Goal: Transaction & Acquisition: Subscribe to service/newsletter

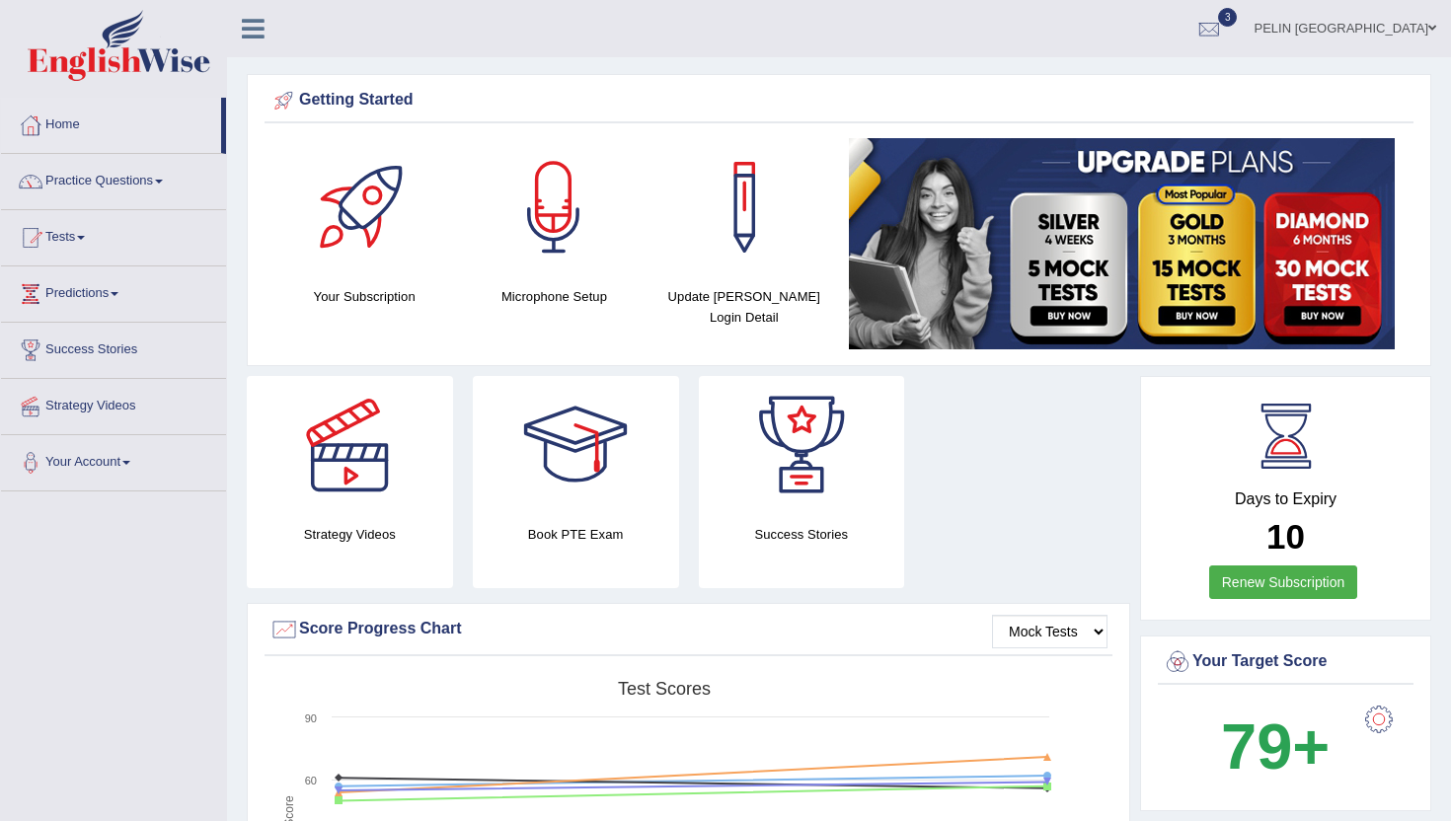
click at [1224, 28] on div at bounding box center [1209, 30] width 30 height 30
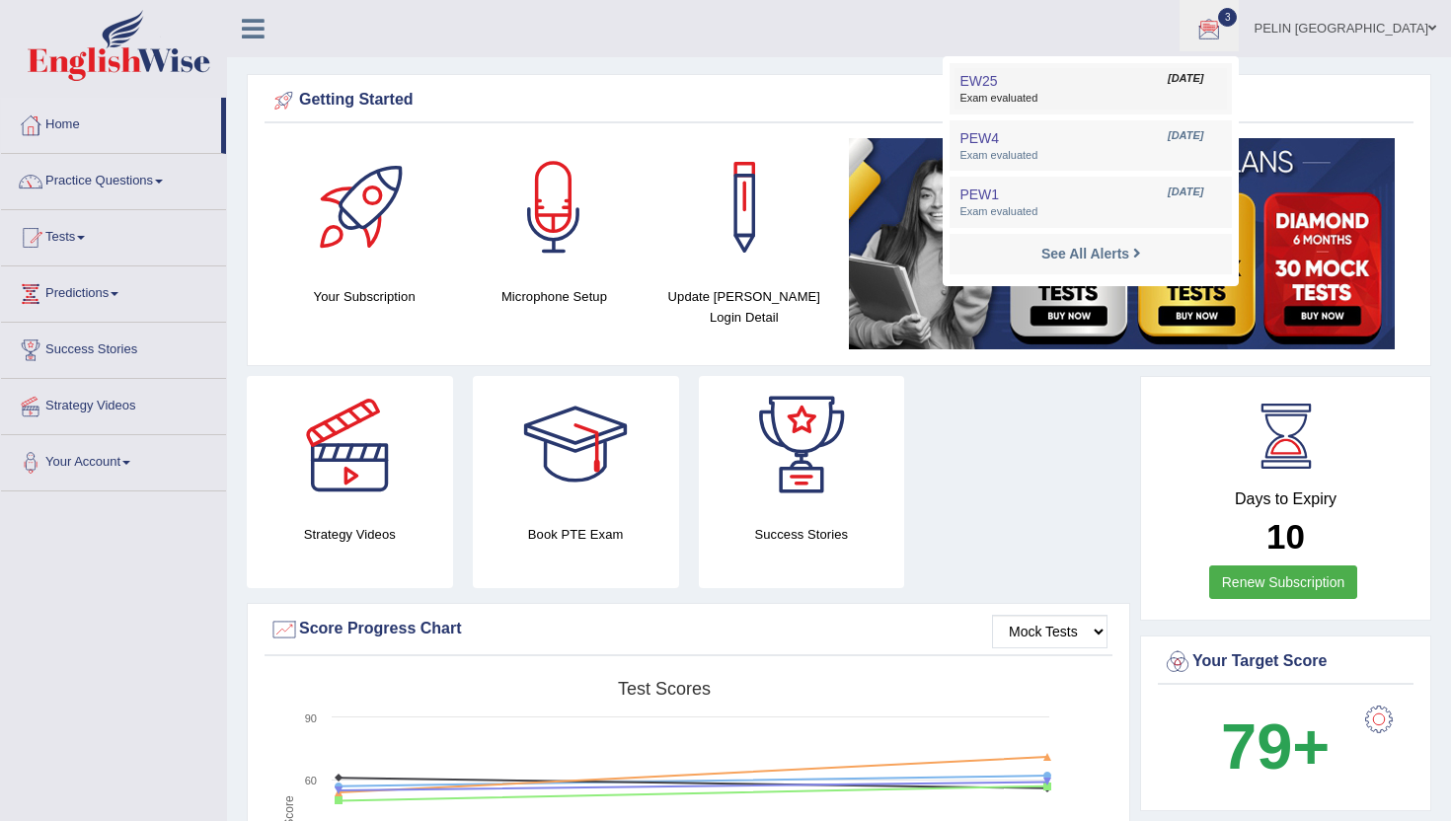
click at [1180, 84] on link "EW25 Sep 20, 2025 Exam evaluated" at bounding box center [1091, 88] width 272 height 41
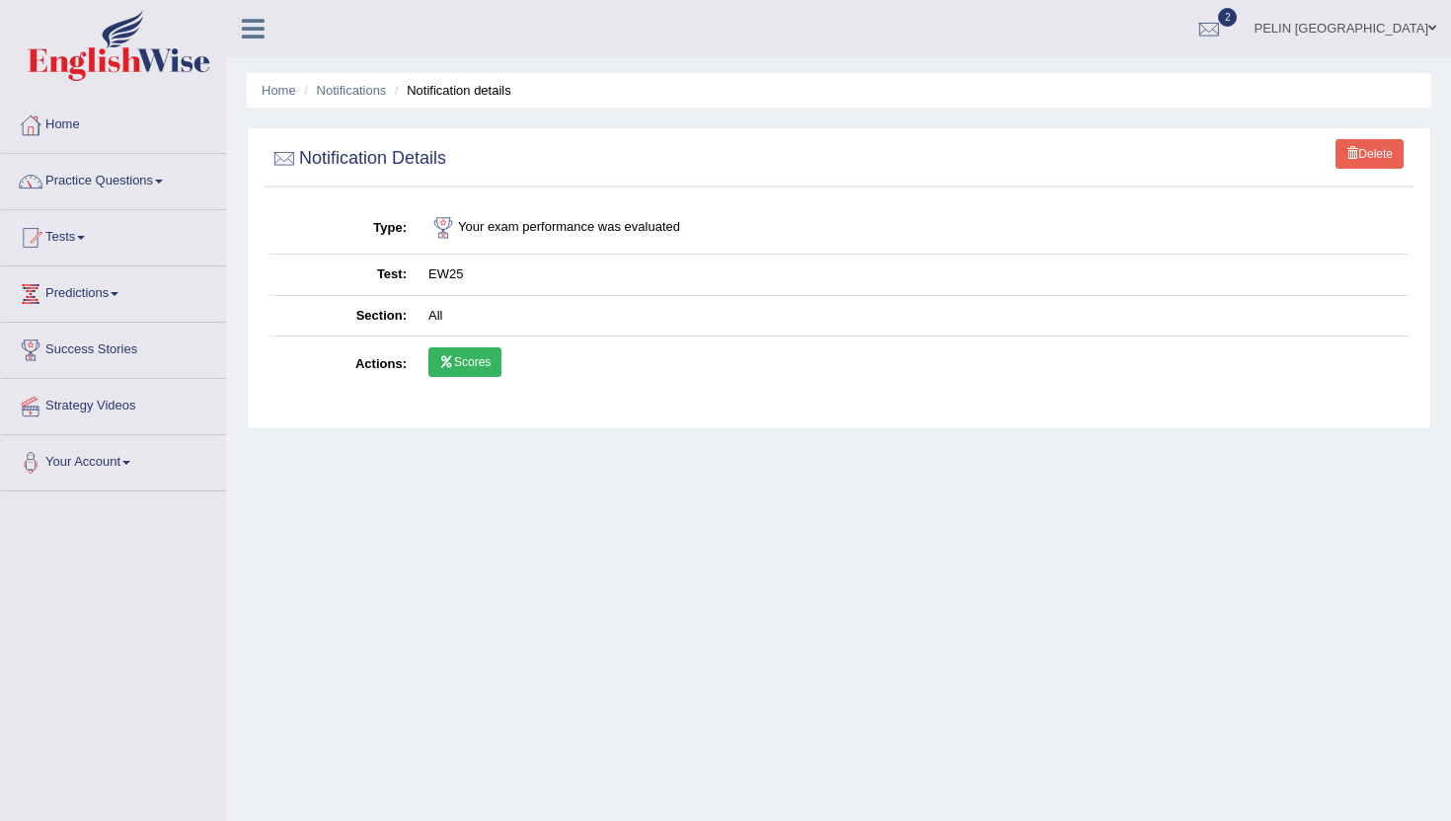
click at [444, 371] on link "Scores" at bounding box center [464, 362] width 73 height 30
click at [364, 91] on link "Notifications" at bounding box center [352, 90] width 70 height 15
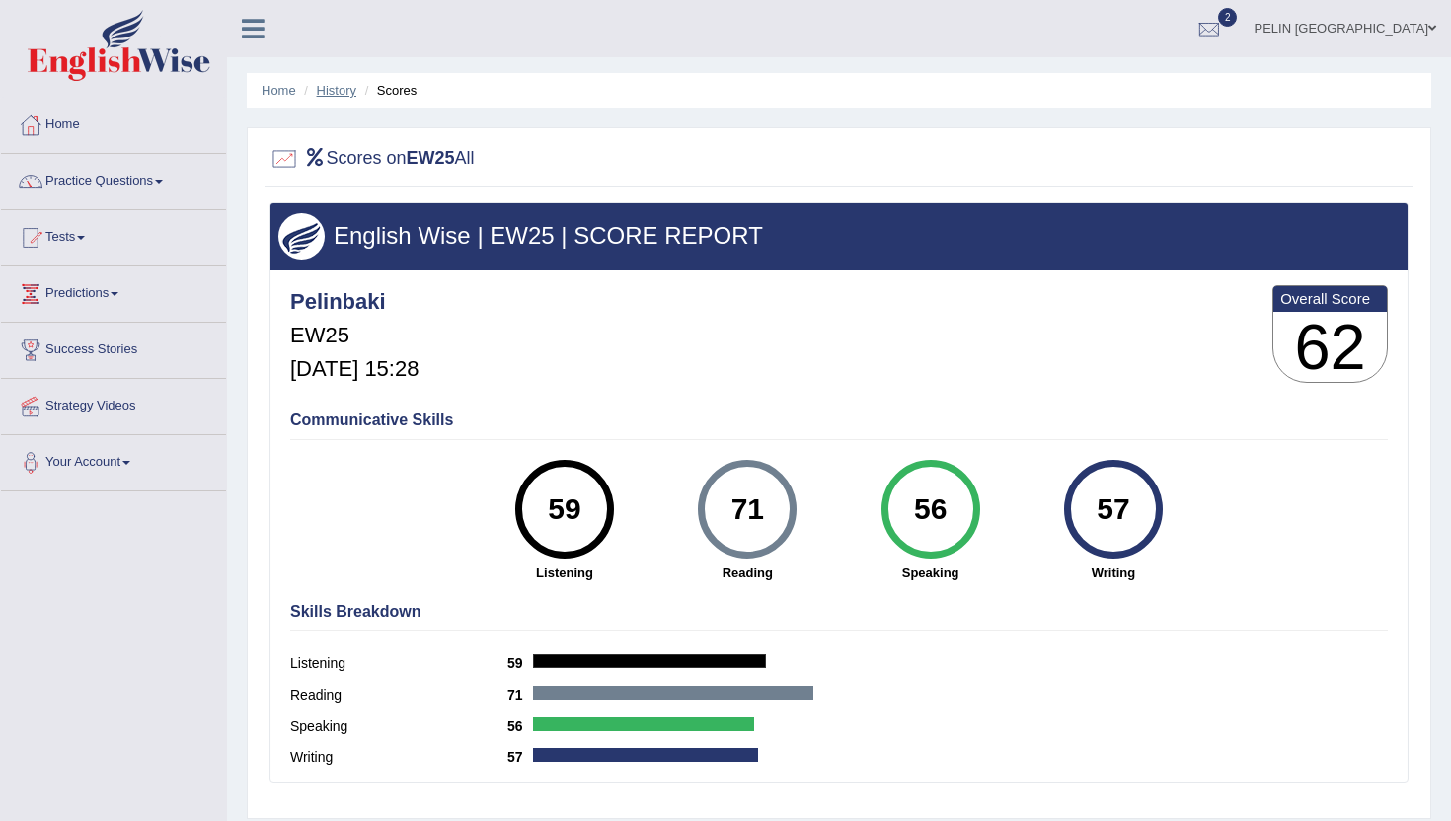
click at [341, 89] on link "History" at bounding box center [336, 90] width 39 height 15
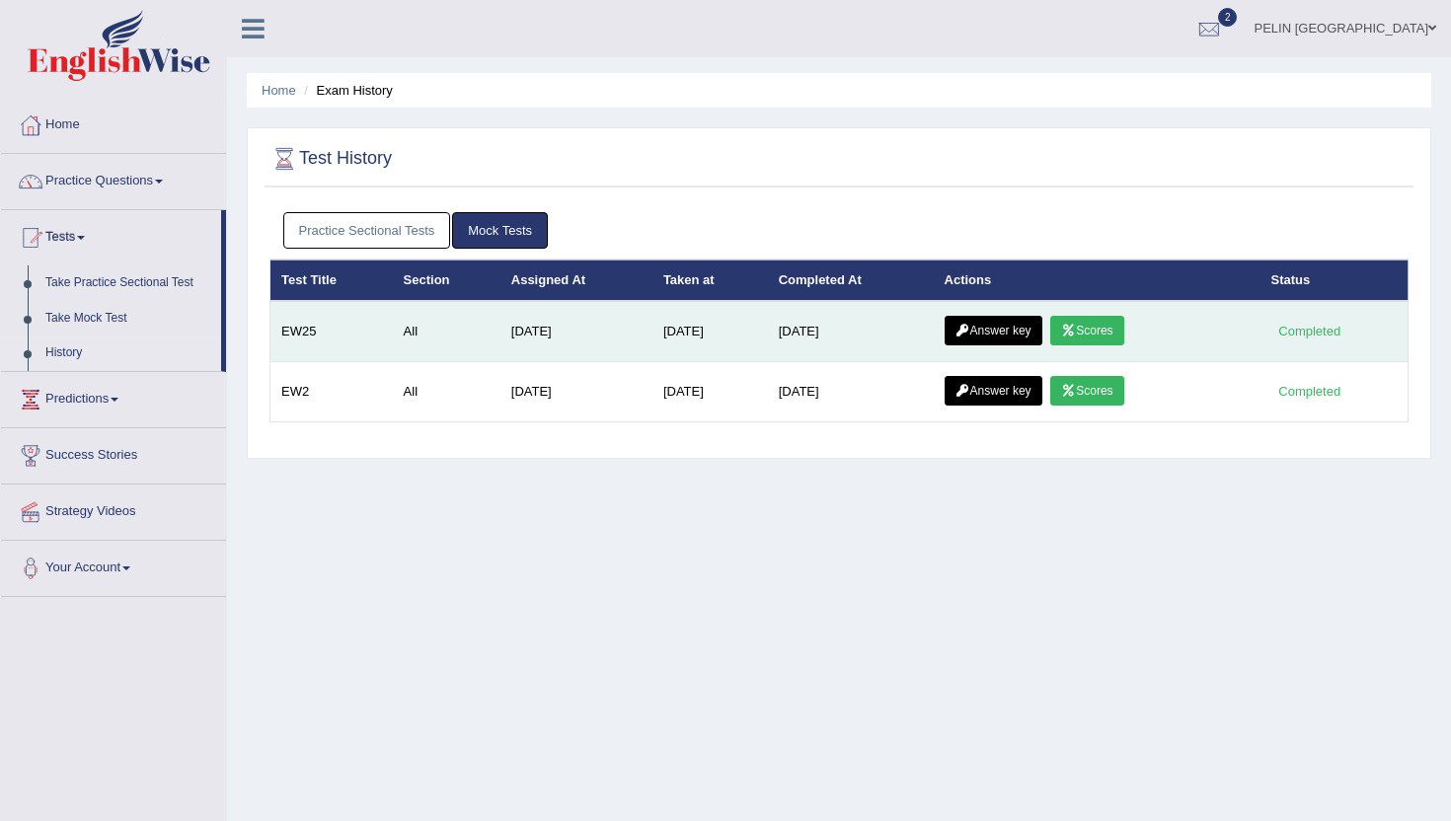
click at [1015, 334] on link "Answer key" at bounding box center [994, 331] width 98 height 30
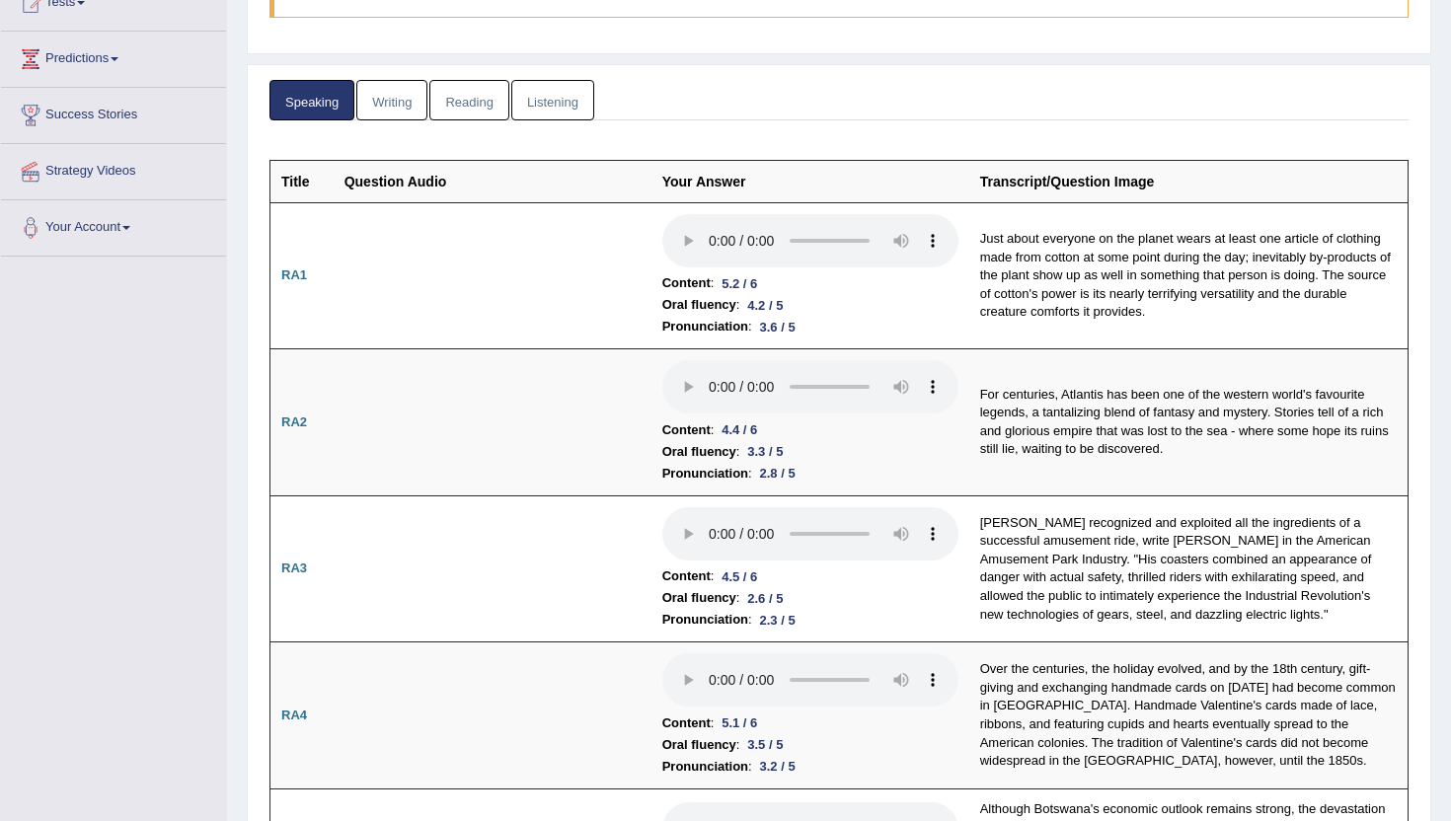
scroll to position [237, 0]
click at [377, 93] on link "Writing" at bounding box center [391, 98] width 71 height 40
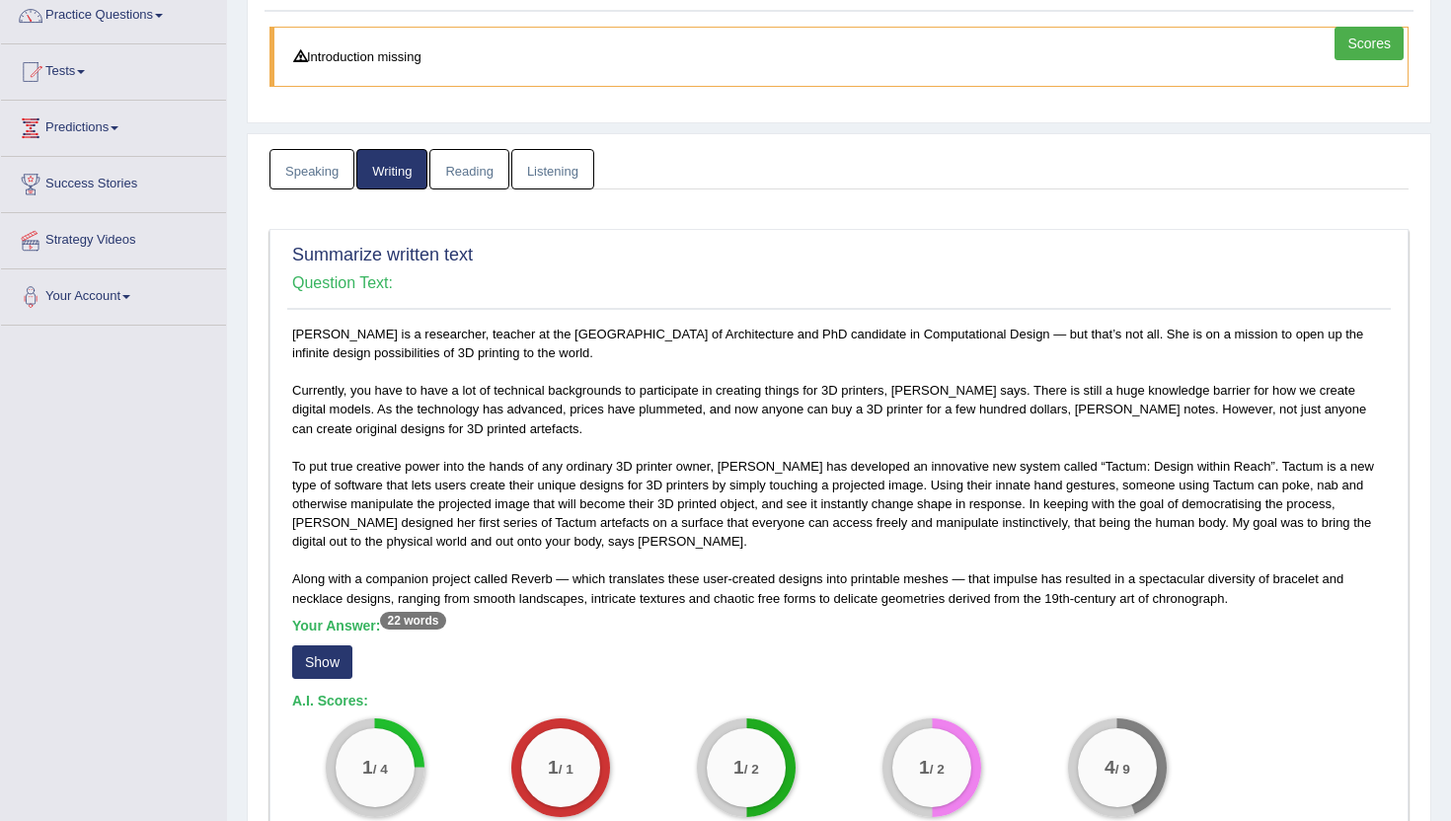
scroll to position [0, 0]
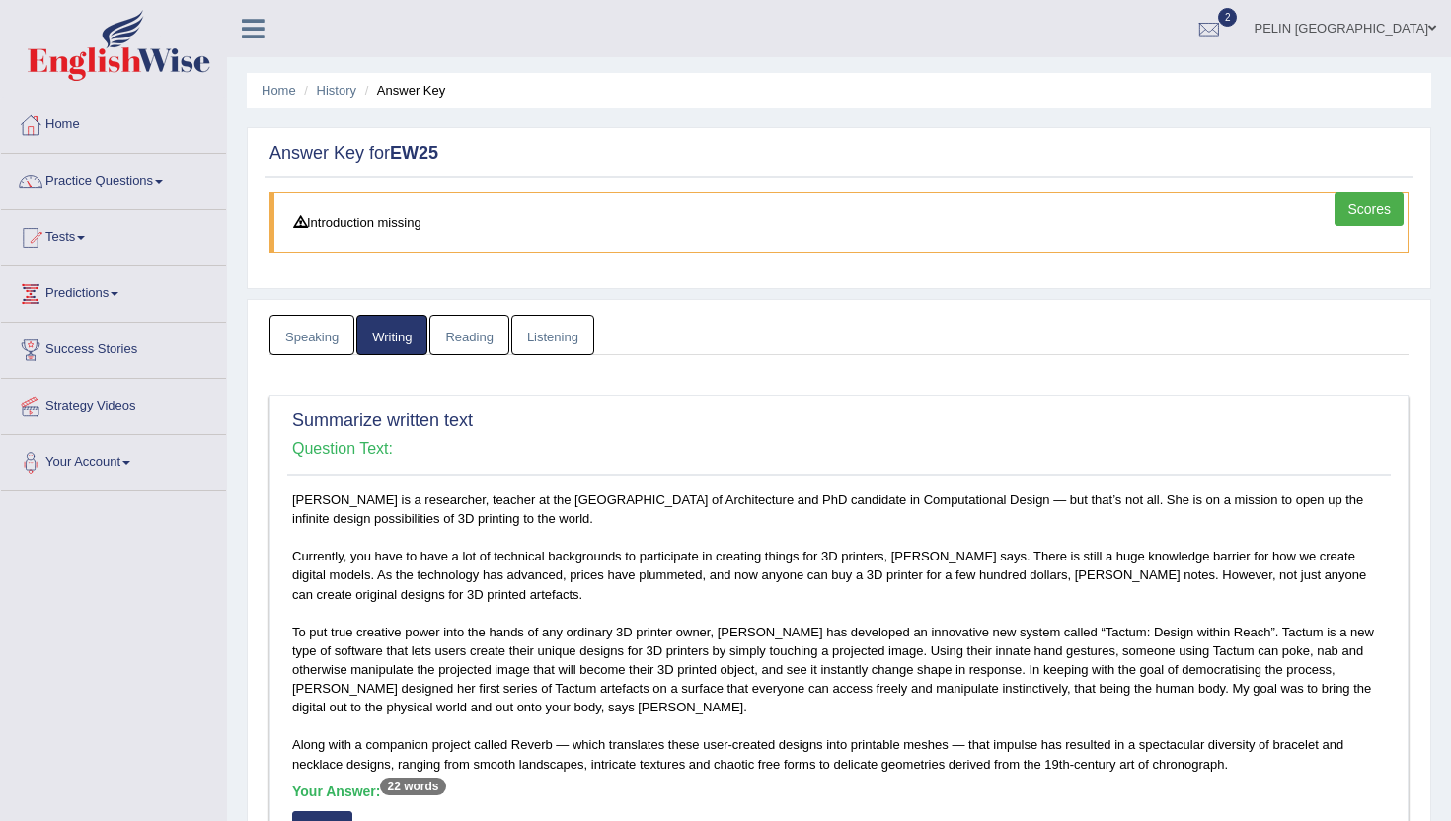
click at [473, 331] on link "Reading" at bounding box center [468, 335] width 79 height 40
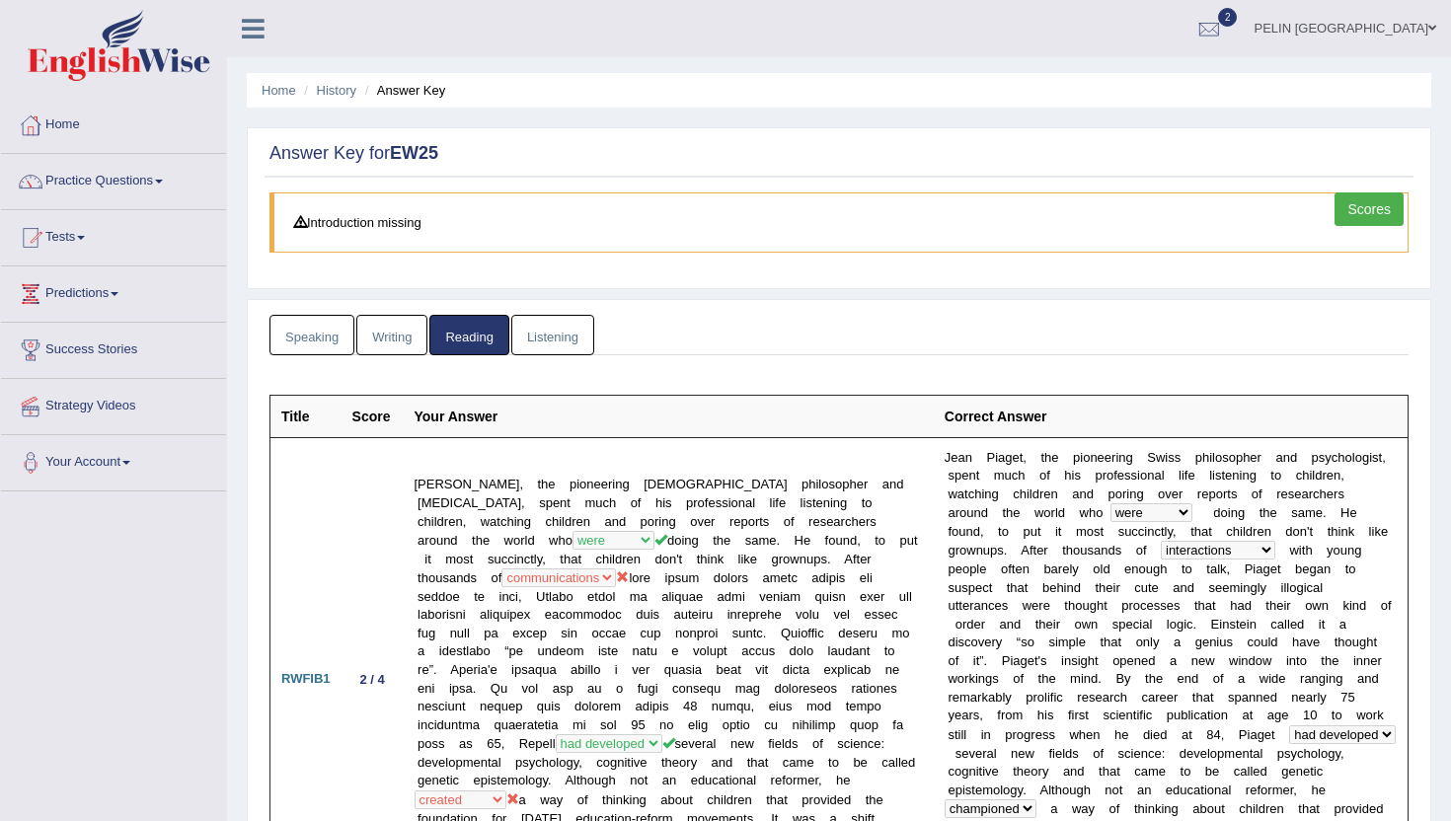
click at [566, 339] on link "Listening" at bounding box center [552, 335] width 83 height 40
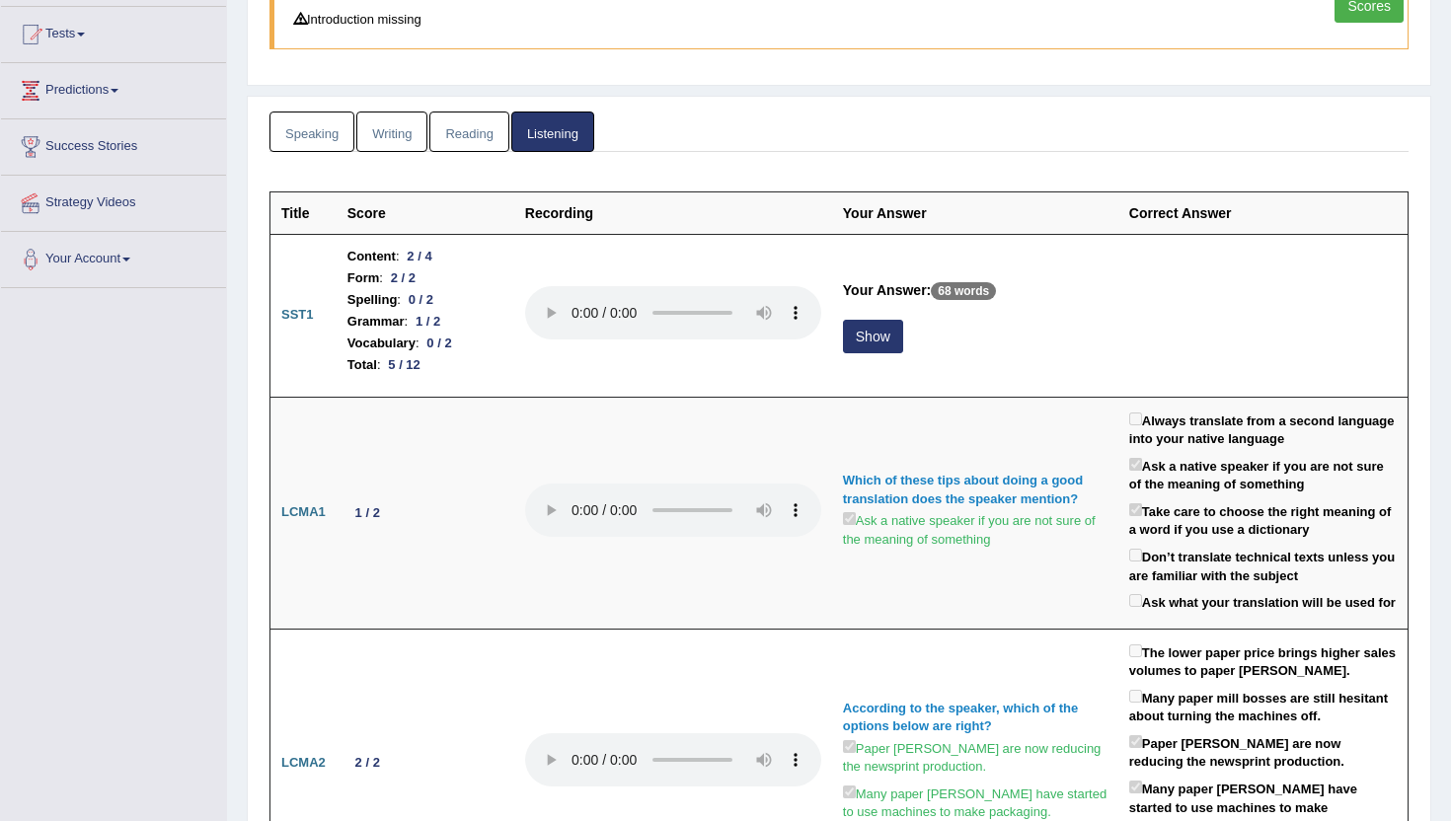
scroll to position [200, 0]
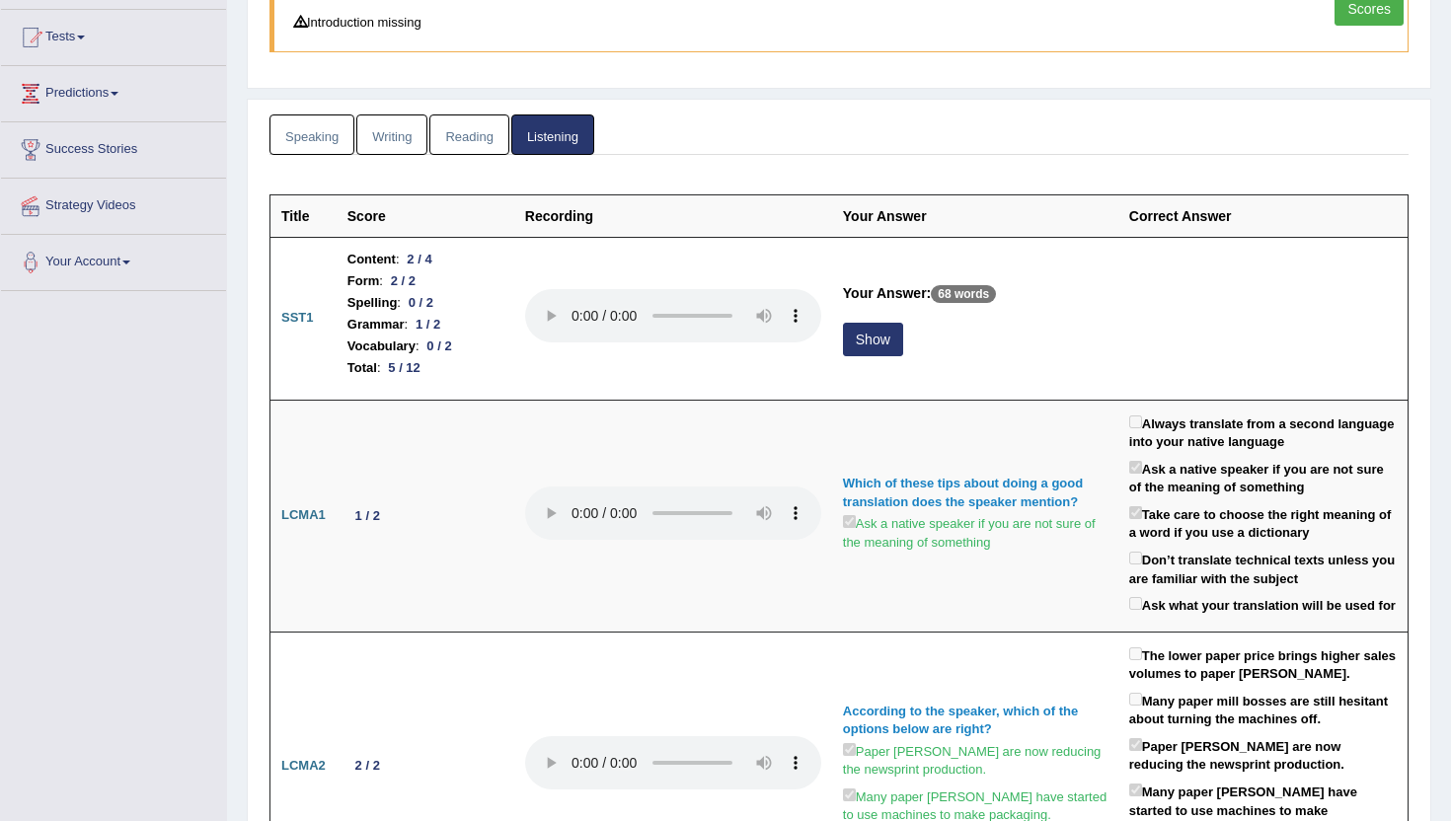
click at [321, 129] on link "Speaking" at bounding box center [311, 135] width 85 height 40
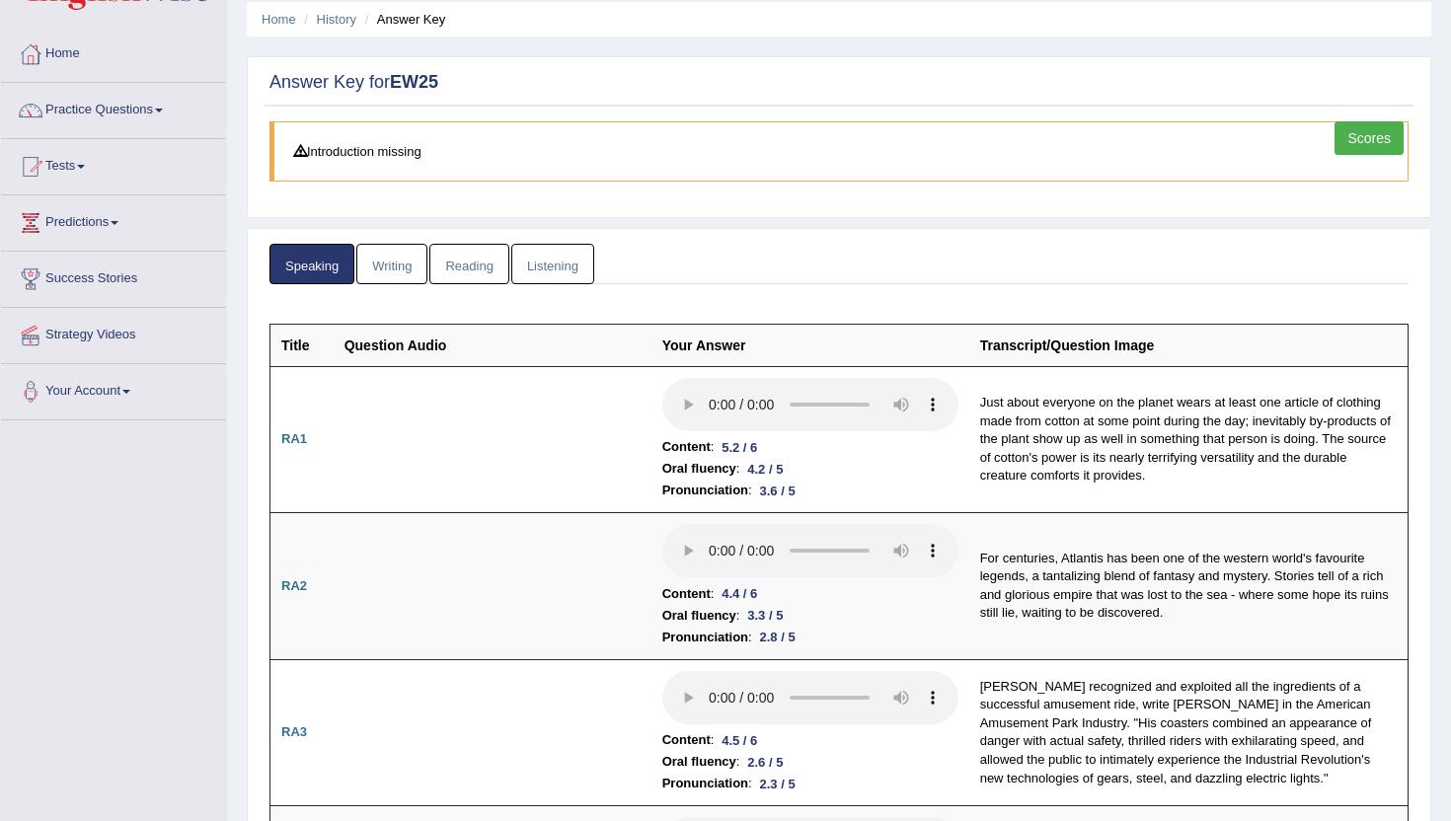
scroll to position [0, 0]
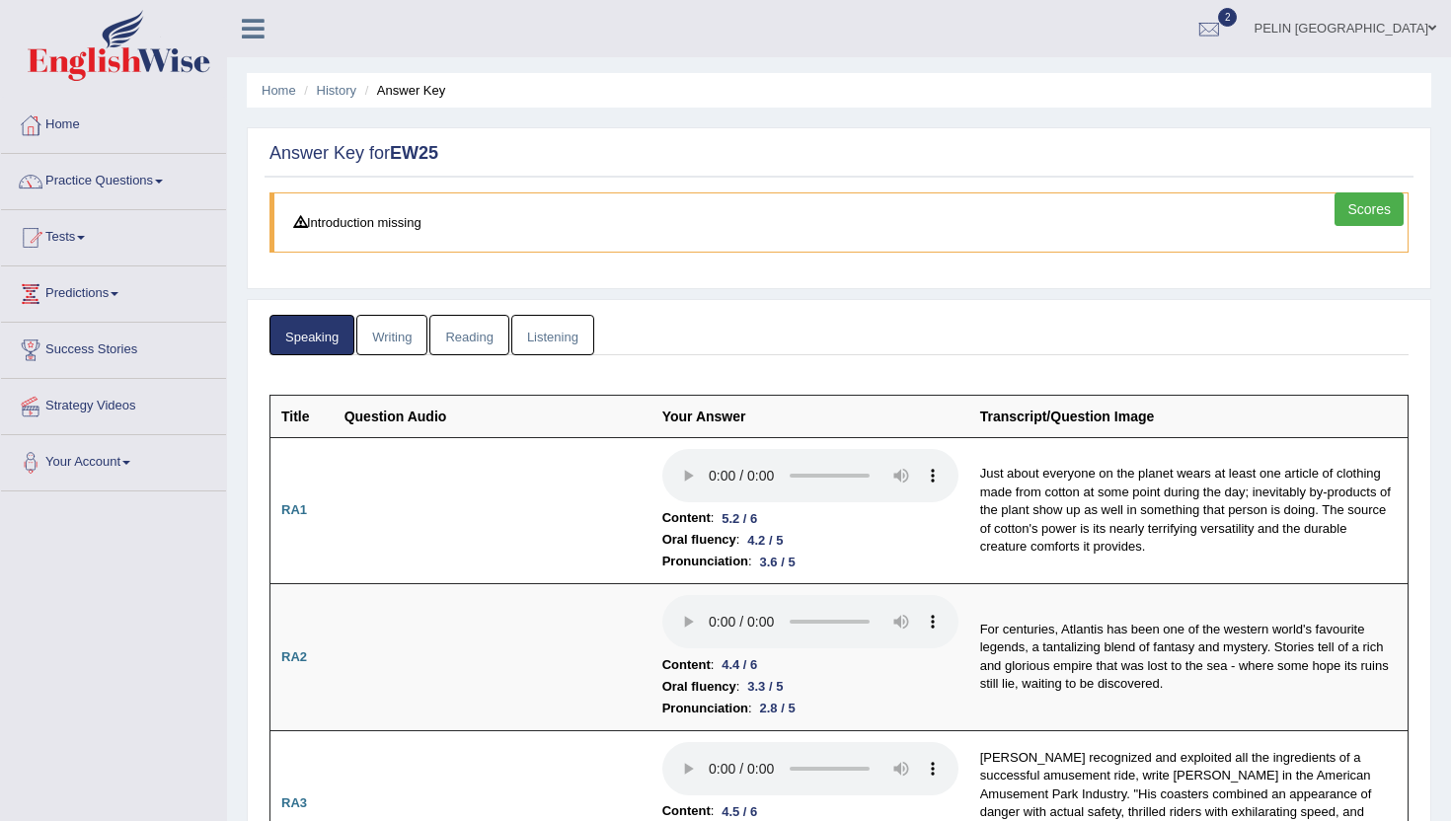
click at [398, 335] on link "Writing" at bounding box center [391, 335] width 71 height 40
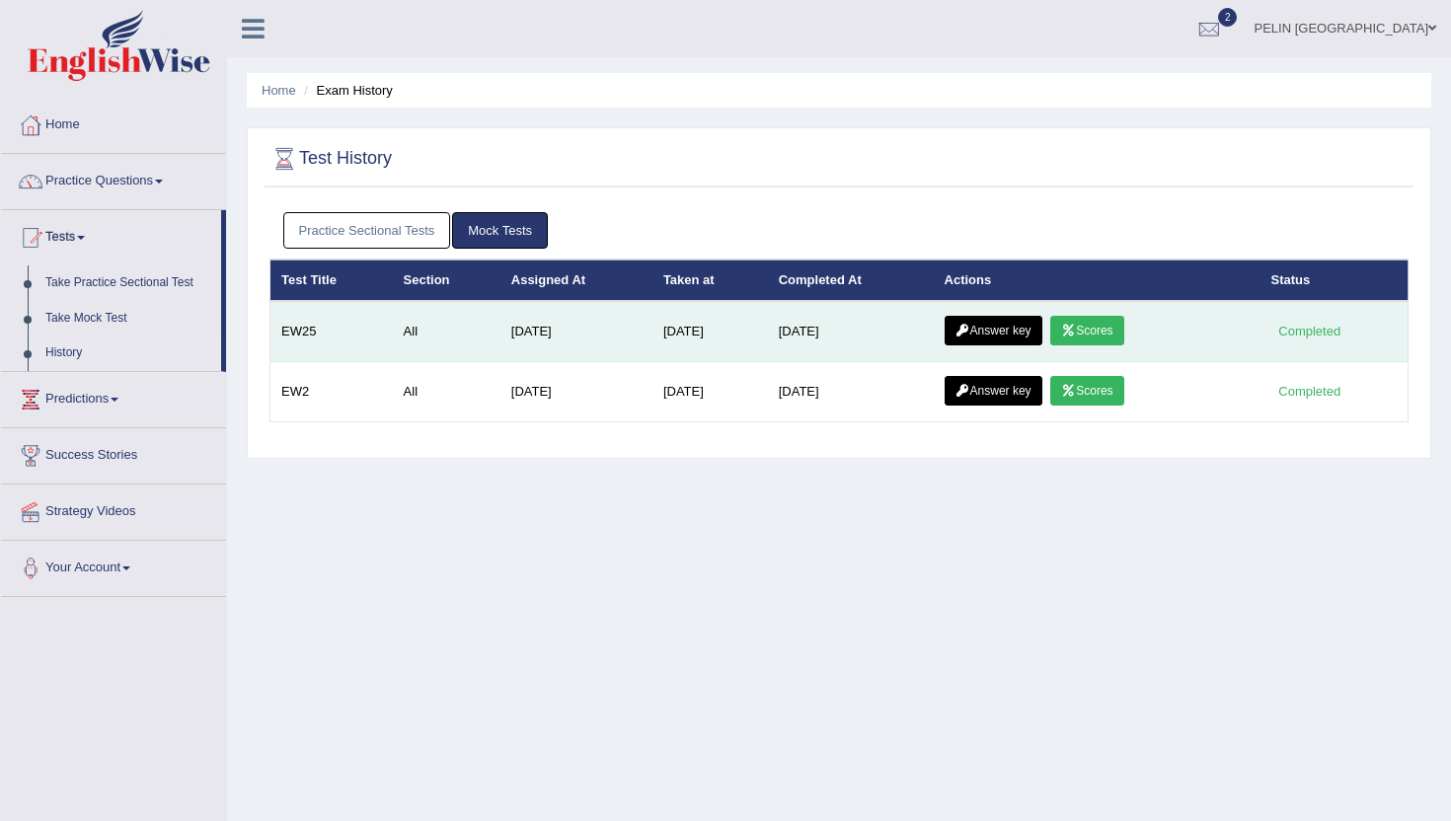
click at [1095, 335] on link "Scores" at bounding box center [1086, 331] width 73 height 30
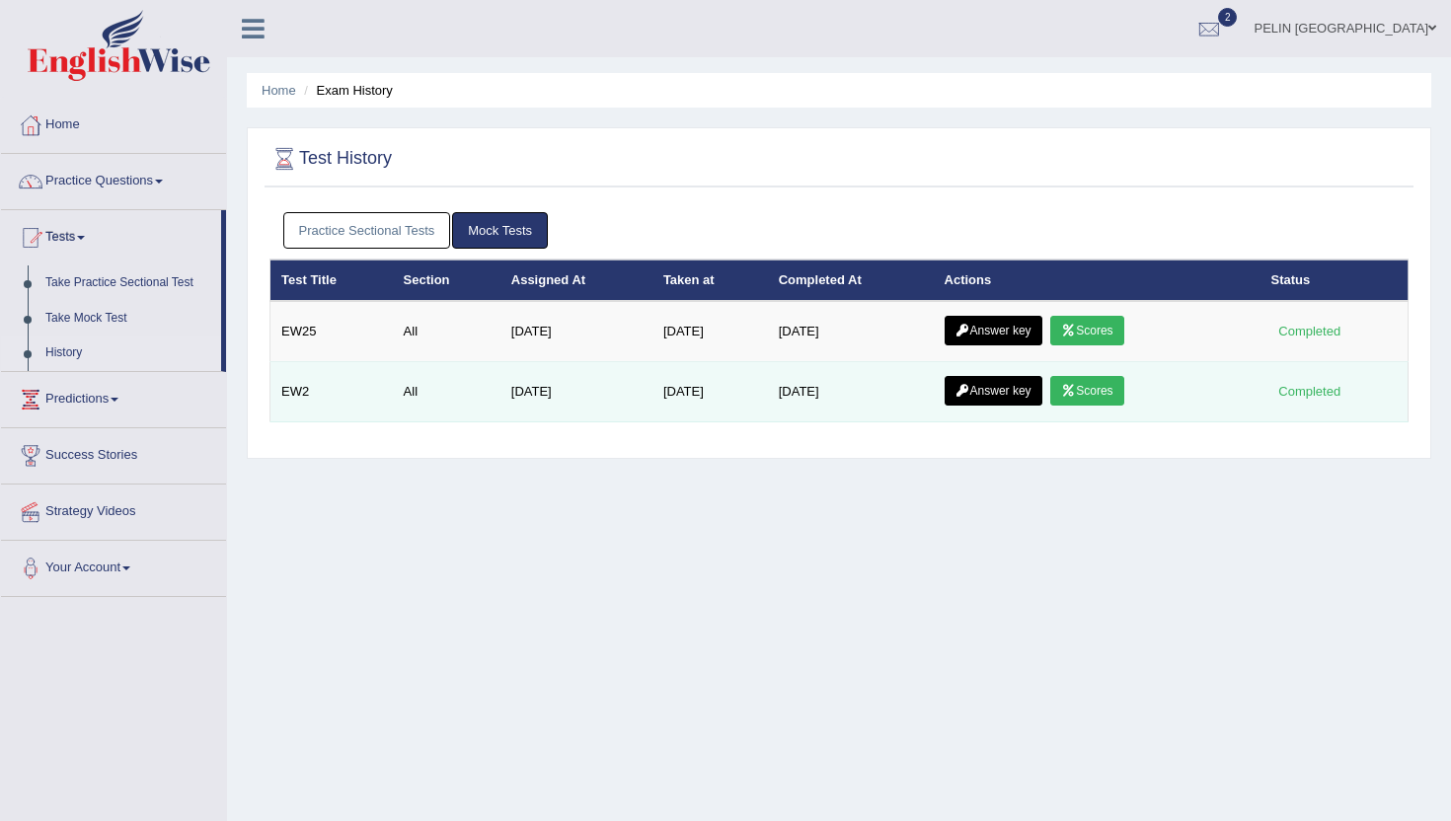
click at [1105, 388] on link "Scores" at bounding box center [1086, 391] width 73 height 30
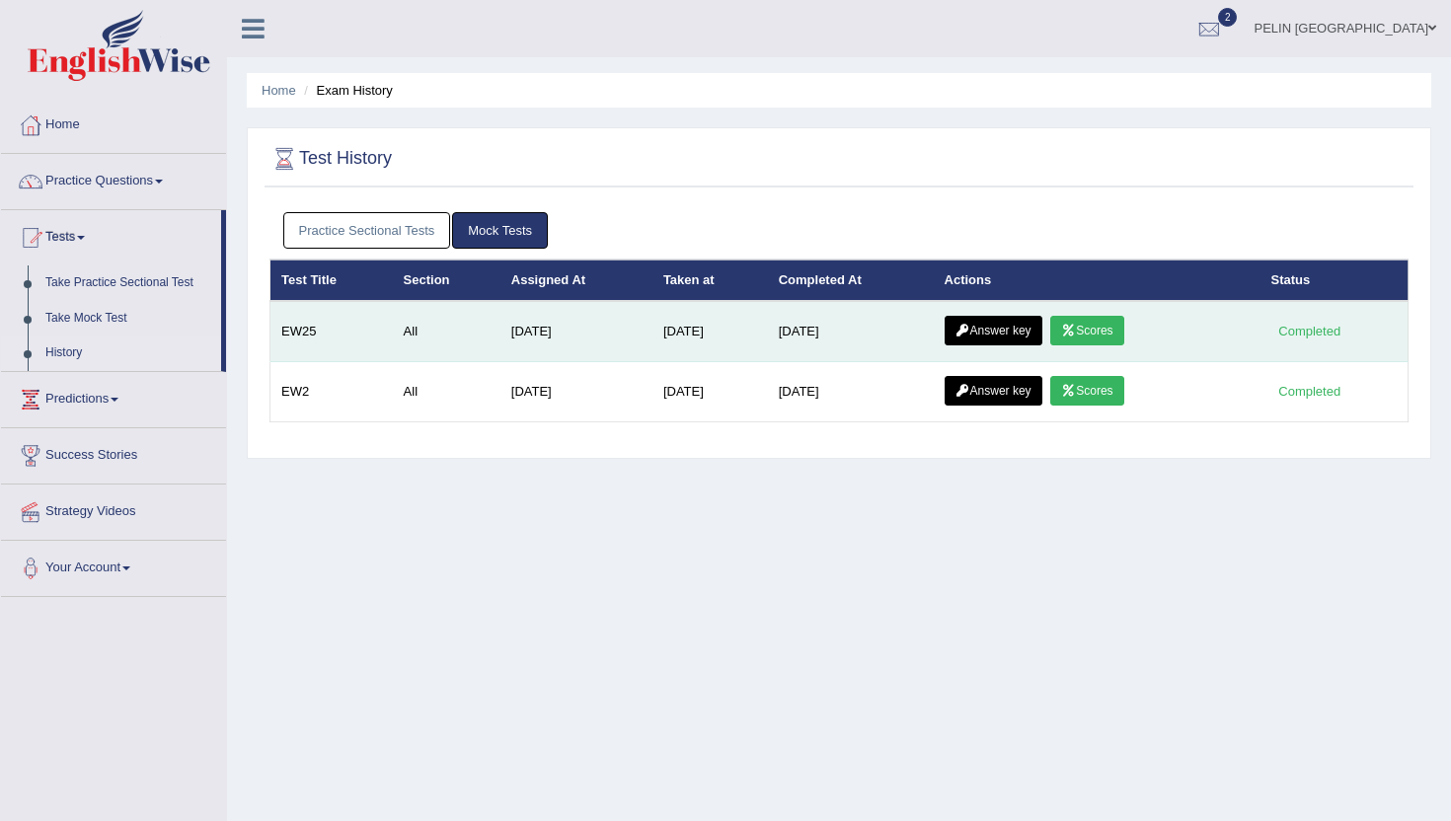
click at [1098, 327] on link "Scores" at bounding box center [1086, 331] width 73 height 30
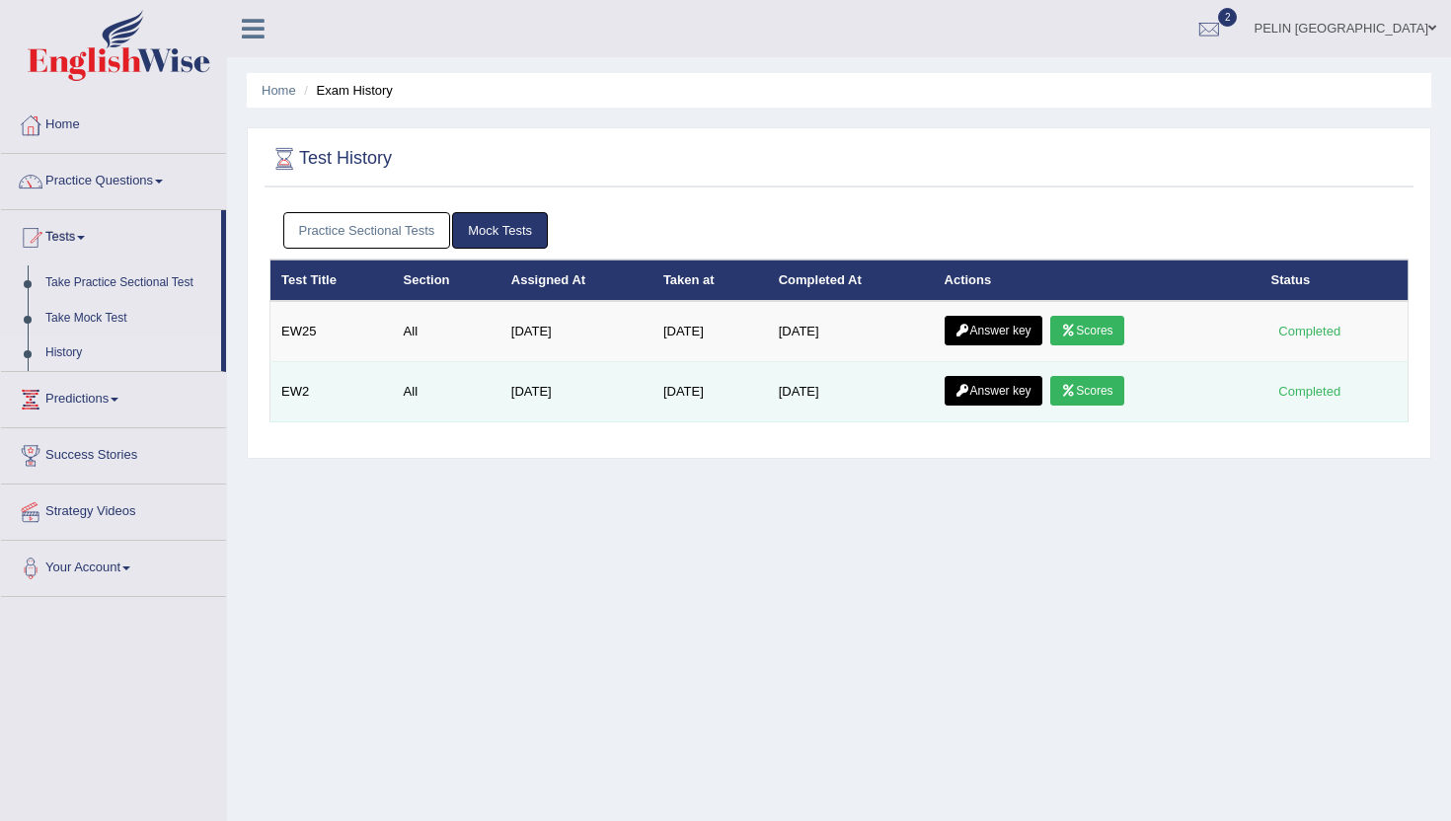
click at [1076, 387] on icon at bounding box center [1068, 391] width 15 height 12
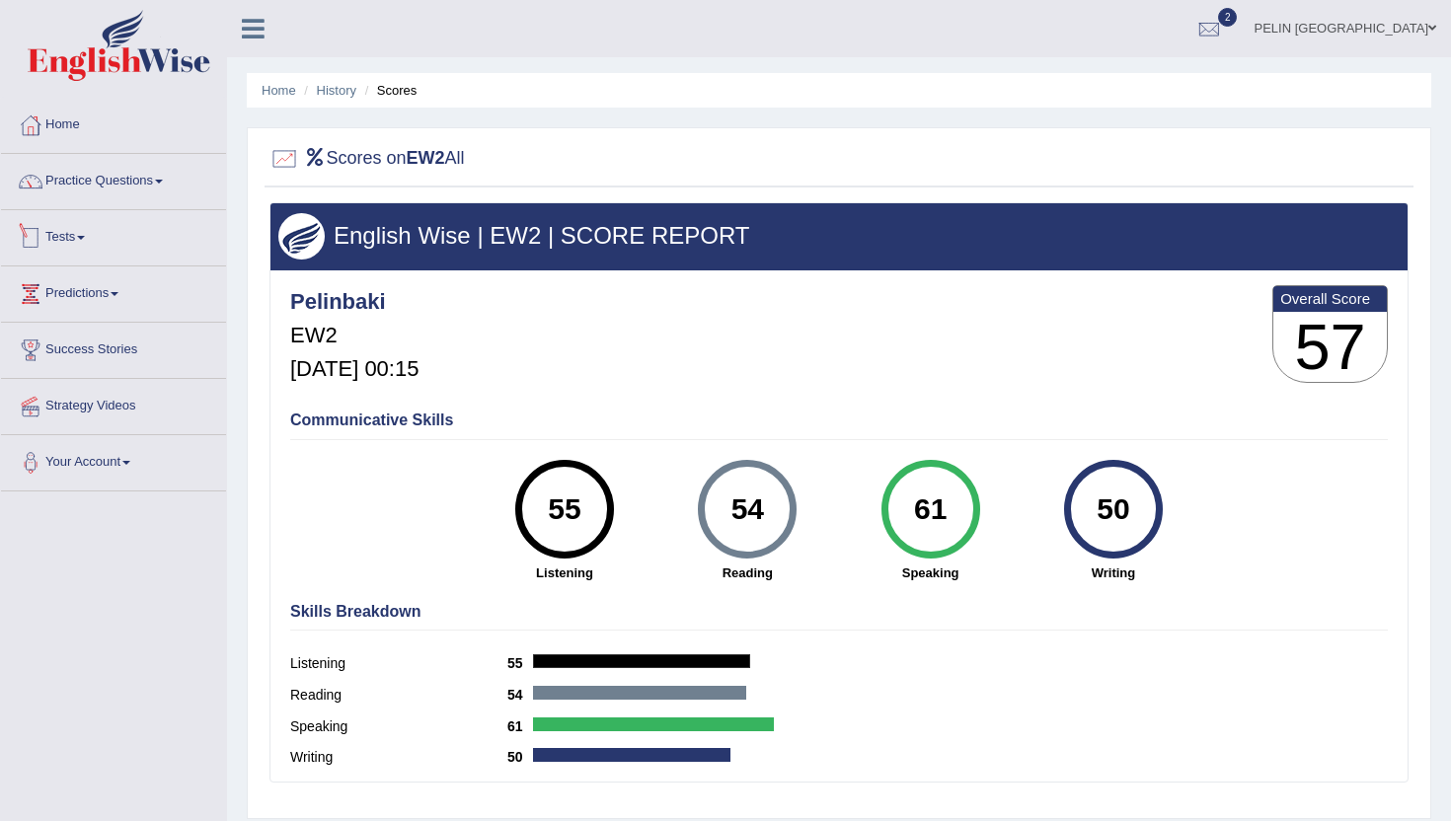
click at [85, 238] on span at bounding box center [81, 238] width 8 height 4
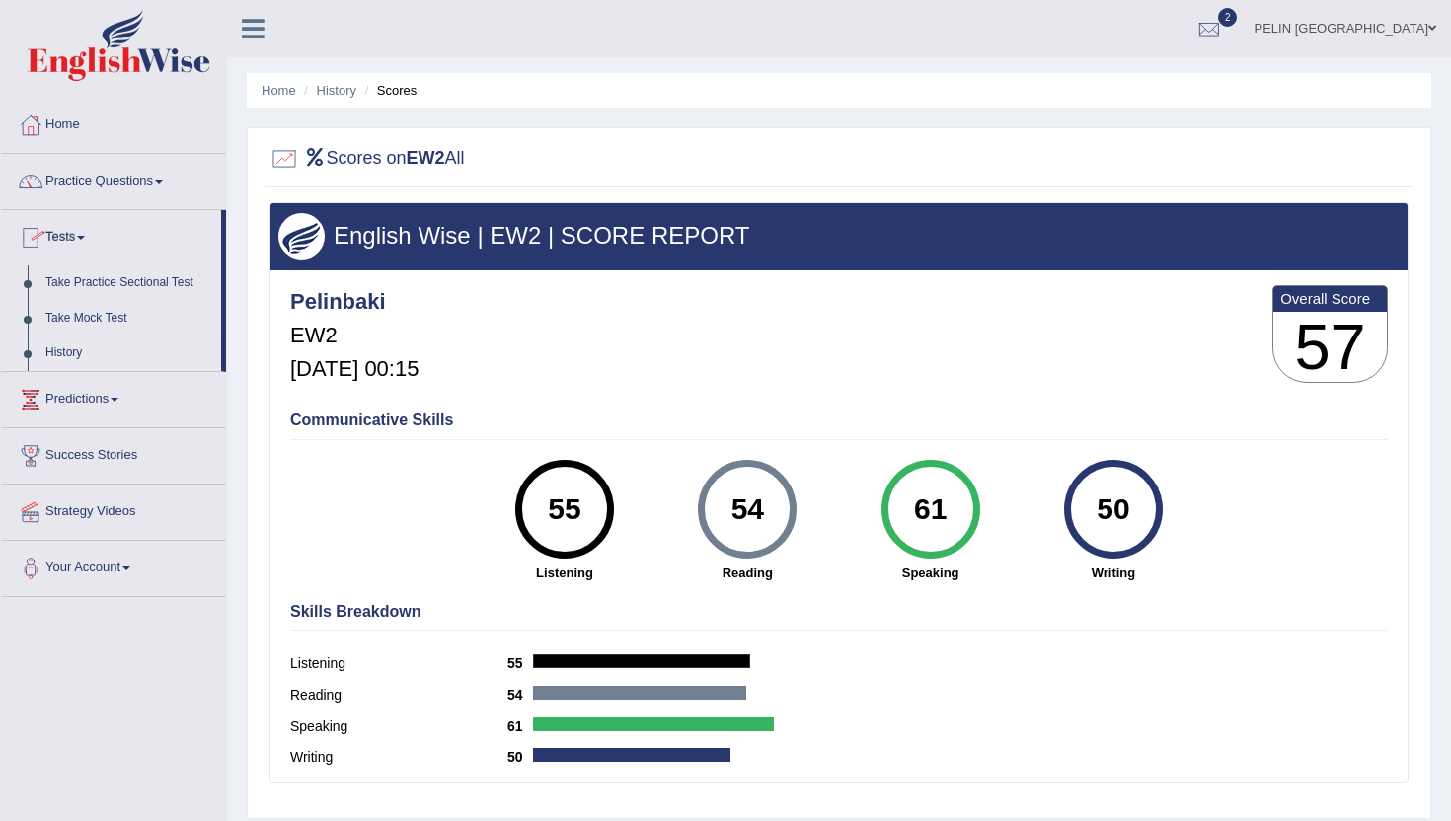
click at [78, 351] on link "History" at bounding box center [129, 354] width 185 height 36
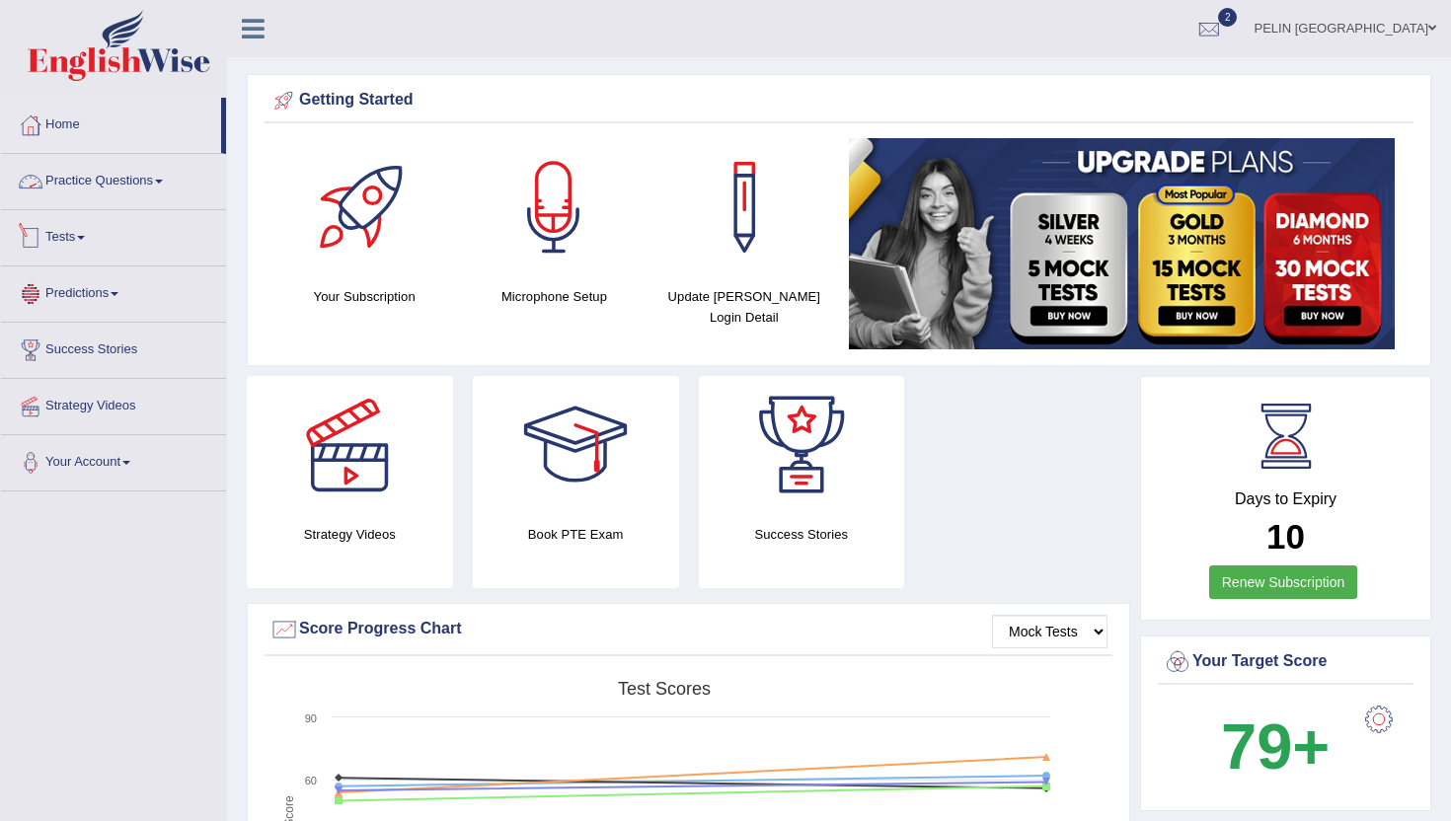
click at [95, 234] on link "Tests" at bounding box center [113, 234] width 225 height 49
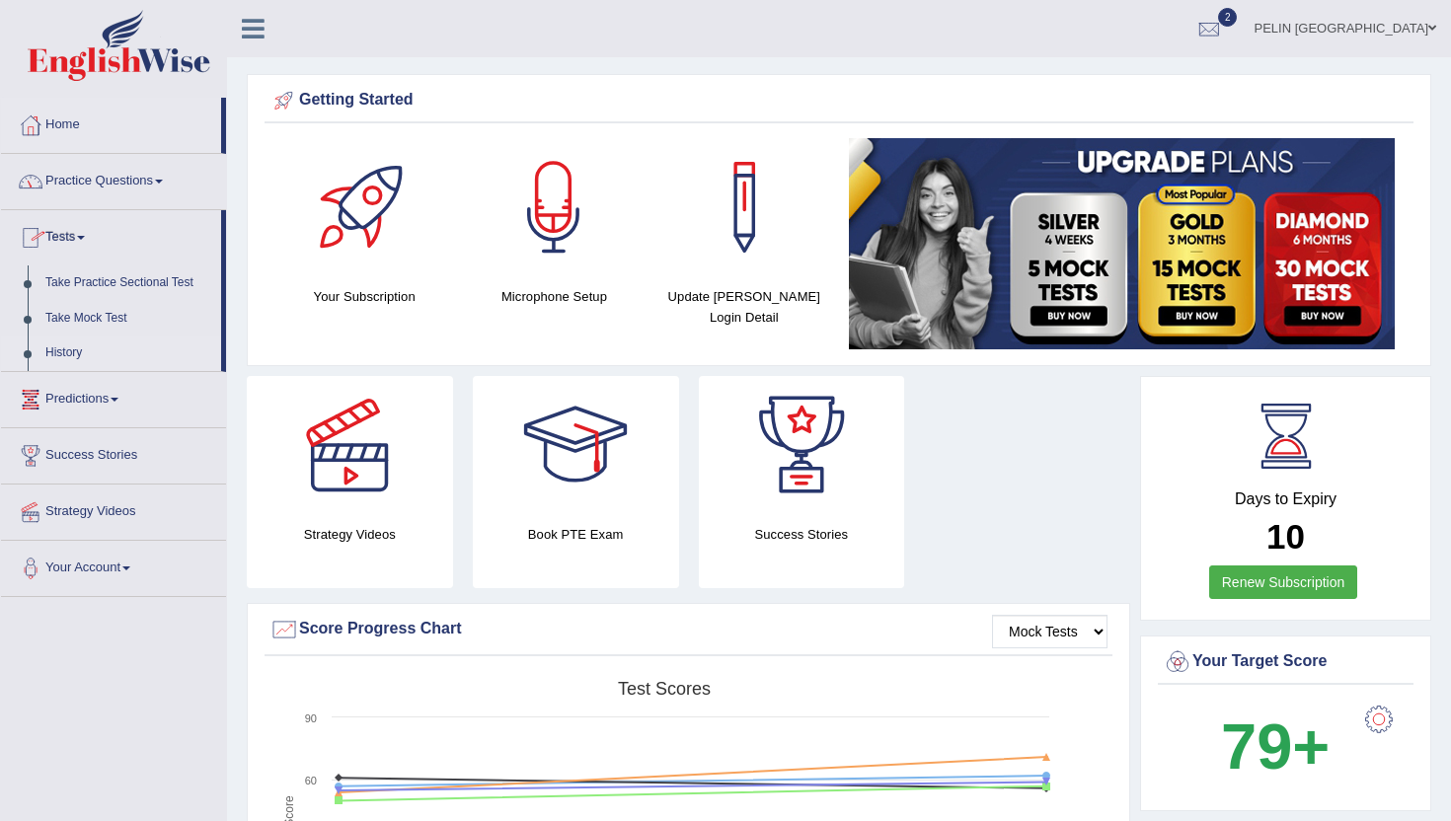
click at [77, 350] on link "History" at bounding box center [129, 354] width 185 height 36
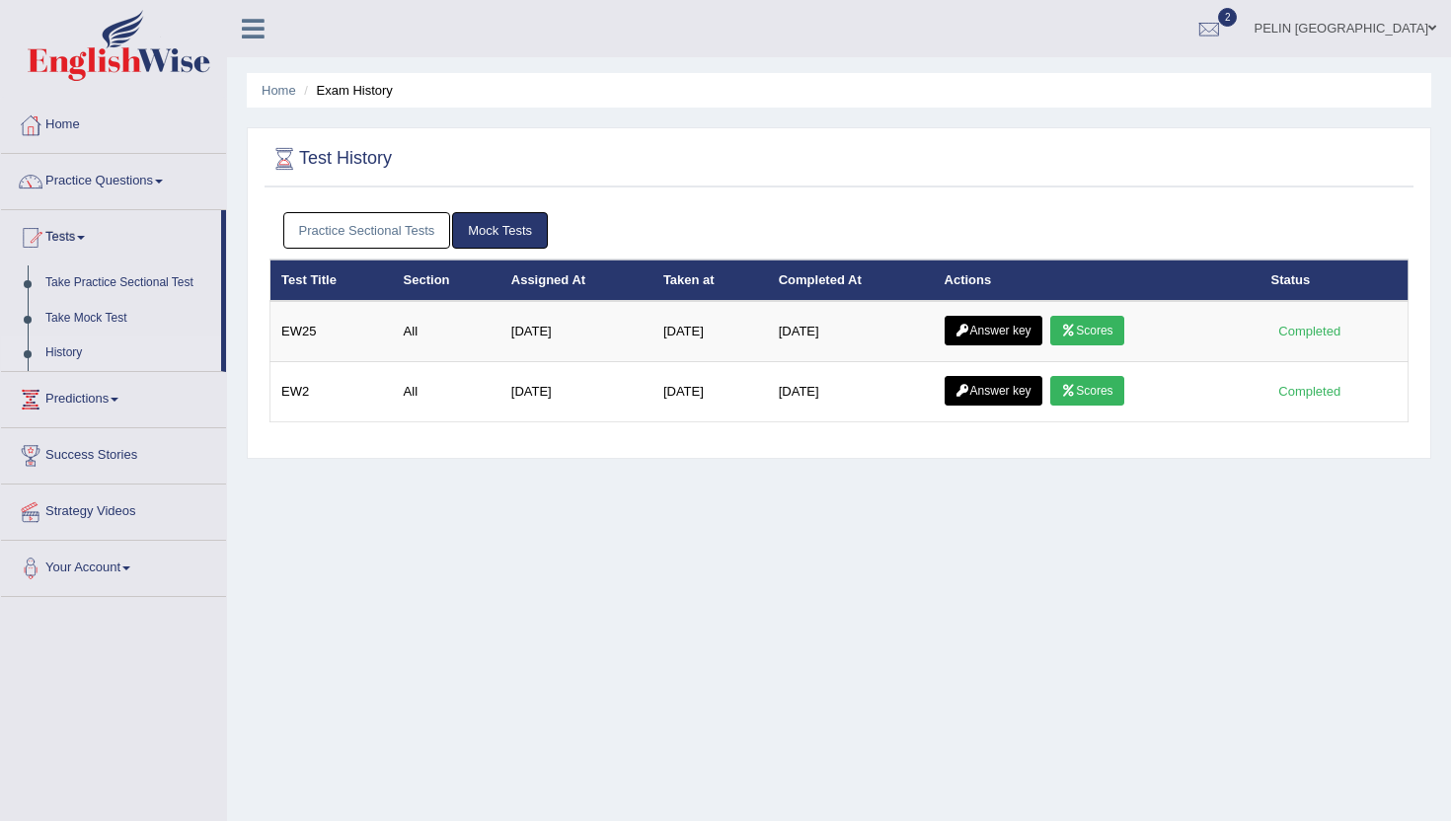
click at [1239, 12] on link "2" at bounding box center [1209, 25] width 59 height 51
click at [1129, 193] on strong "See All Alerts" at bounding box center [1085, 197] width 88 height 16
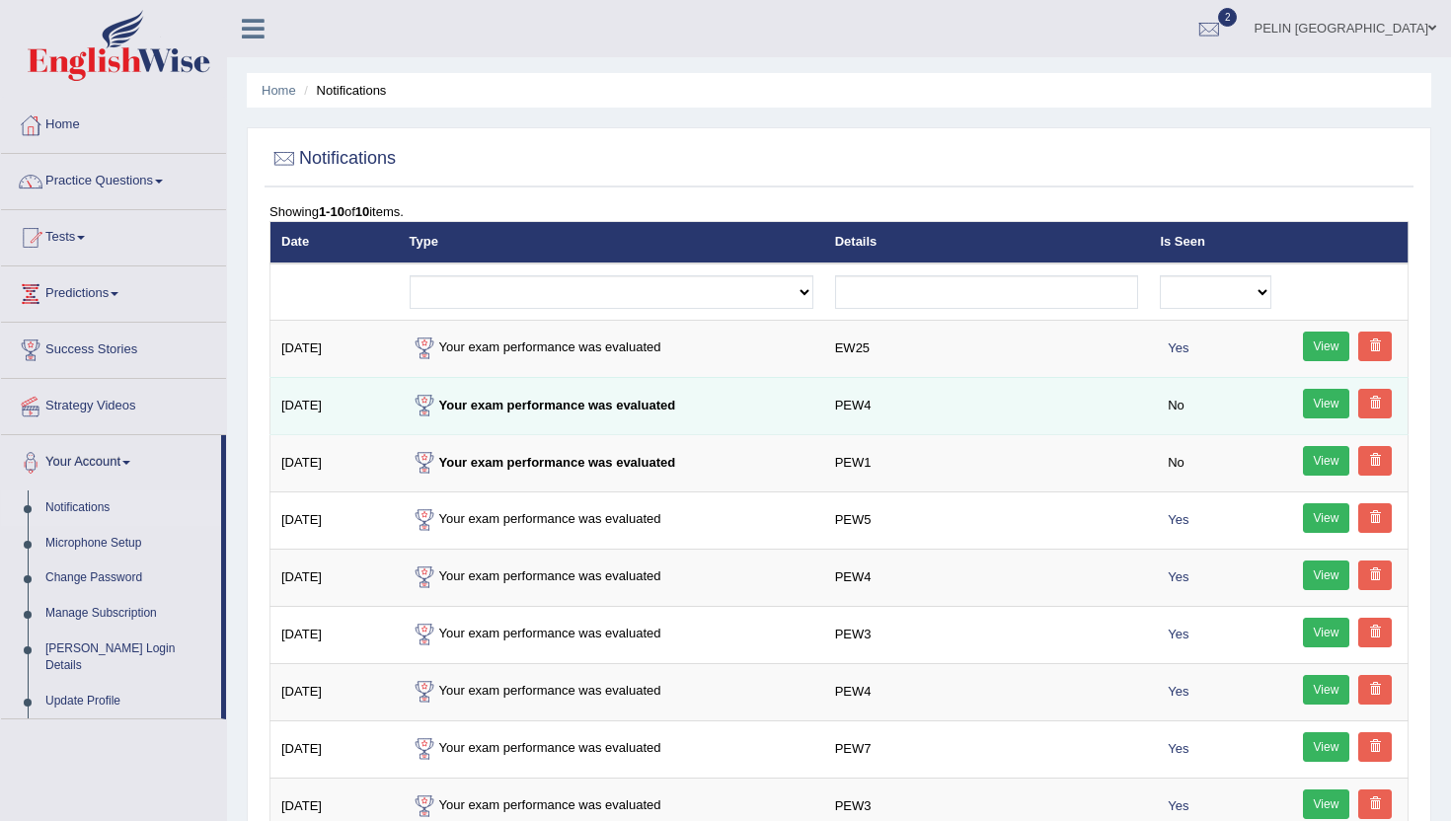
click at [629, 403] on strong "Your exam performance was evaluated" at bounding box center [543, 405] width 267 height 15
click at [1380, 403] on span at bounding box center [1375, 403] width 12 height 12
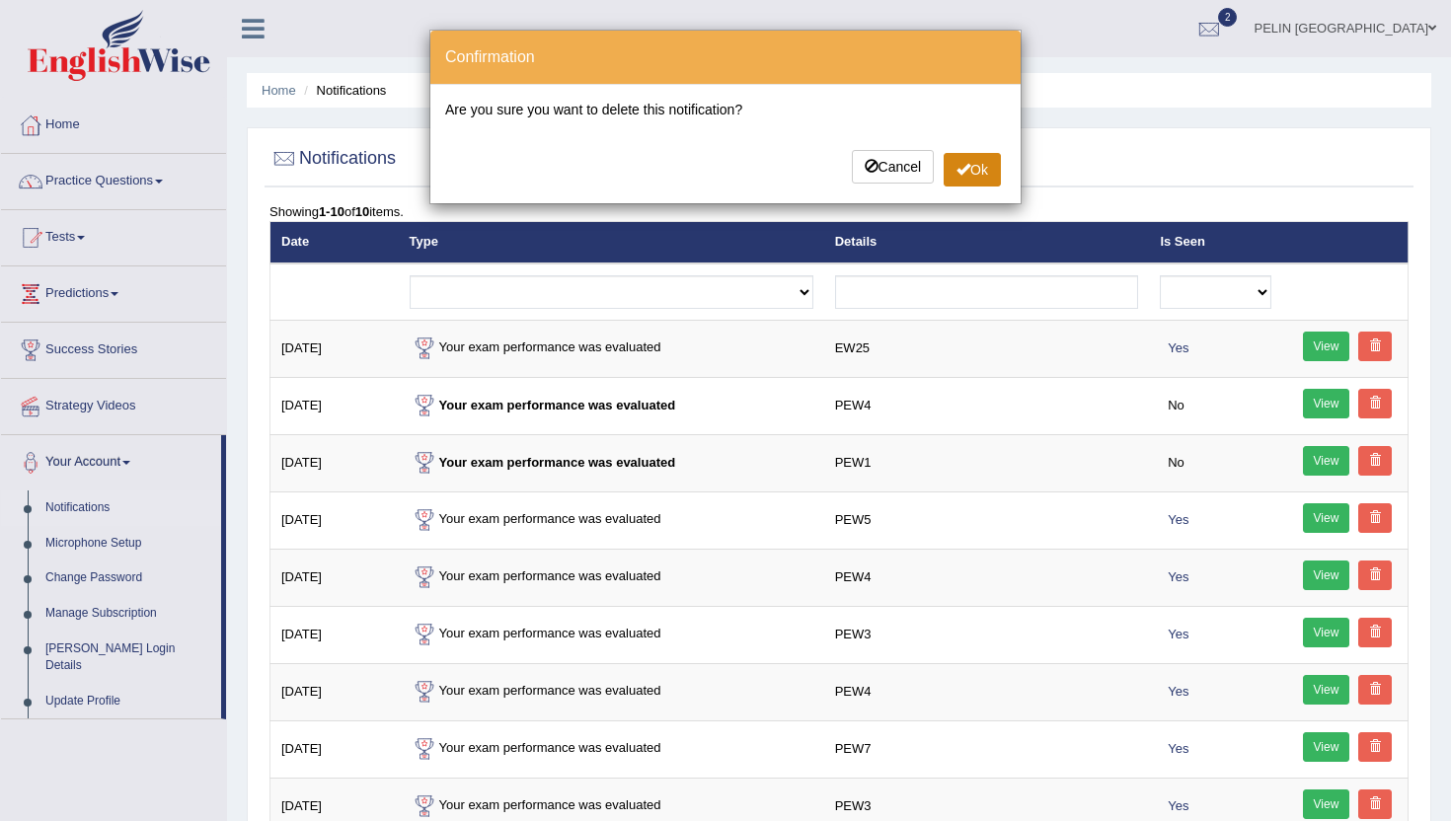
click at [967, 170] on button "Ok" at bounding box center [972, 170] width 57 height 34
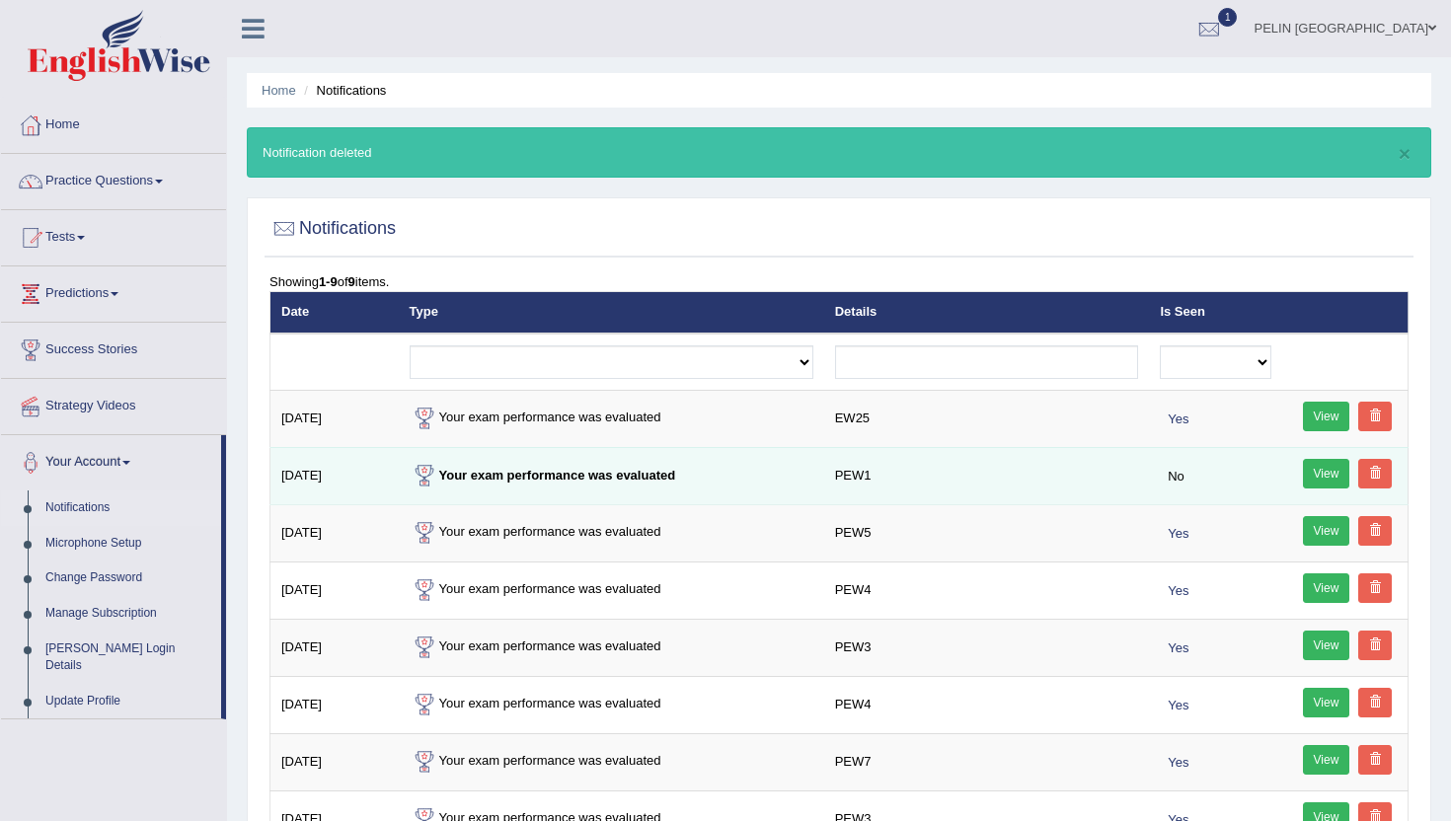
click at [1377, 472] on span at bounding box center [1375, 473] width 12 height 12
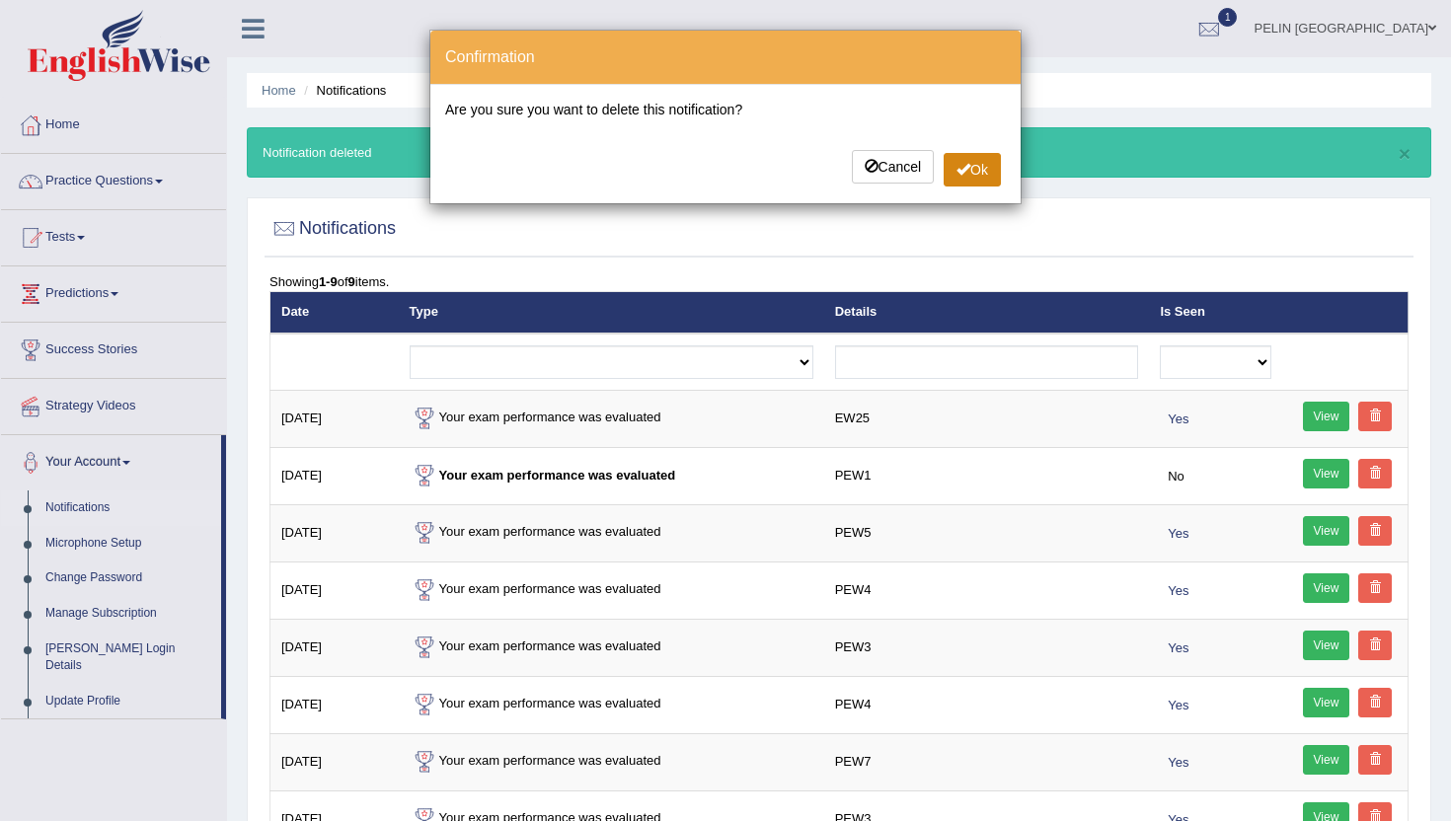
click at [982, 172] on button "Ok" at bounding box center [972, 170] width 57 height 34
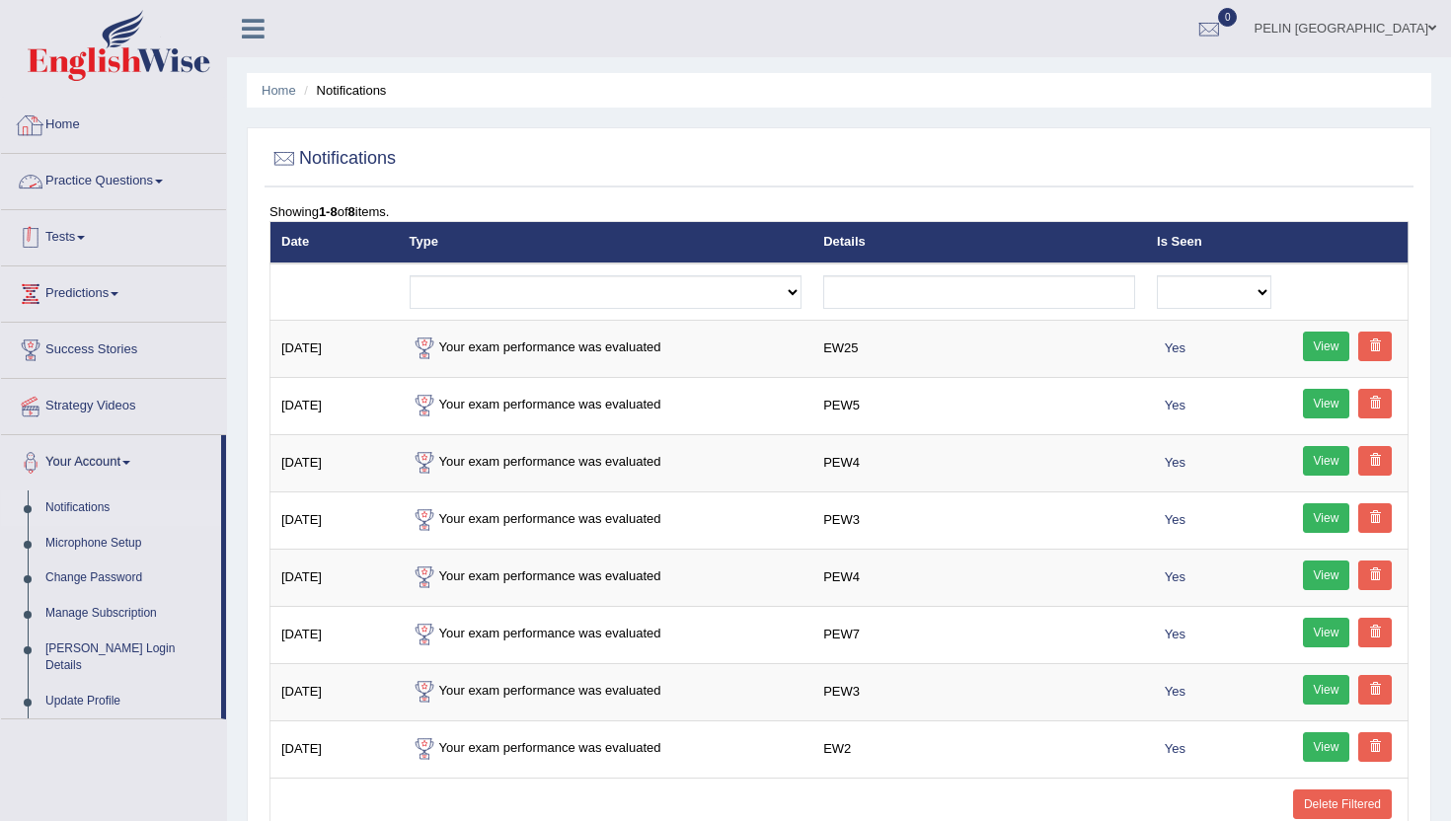
click at [78, 231] on link "Tests" at bounding box center [113, 234] width 225 height 49
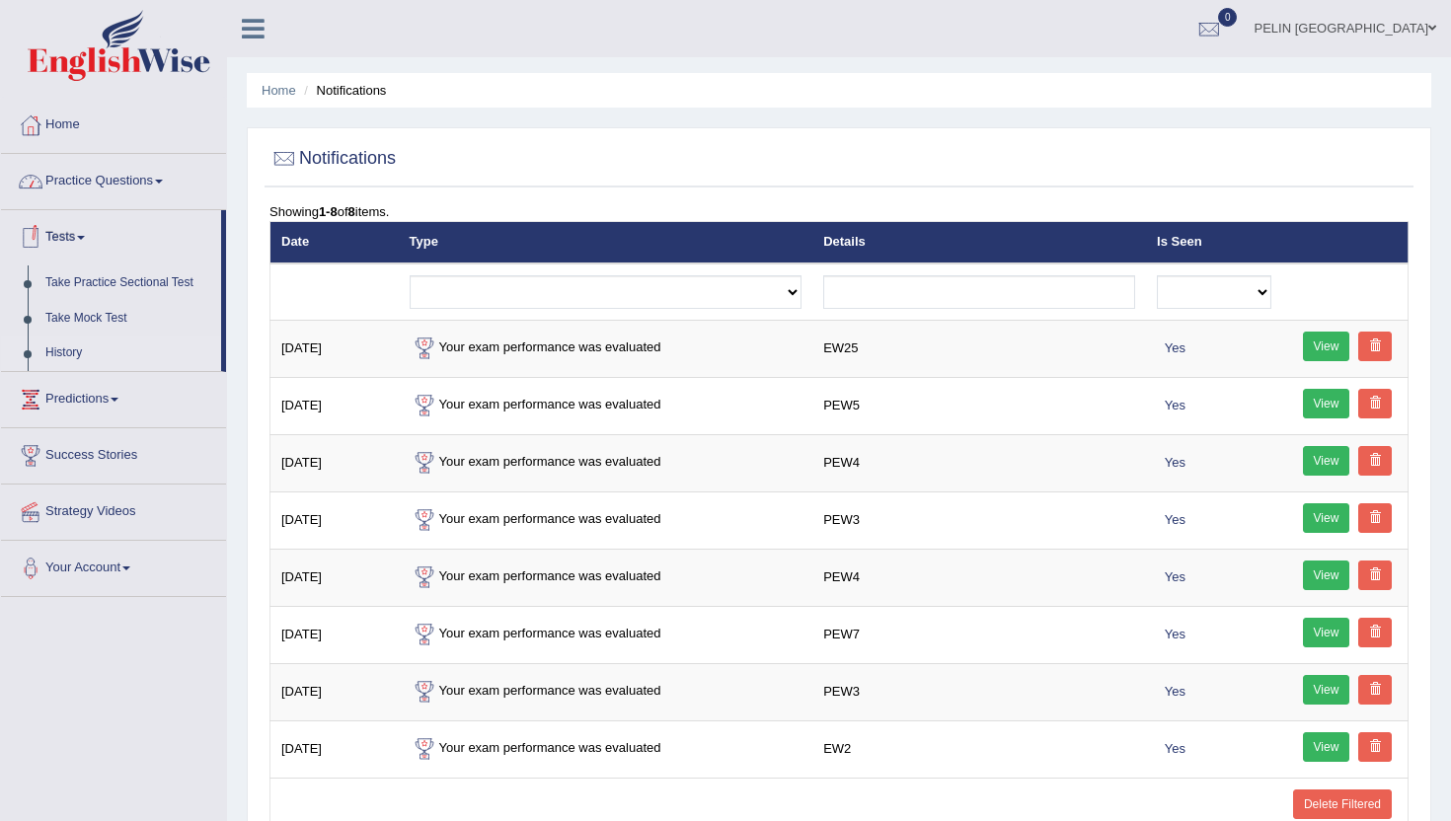
click at [77, 347] on link "History" at bounding box center [129, 354] width 185 height 36
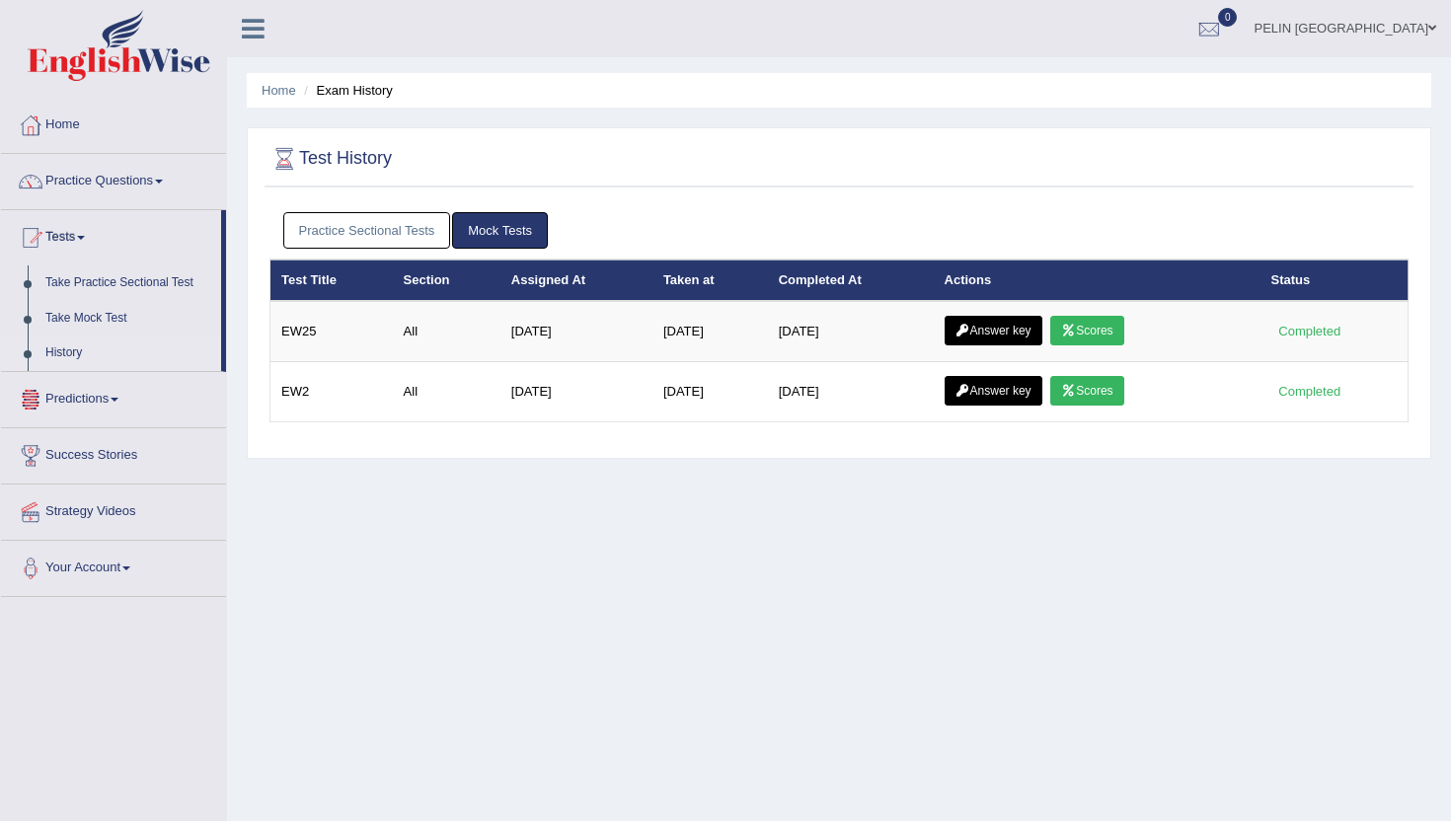
click at [395, 237] on link "Practice Sectional Tests" at bounding box center [367, 230] width 168 height 37
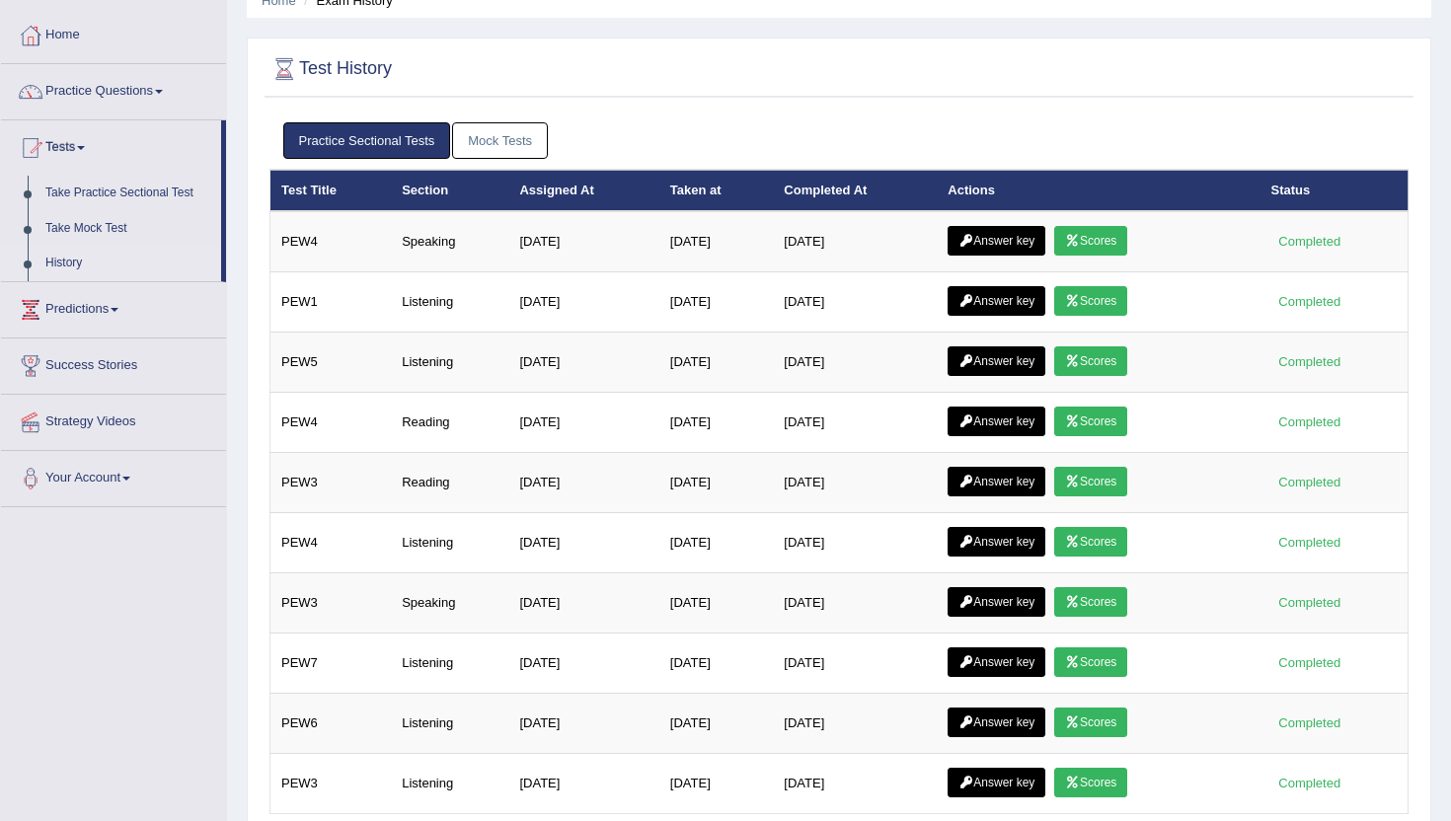
scroll to position [89, 0]
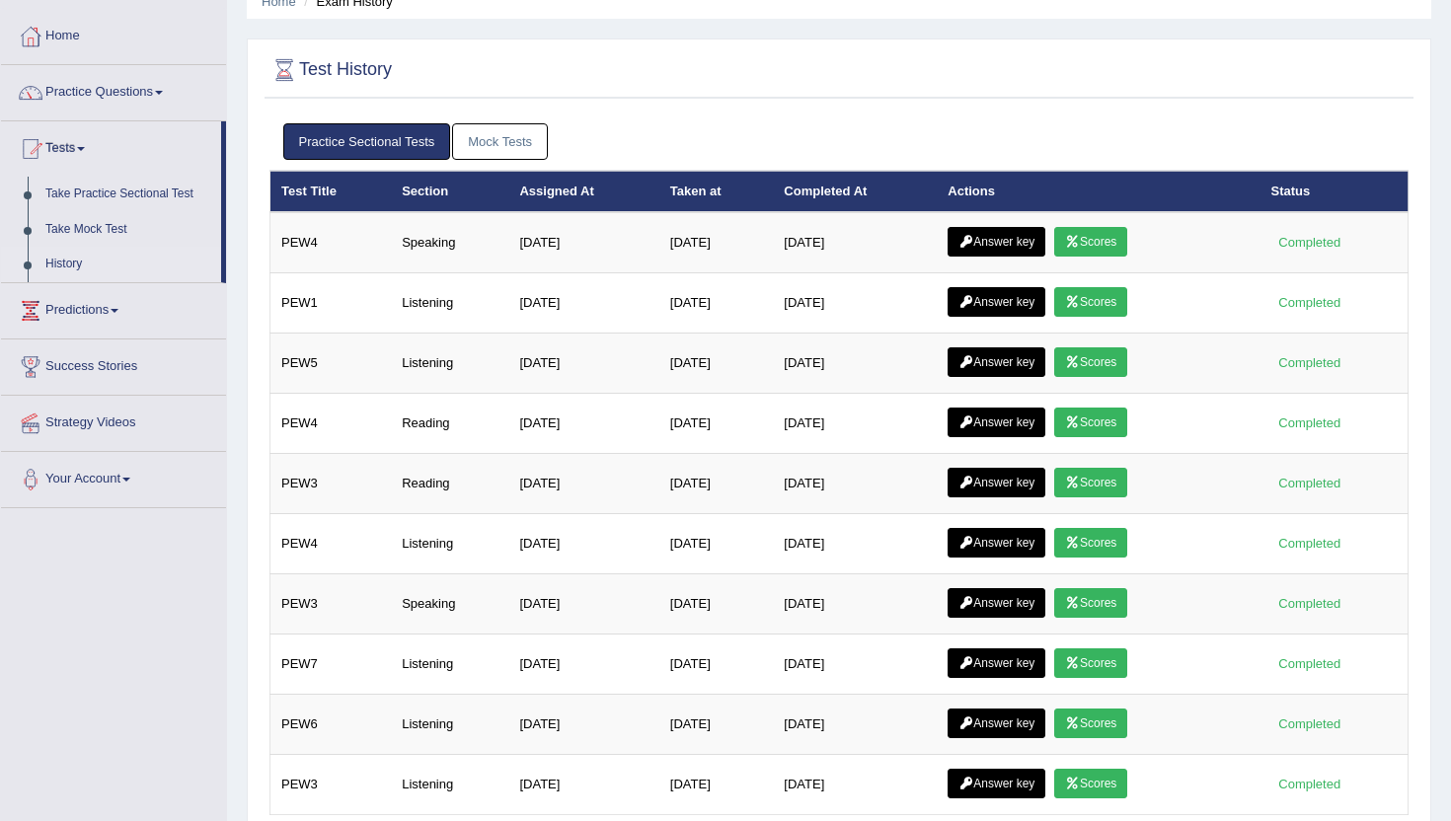
click at [530, 143] on link "Mock Tests" at bounding box center [500, 141] width 96 height 37
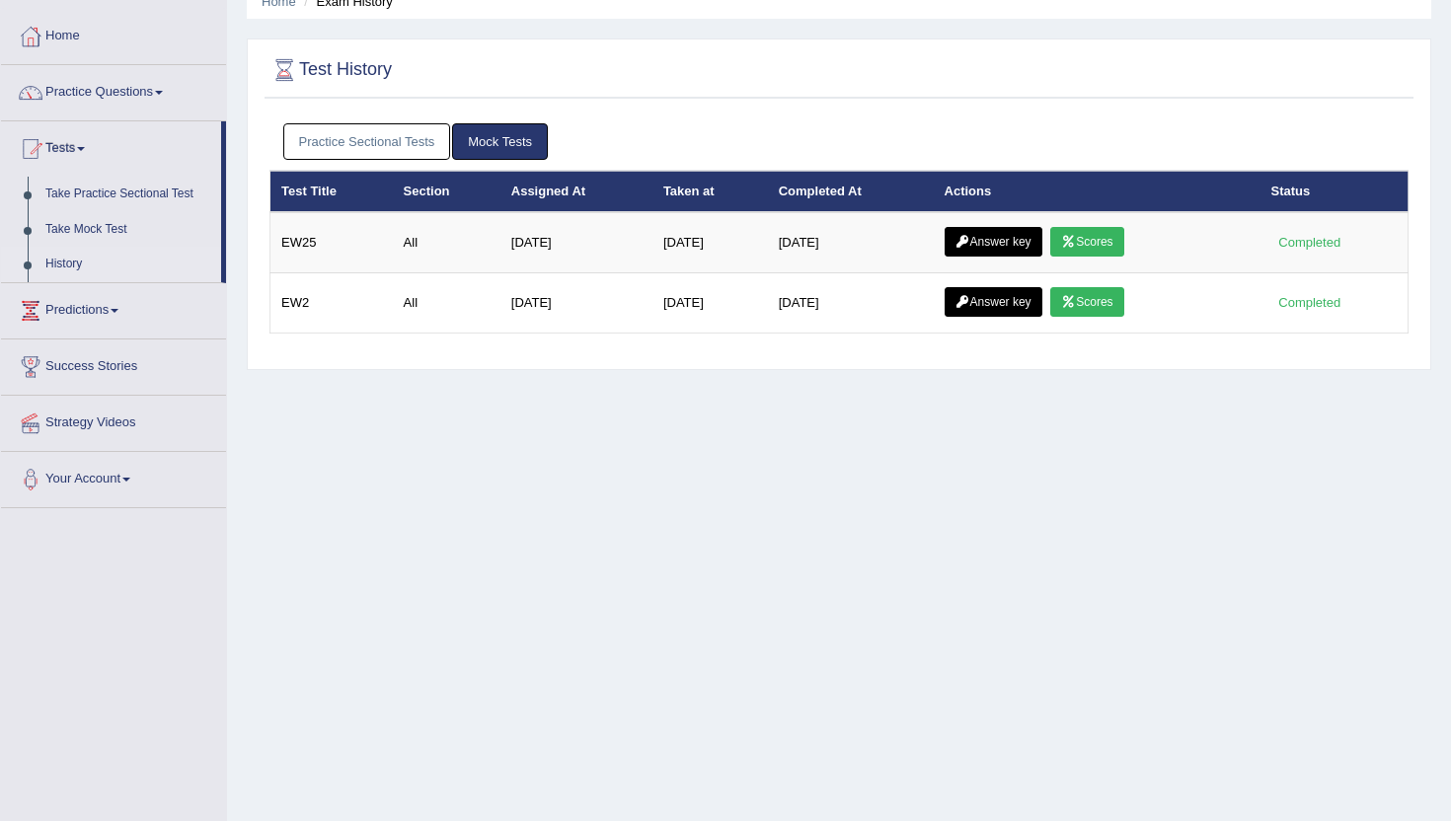
click at [377, 133] on link "Practice Sectional Tests" at bounding box center [367, 141] width 168 height 37
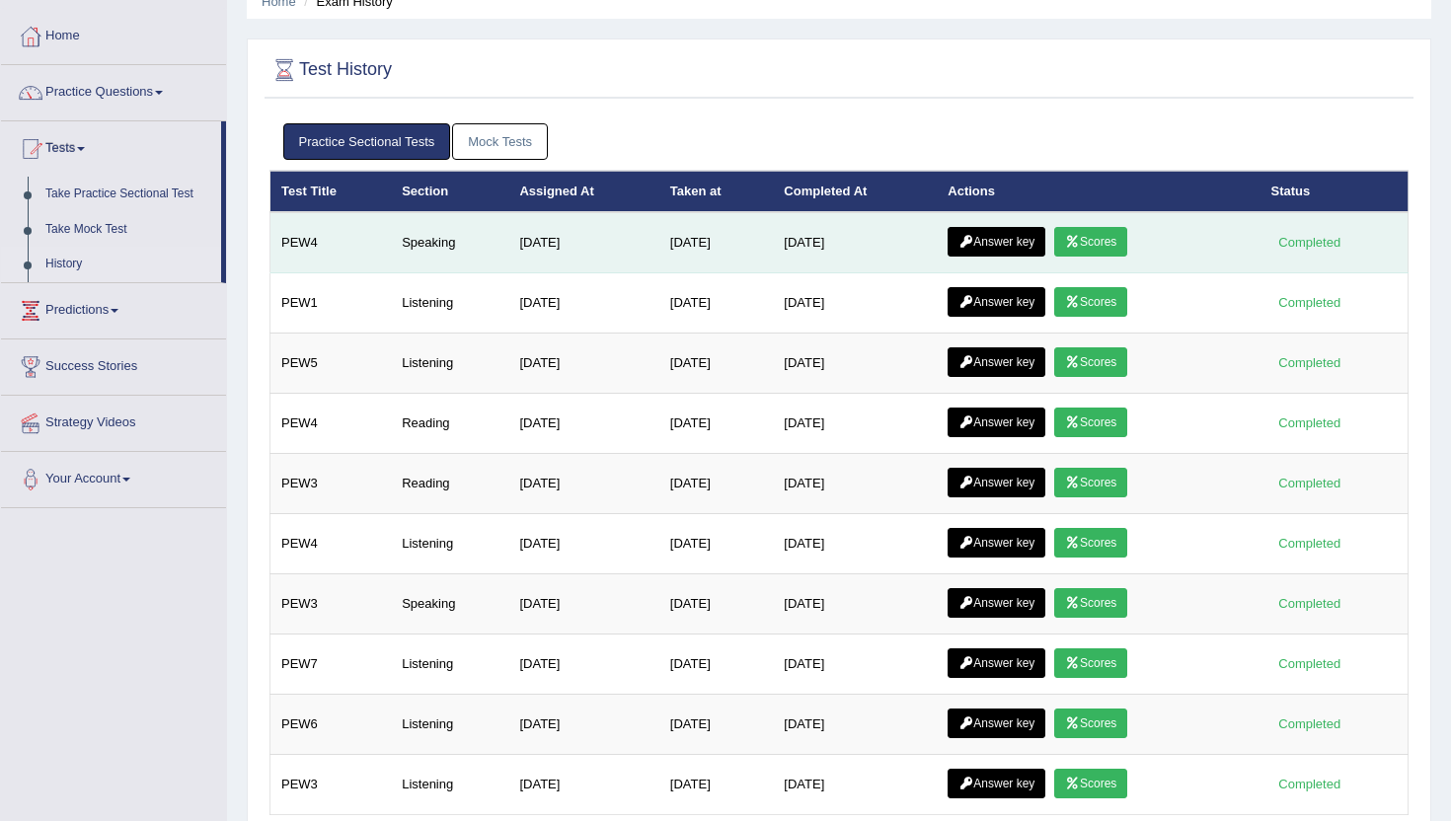
click at [1100, 246] on link "Scores" at bounding box center [1090, 242] width 73 height 30
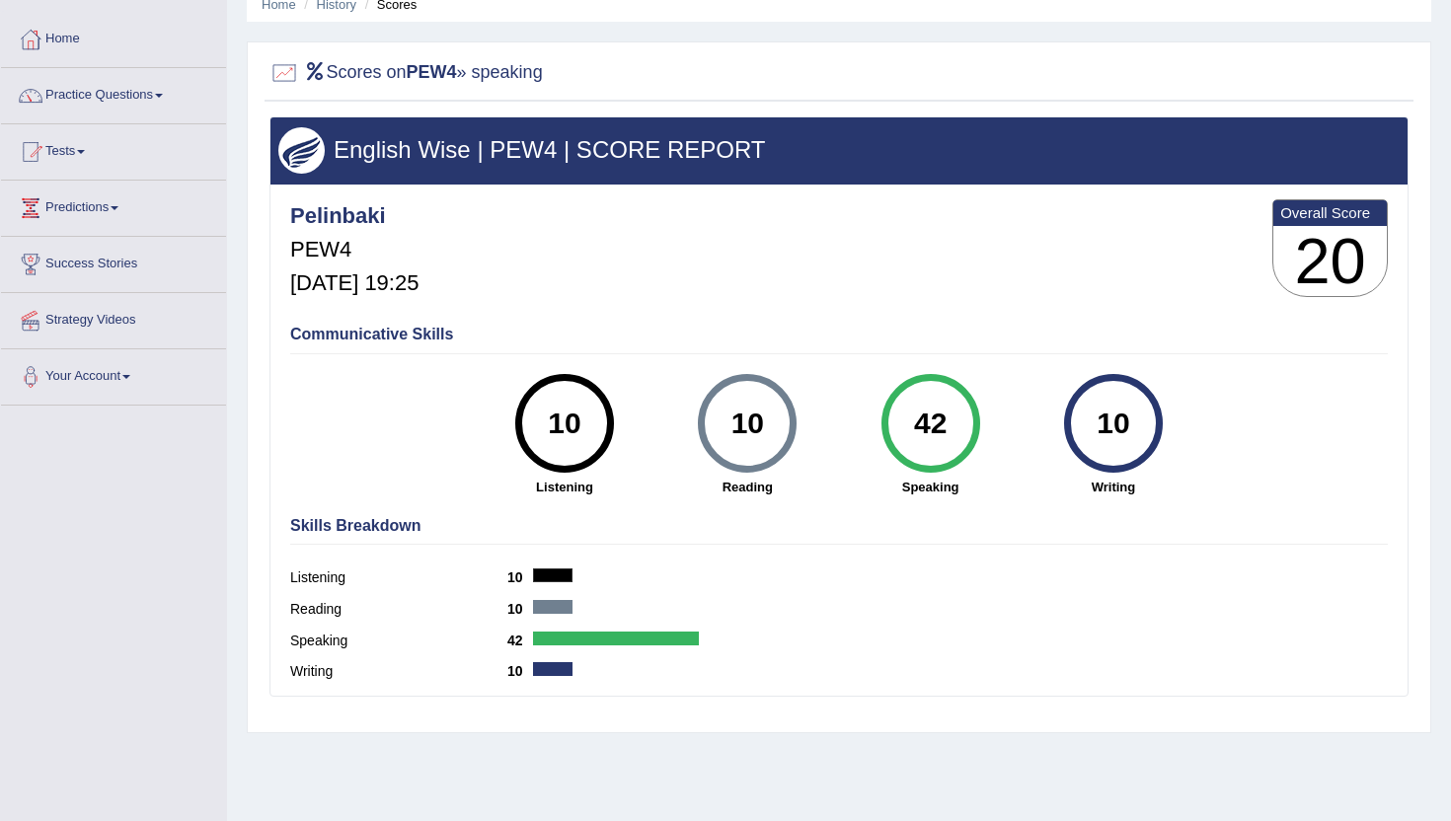
scroll to position [97, 0]
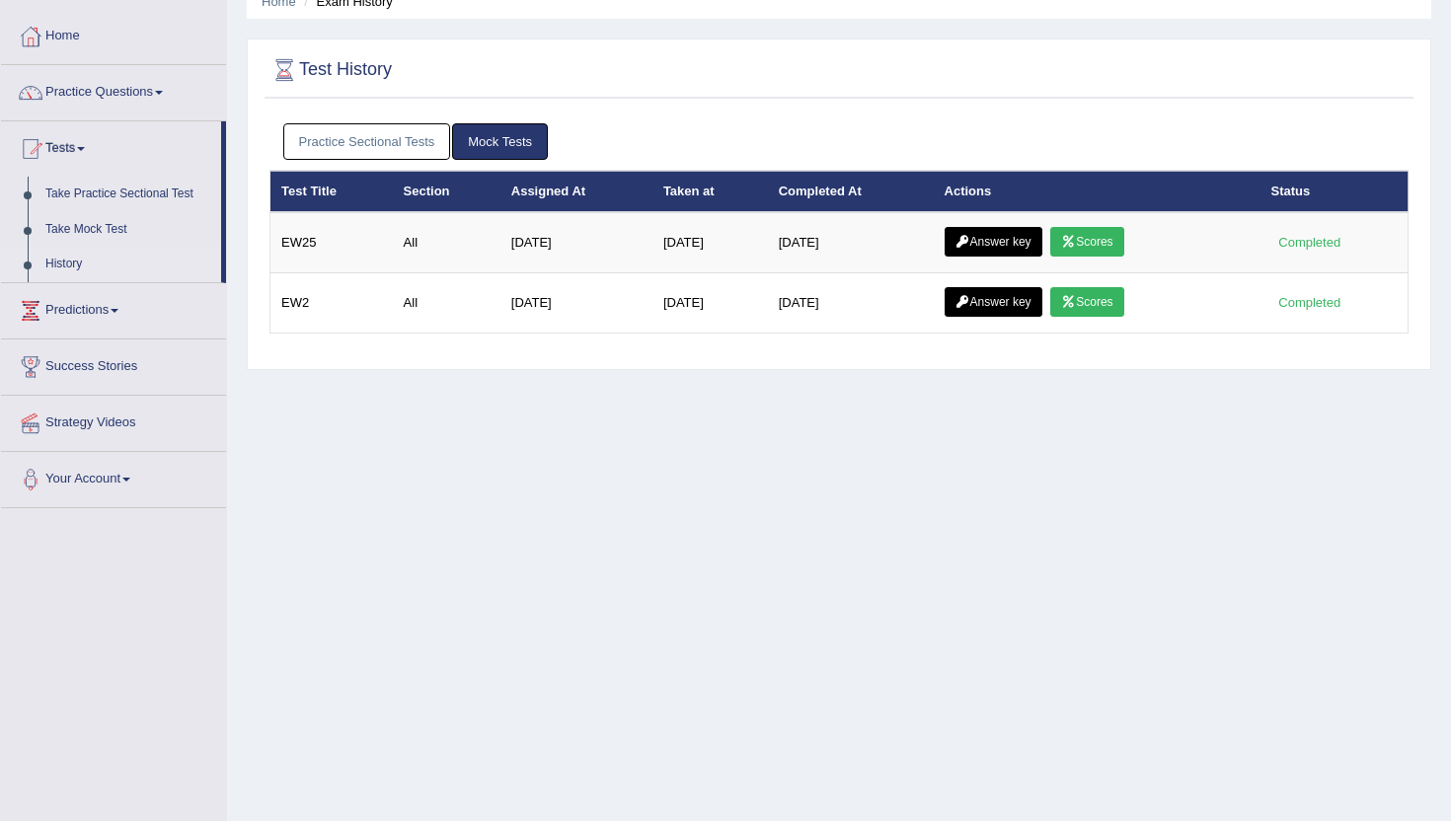
click at [400, 136] on link "Practice Sectional Tests" at bounding box center [367, 141] width 168 height 37
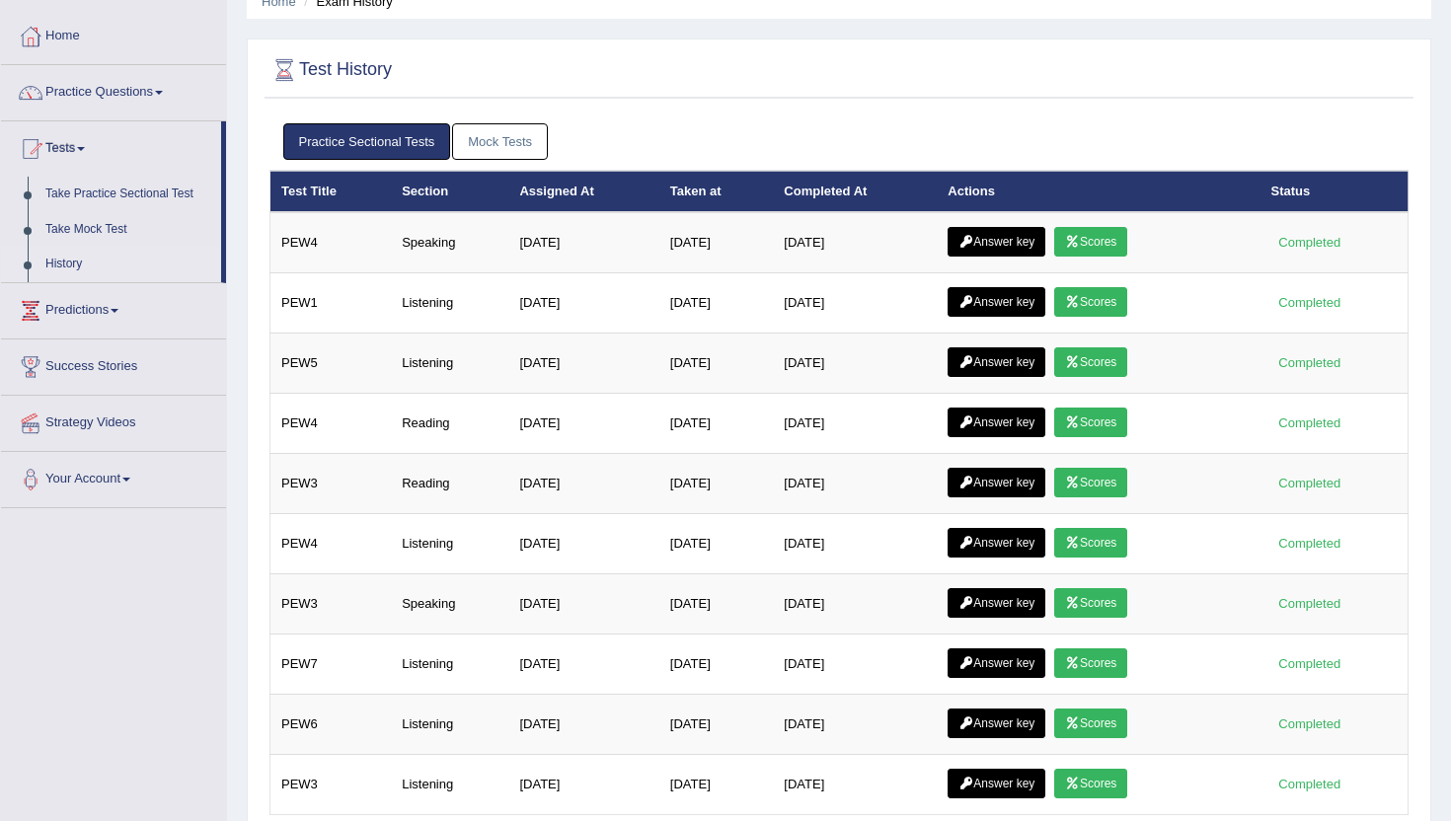
click at [511, 148] on link "Mock Tests" at bounding box center [500, 141] width 96 height 37
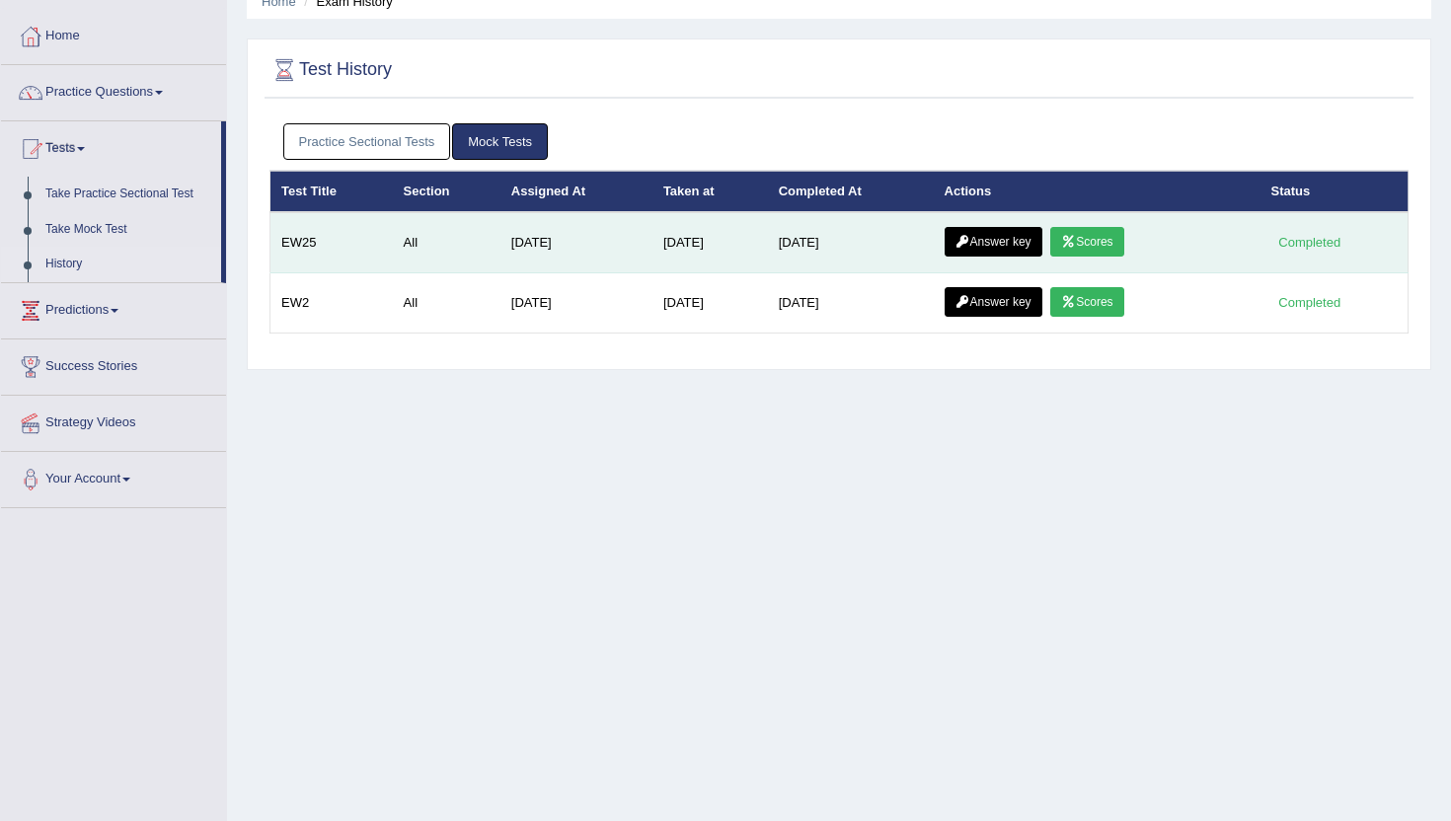
click at [999, 241] on link "Answer key" at bounding box center [994, 242] width 98 height 30
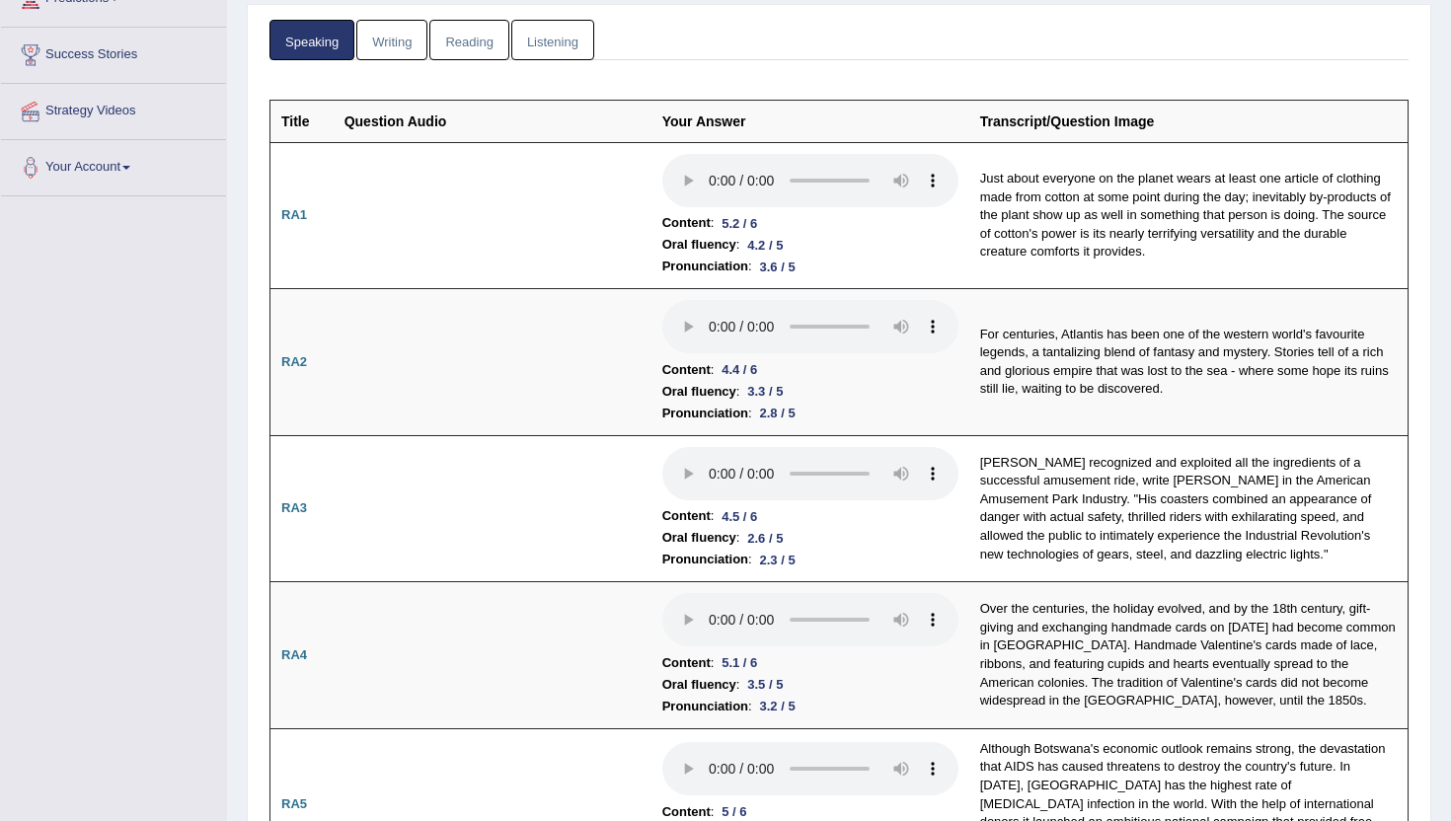
scroll to position [297, 0]
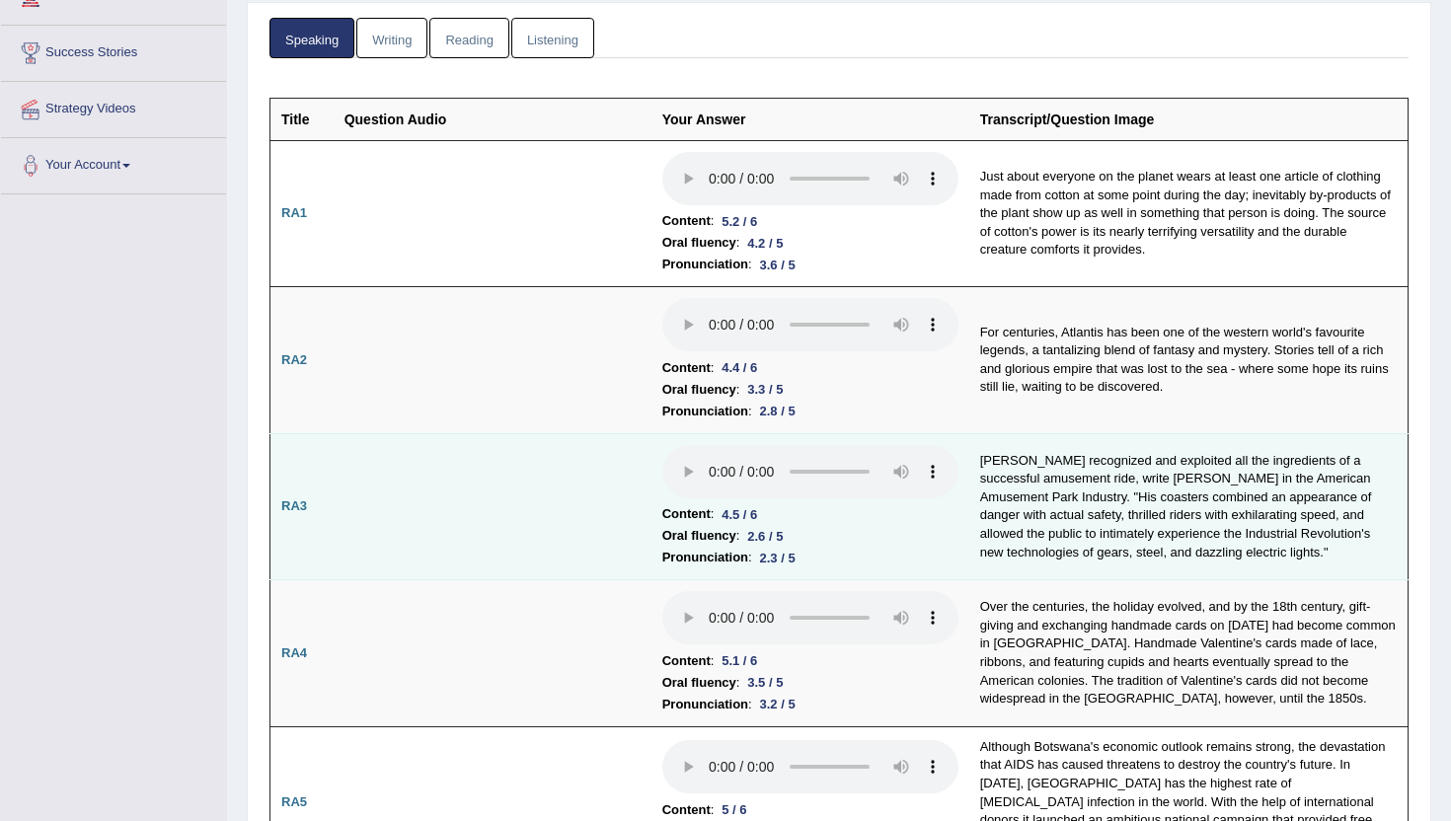
click at [1033, 545] on td "Thompson recognized and exploited all the ingredients of a successful amusement…" at bounding box center [1188, 506] width 439 height 147
click at [946, 547] on li "Pronunciation : 2.3 / 5" at bounding box center [810, 558] width 296 height 22
click at [781, 536] on div "2.6 / 5" at bounding box center [764, 536] width 51 height 21
click at [790, 548] on div "2.3 / 5" at bounding box center [777, 558] width 51 height 21
click at [1081, 531] on td "Thompson recognized and exploited all the ingredients of a successful amusement…" at bounding box center [1188, 506] width 439 height 147
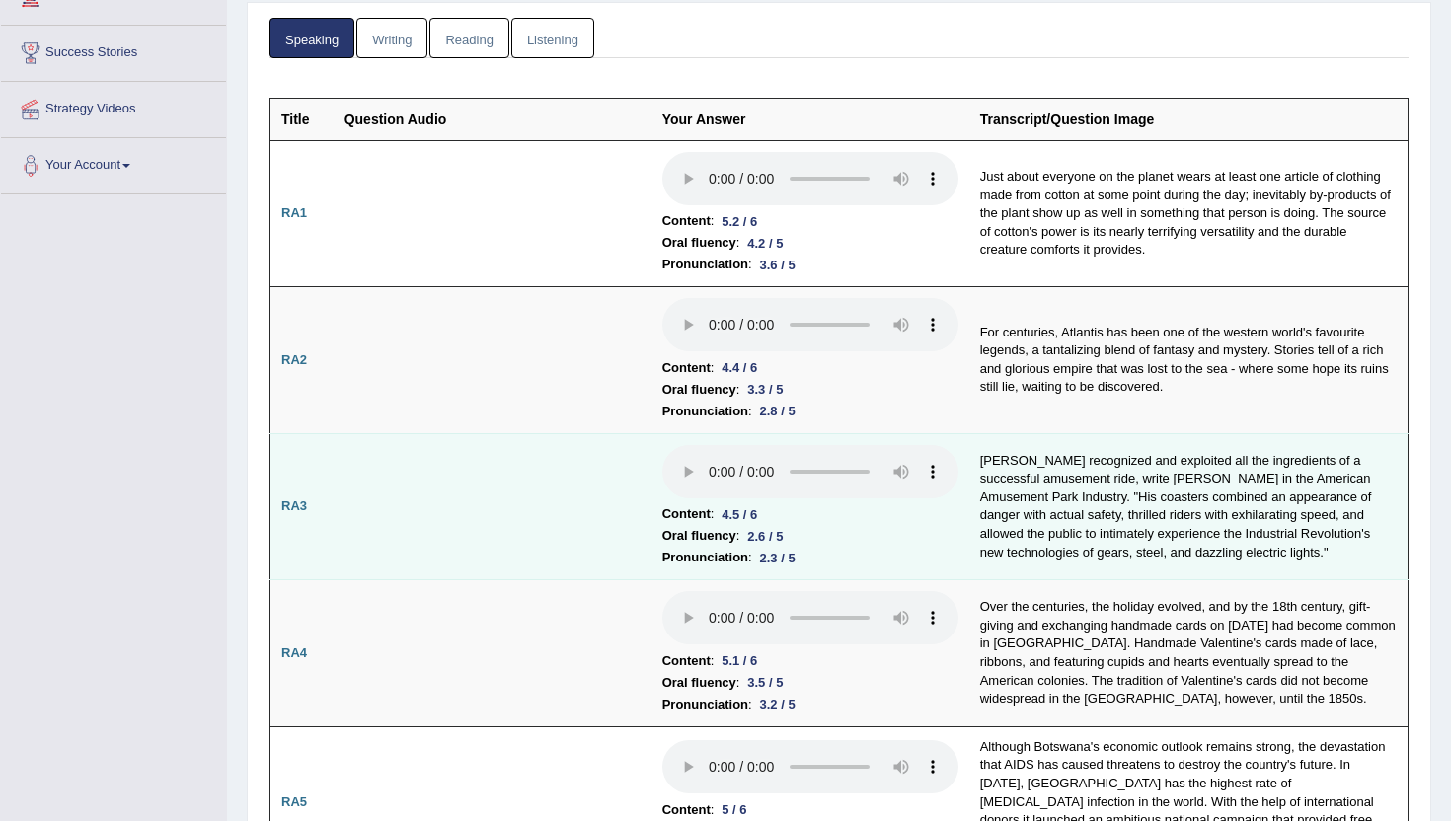
click at [1081, 531] on td "Thompson recognized and exploited all the ingredients of a successful amusement…" at bounding box center [1188, 506] width 439 height 147
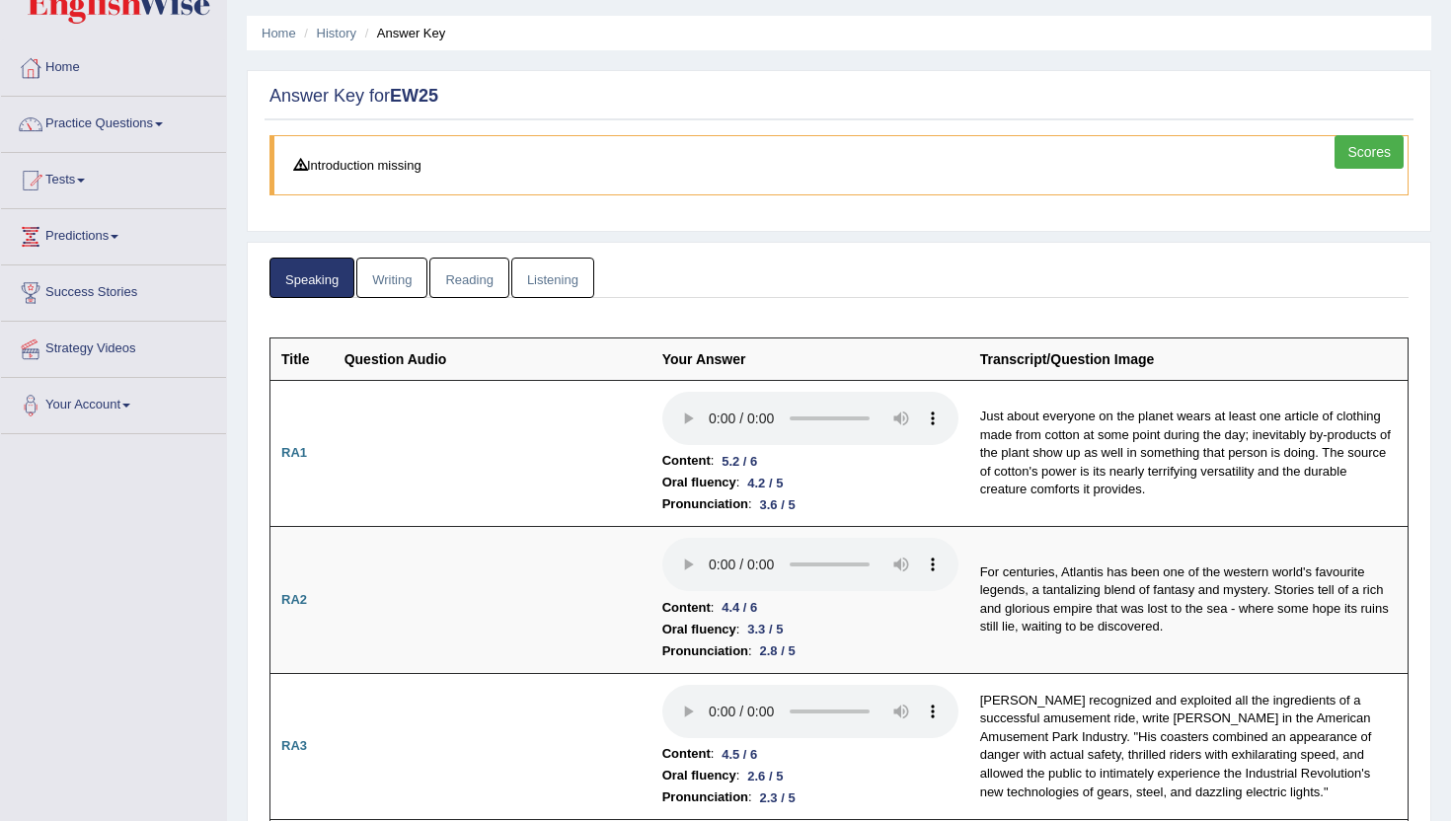
scroll to position [0, 0]
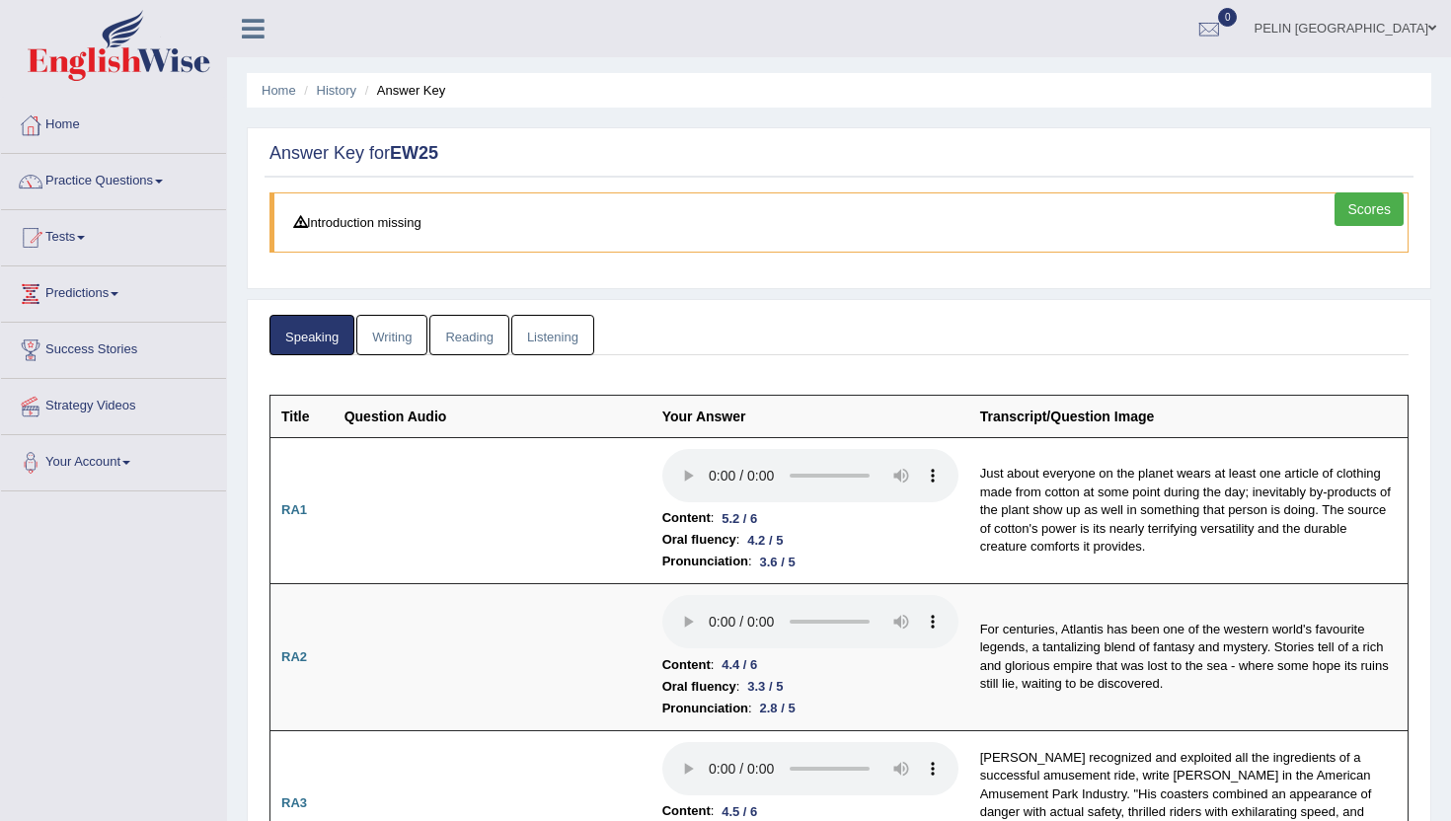
click at [487, 334] on link "Reading" at bounding box center [468, 335] width 79 height 40
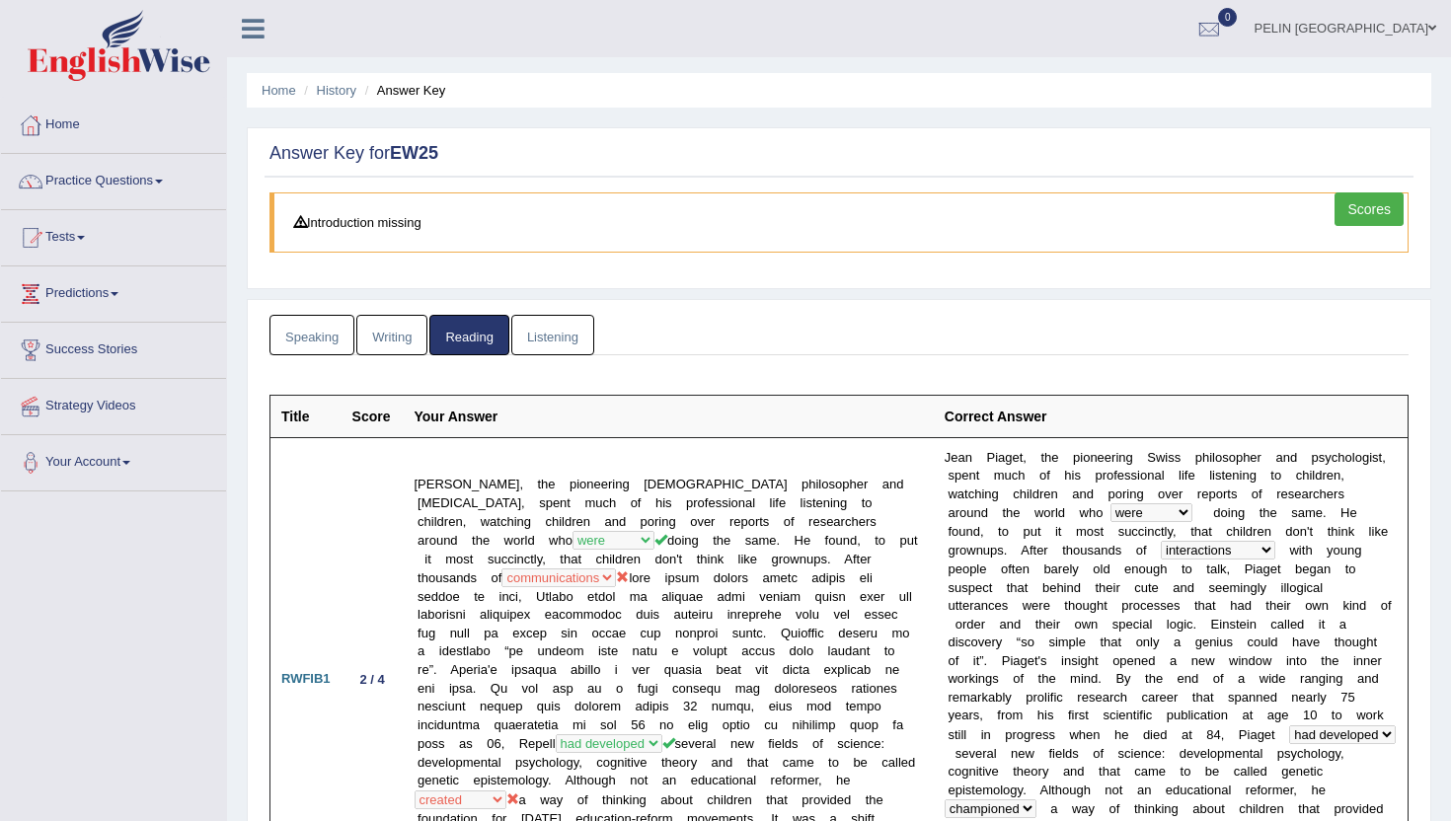
click at [549, 342] on link "Listening" at bounding box center [552, 335] width 83 height 40
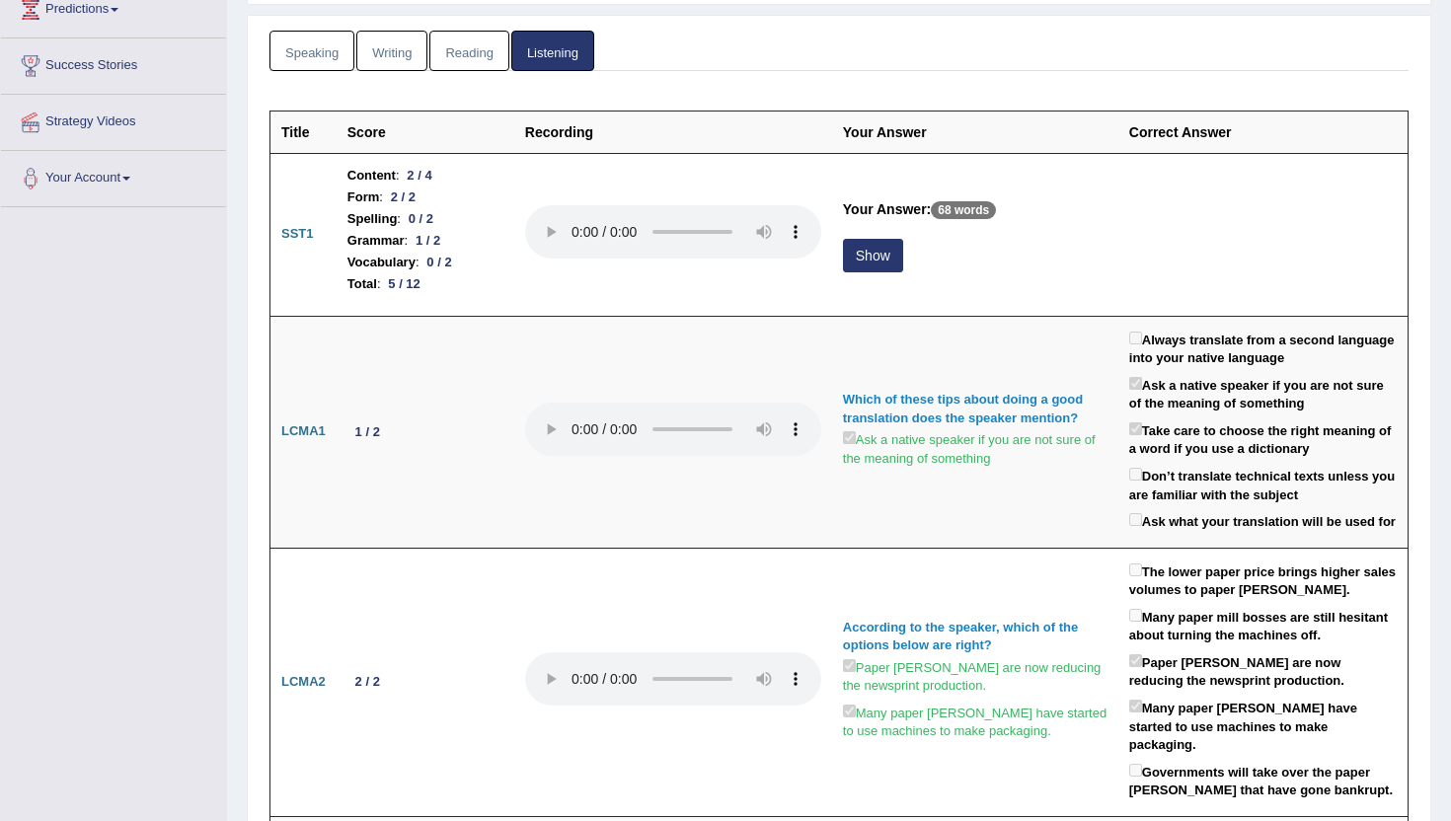
scroll to position [285, 0]
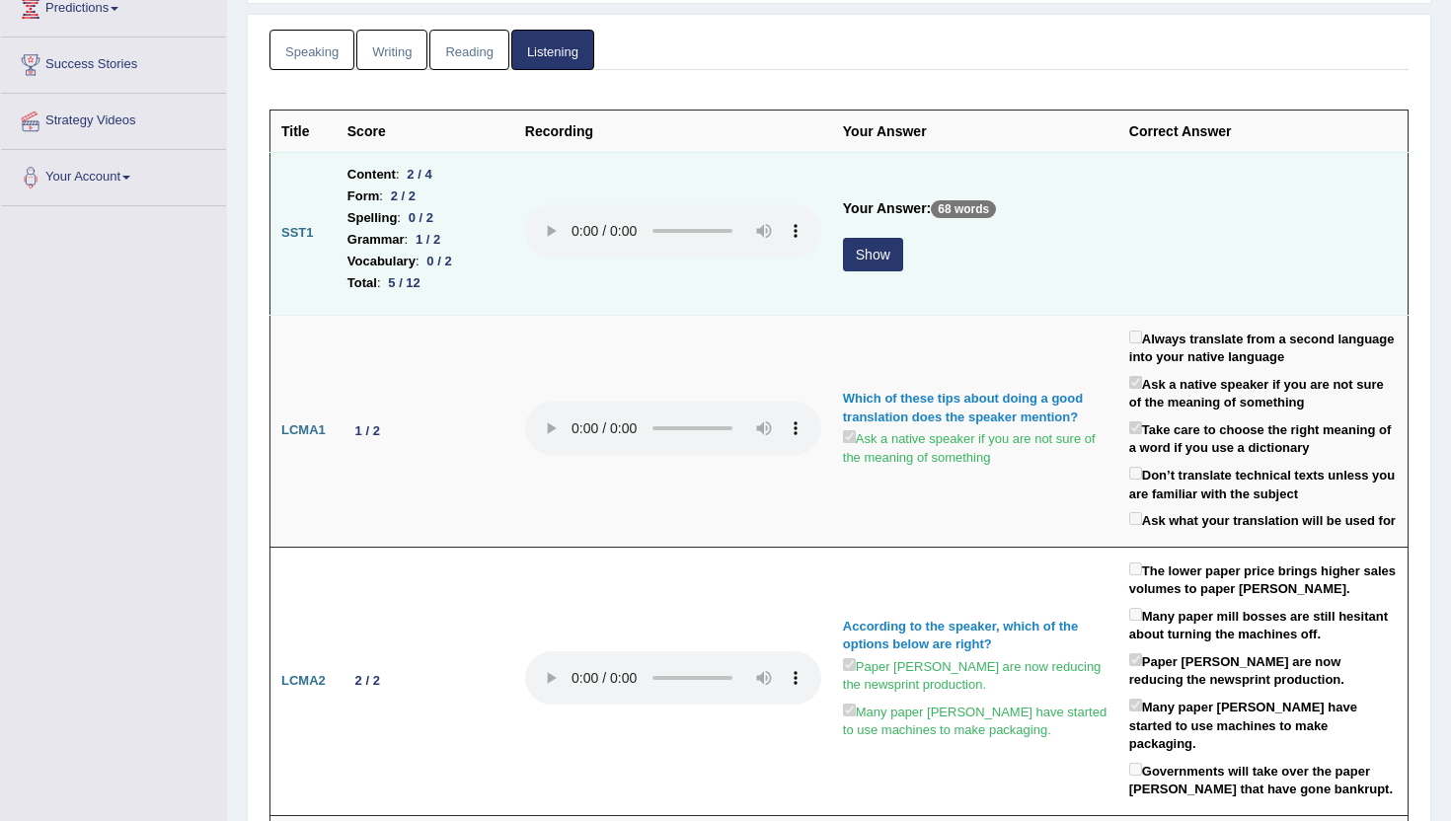
click at [896, 249] on button "Show" at bounding box center [873, 255] width 60 height 34
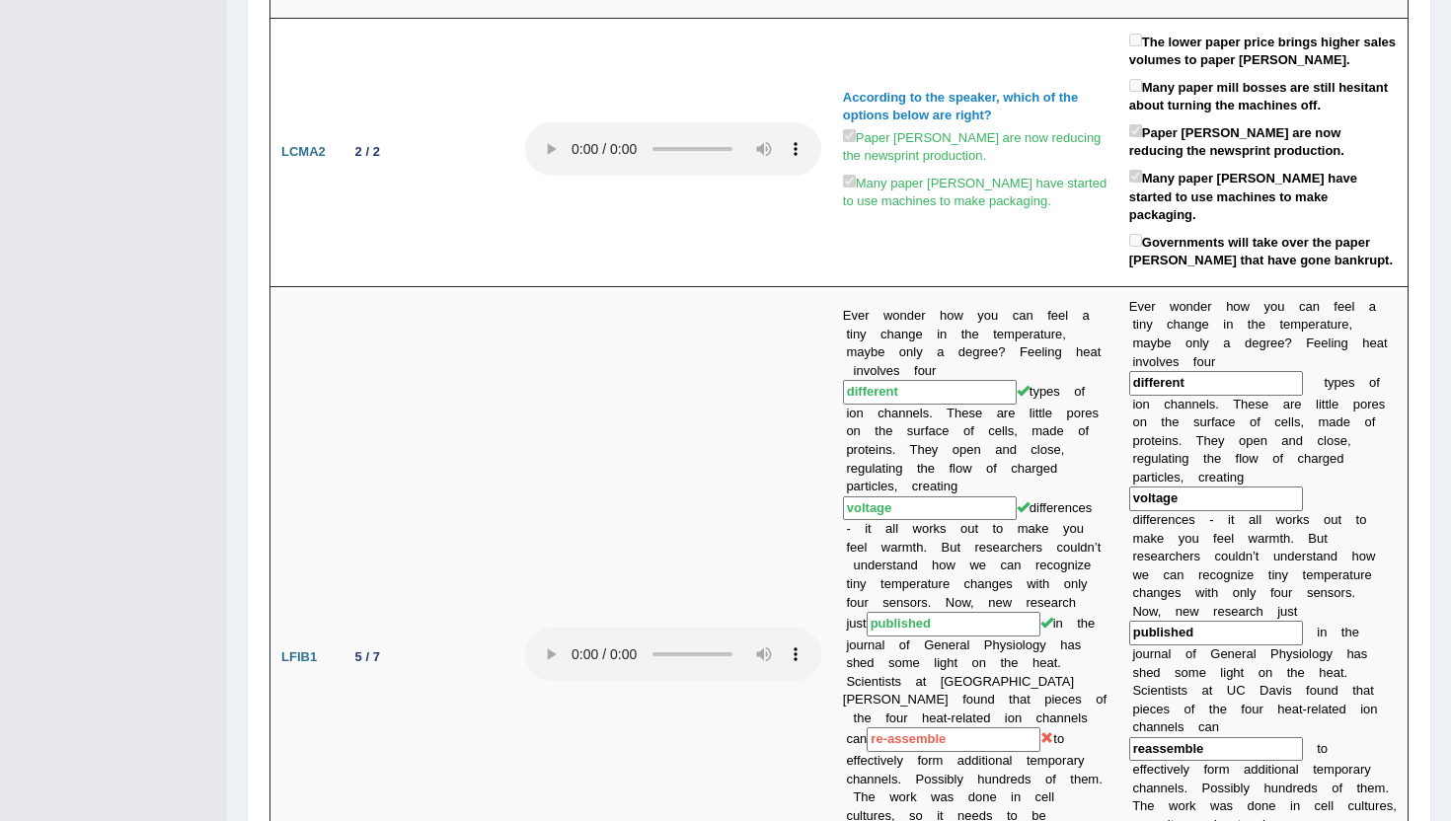
scroll to position [0, 0]
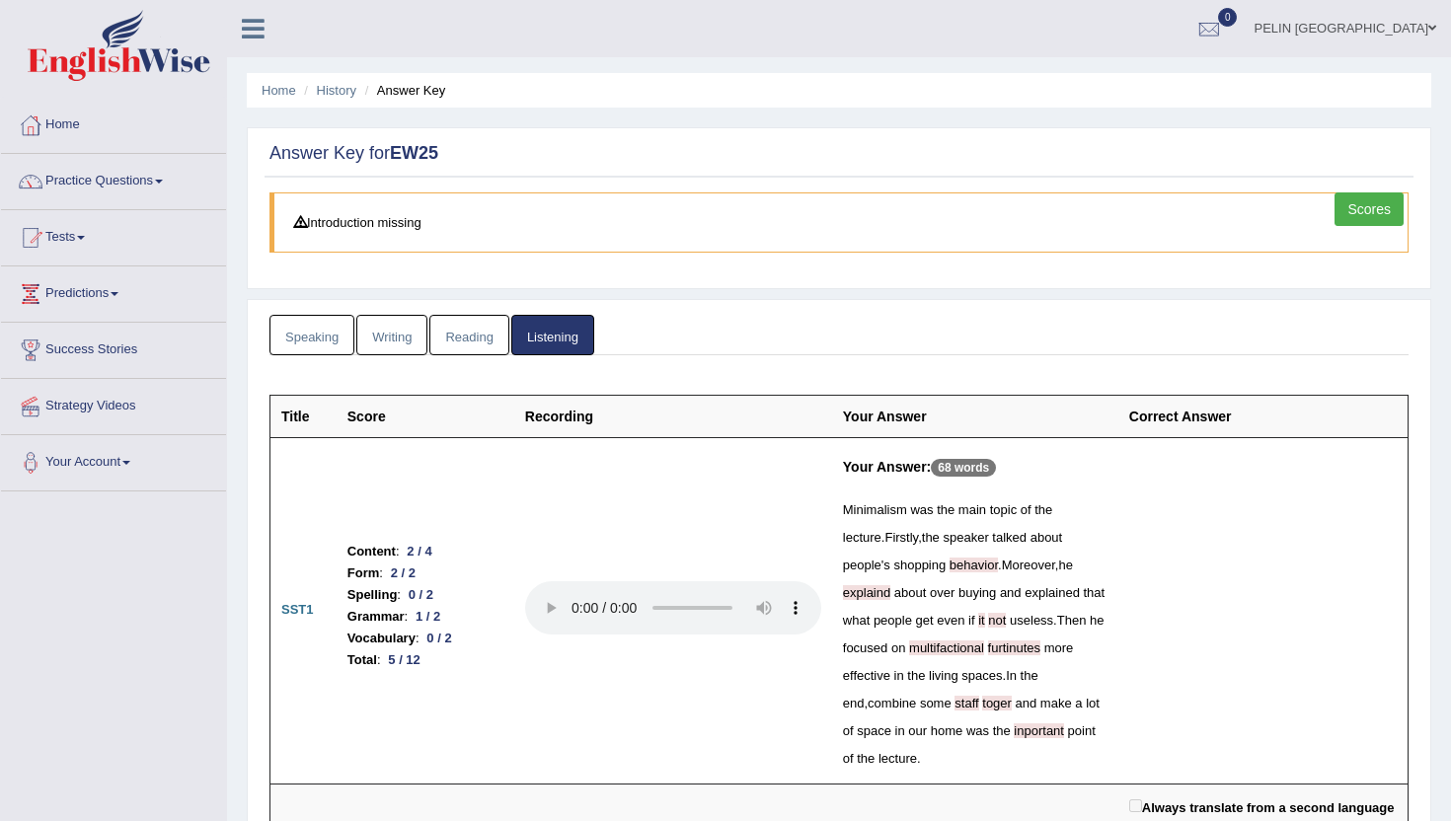
click at [305, 345] on link "Speaking" at bounding box center [311, 335] width 85 height 40
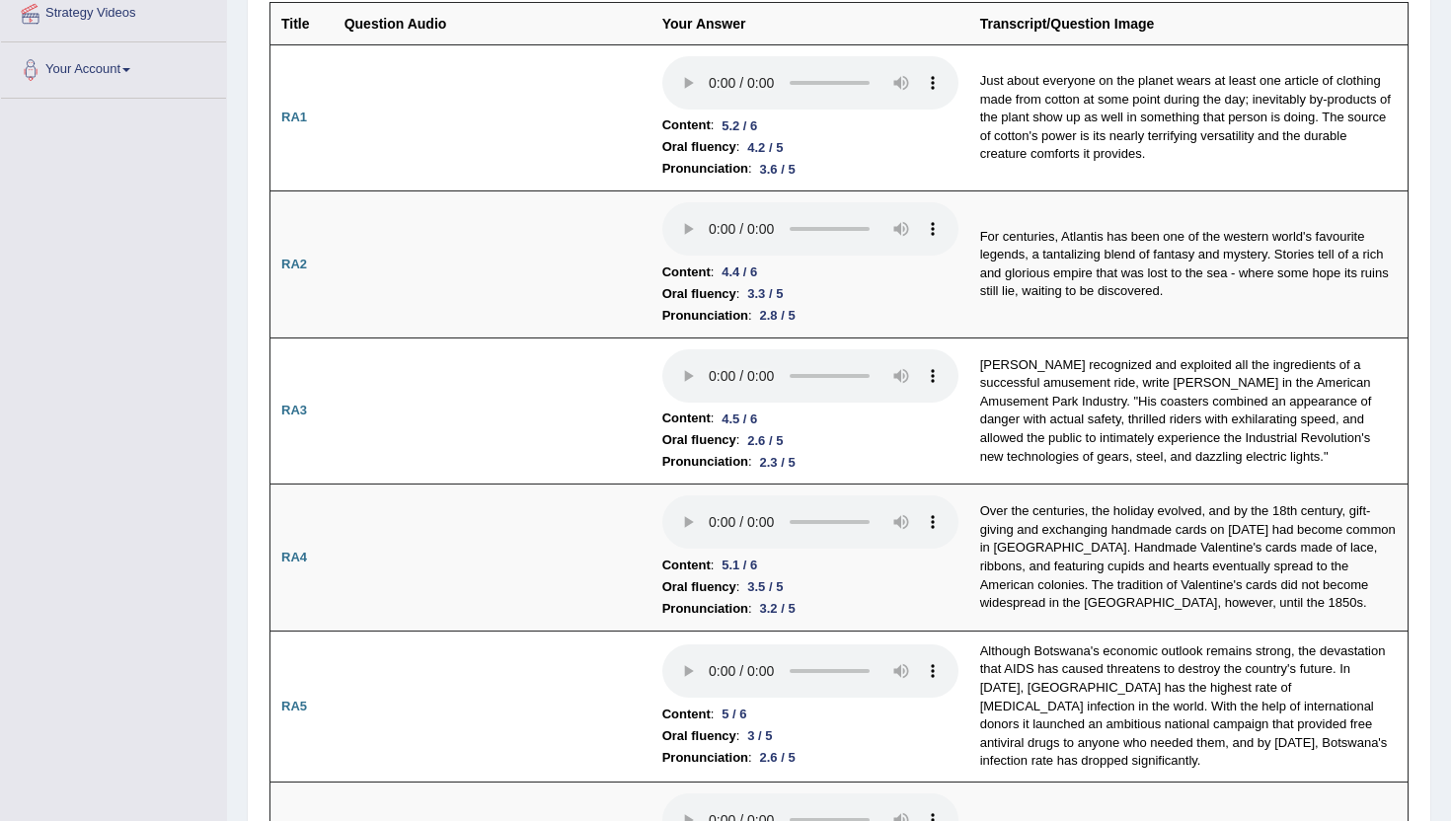
scroll to position [333, 0]
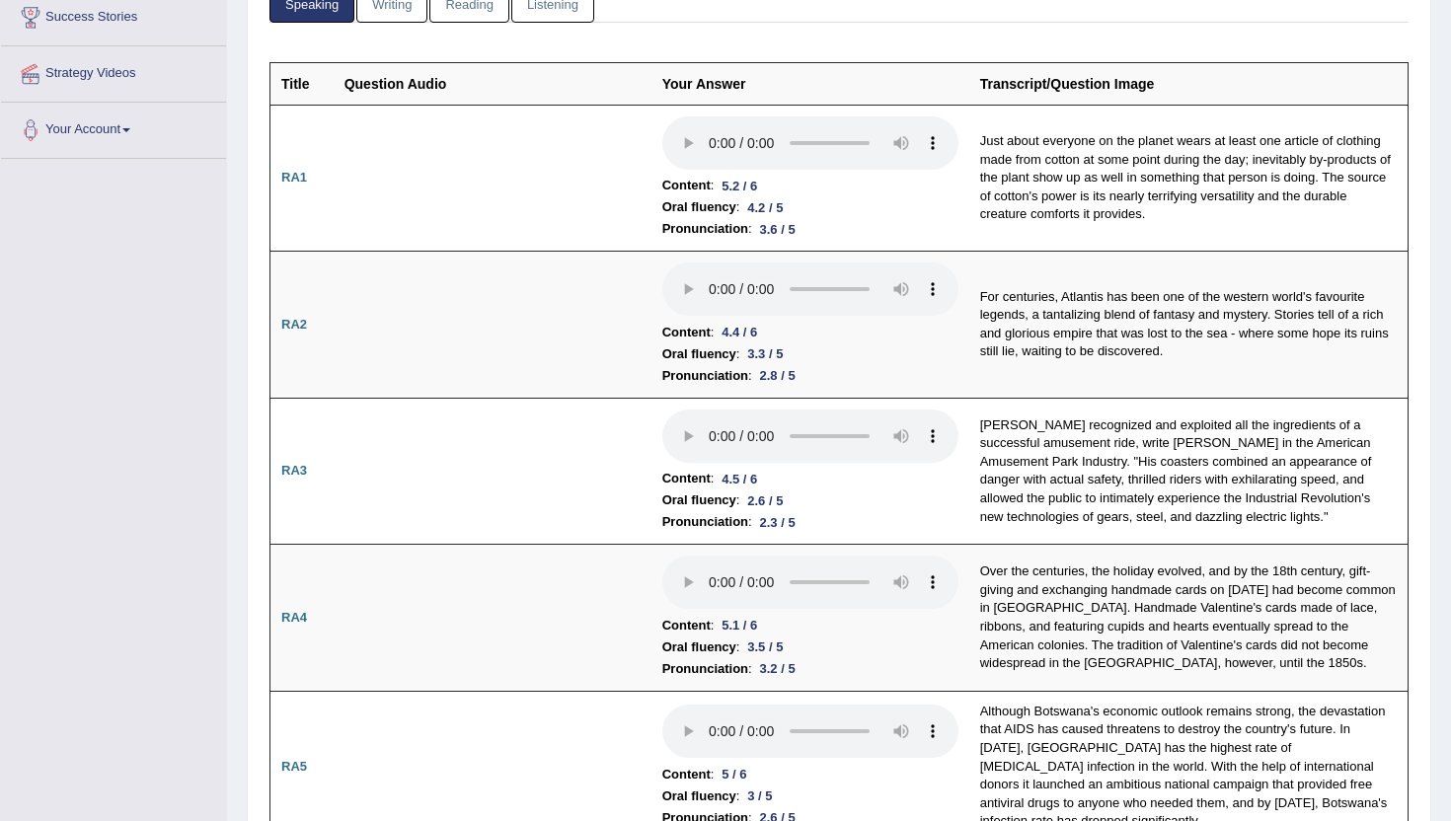
click at [495, 16] on link "Reading" at bounding box center [468, 2] width 79 height 40
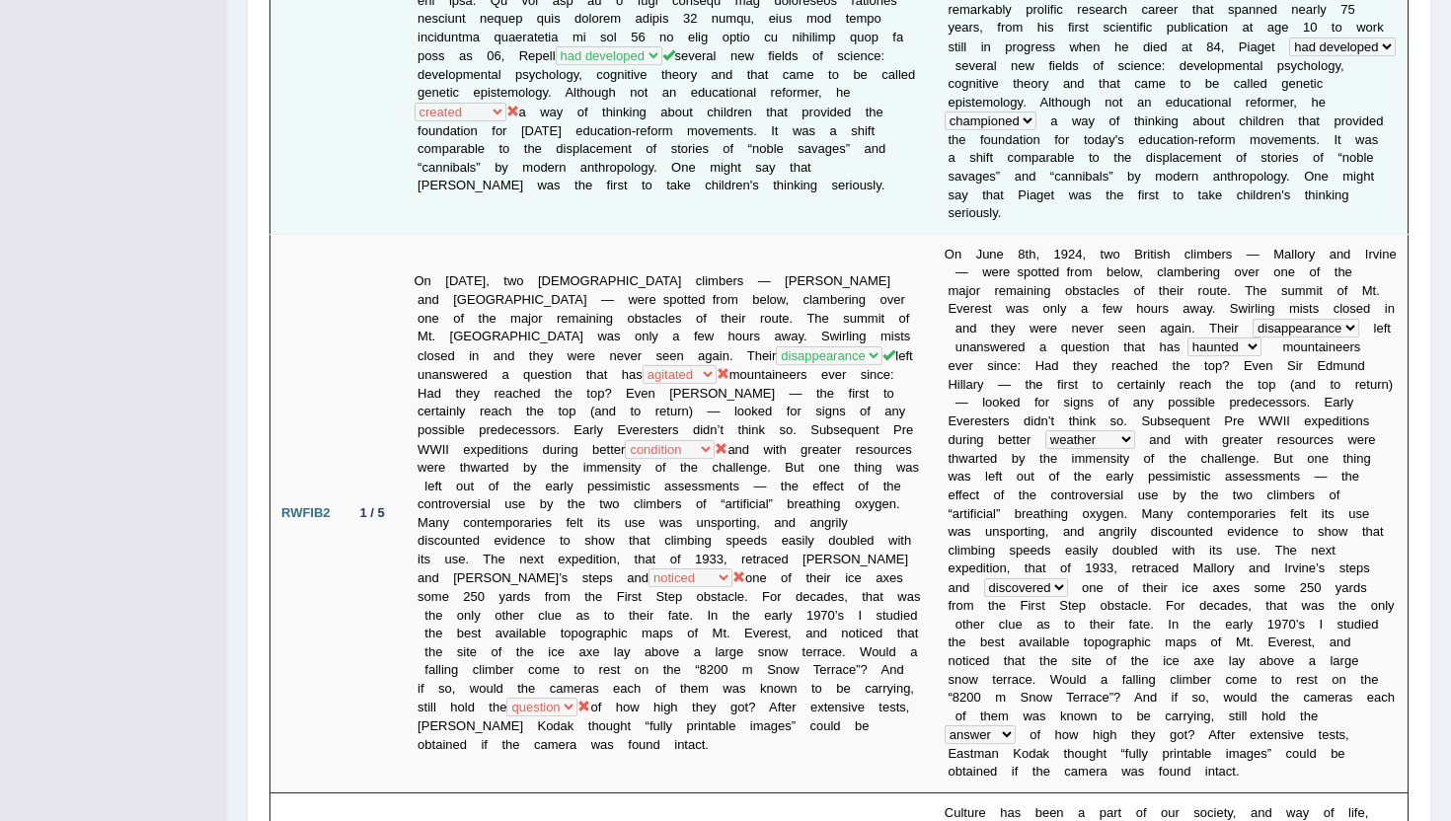
scroll to position [0, 0]
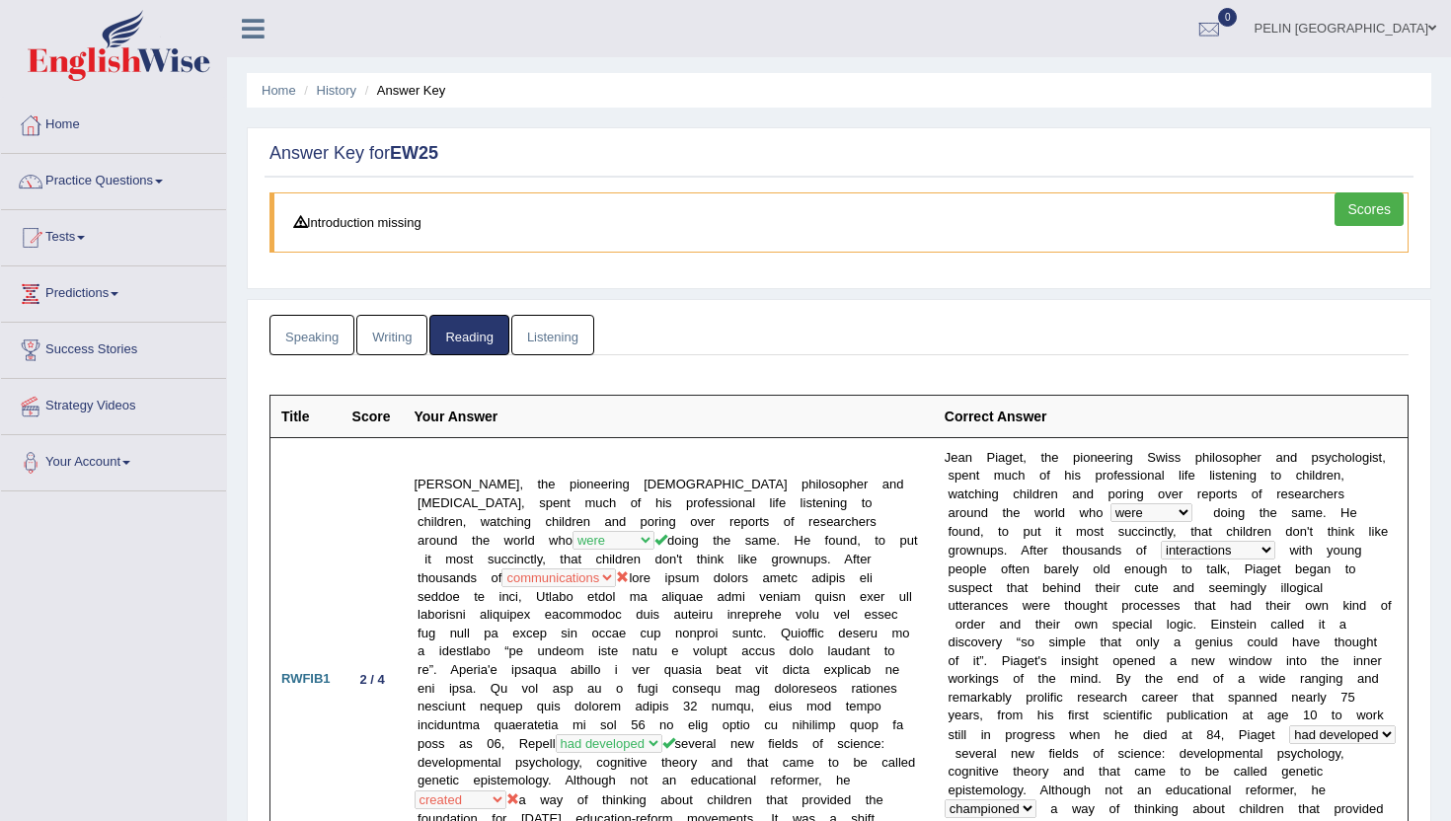
click at [1378, 206] on link "Scores" at bounding box center [1369, 209] width 69 height 34
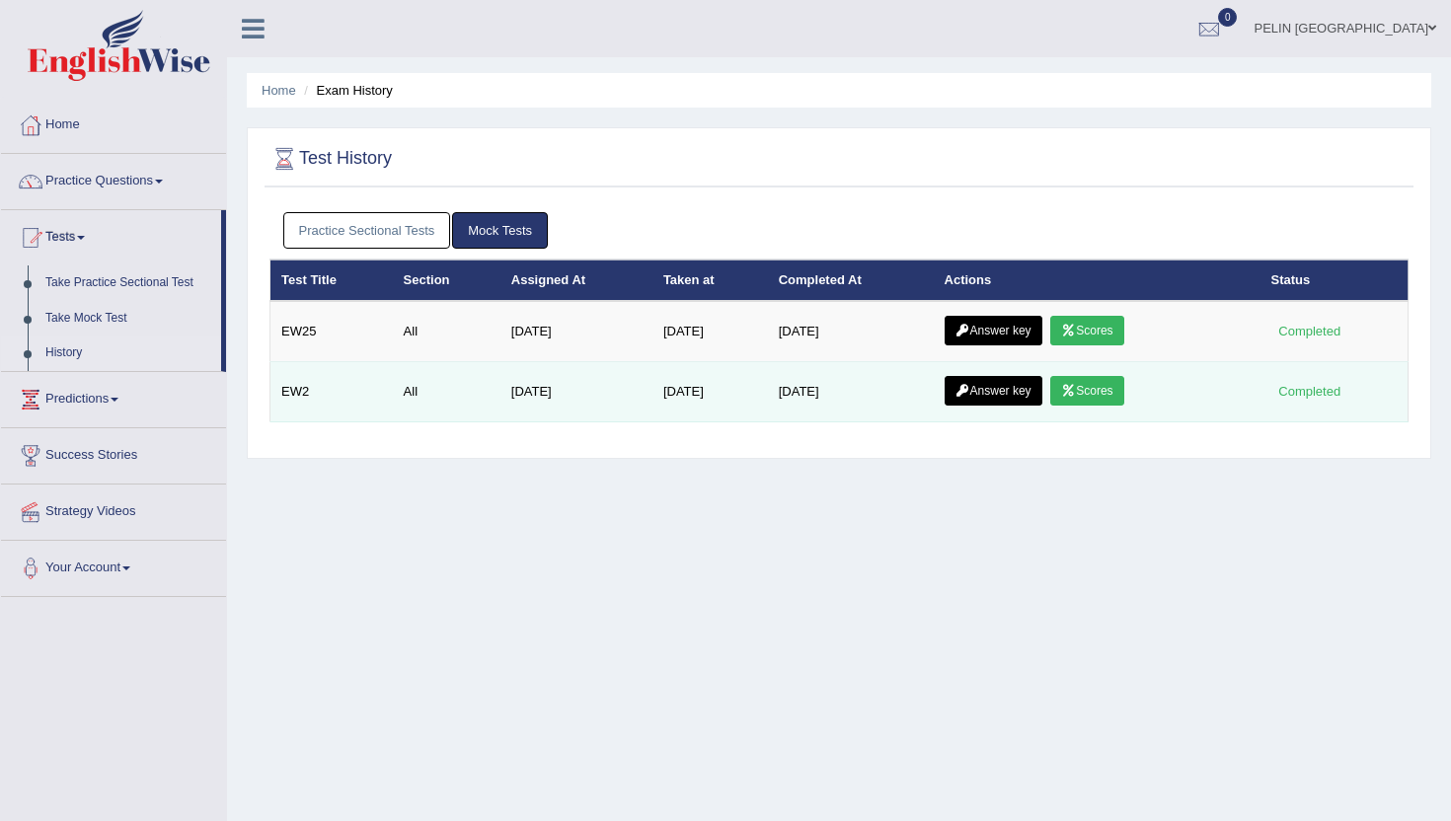
click at [993, 394] on link "Answer key" at bounding box center [994, 391] width 98 height 30
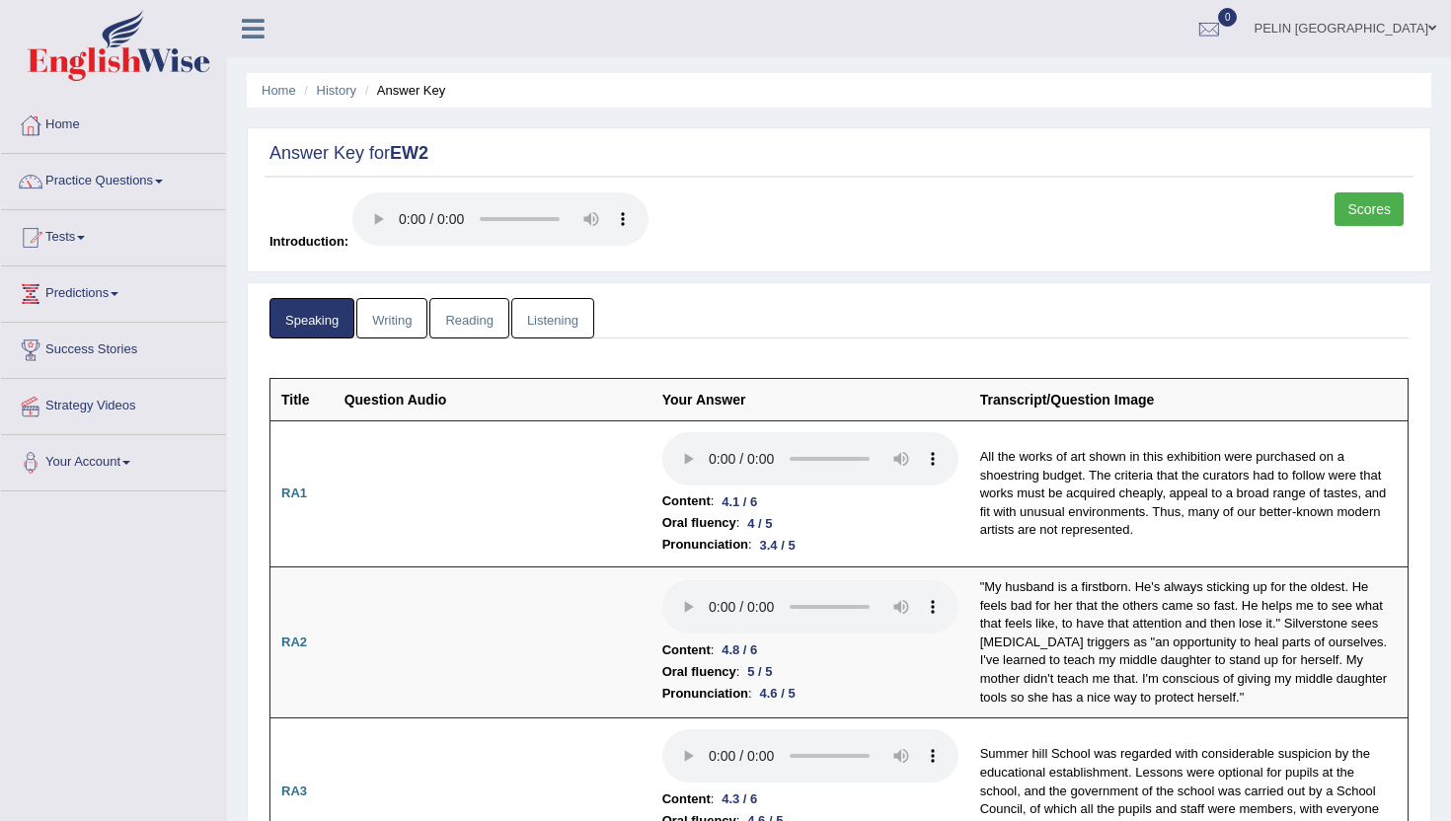
click at [478, 309] on link "Reading" at bounding box center [468, 318] width 79 height 40
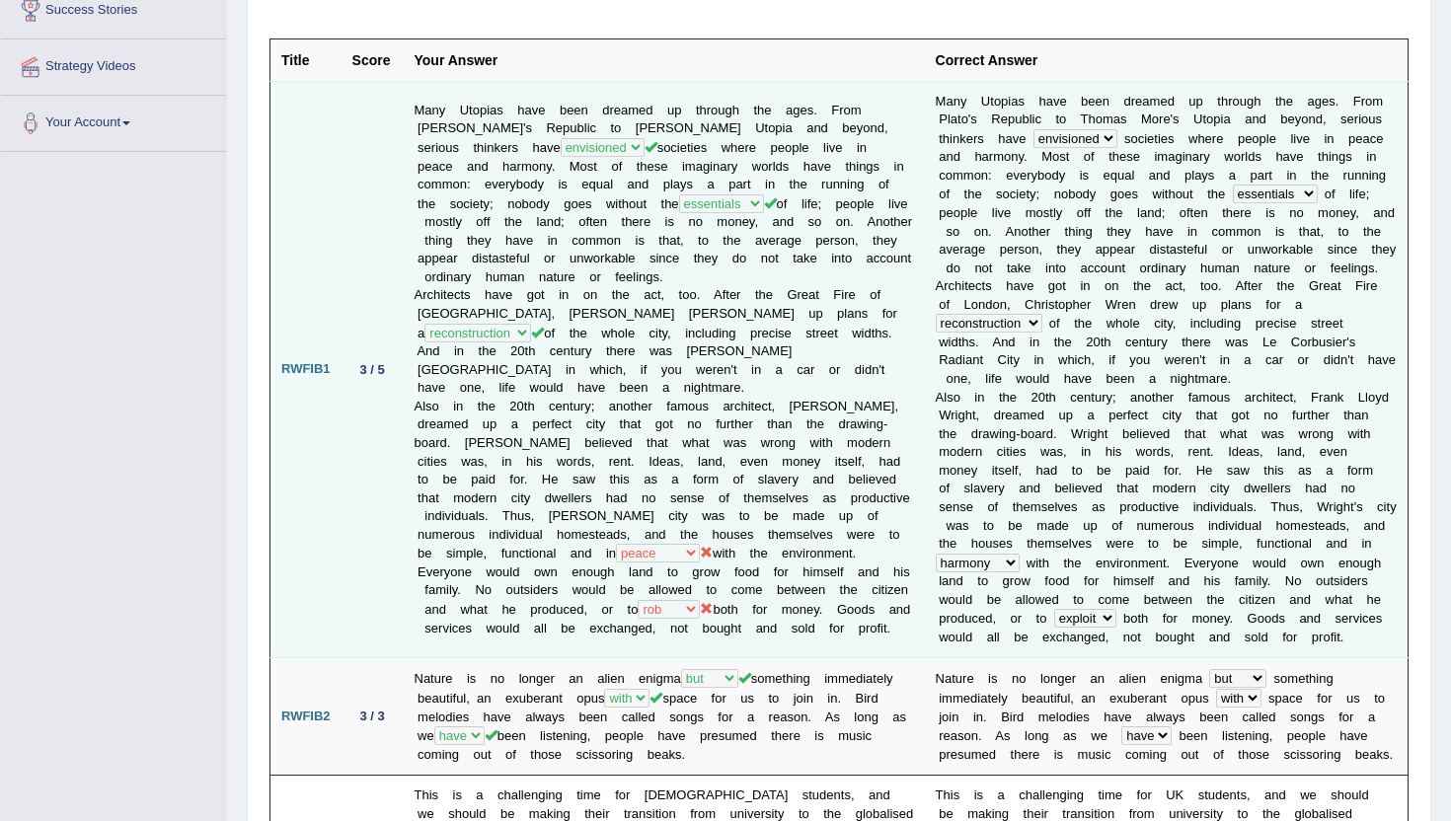
scroll to position [293, 0]
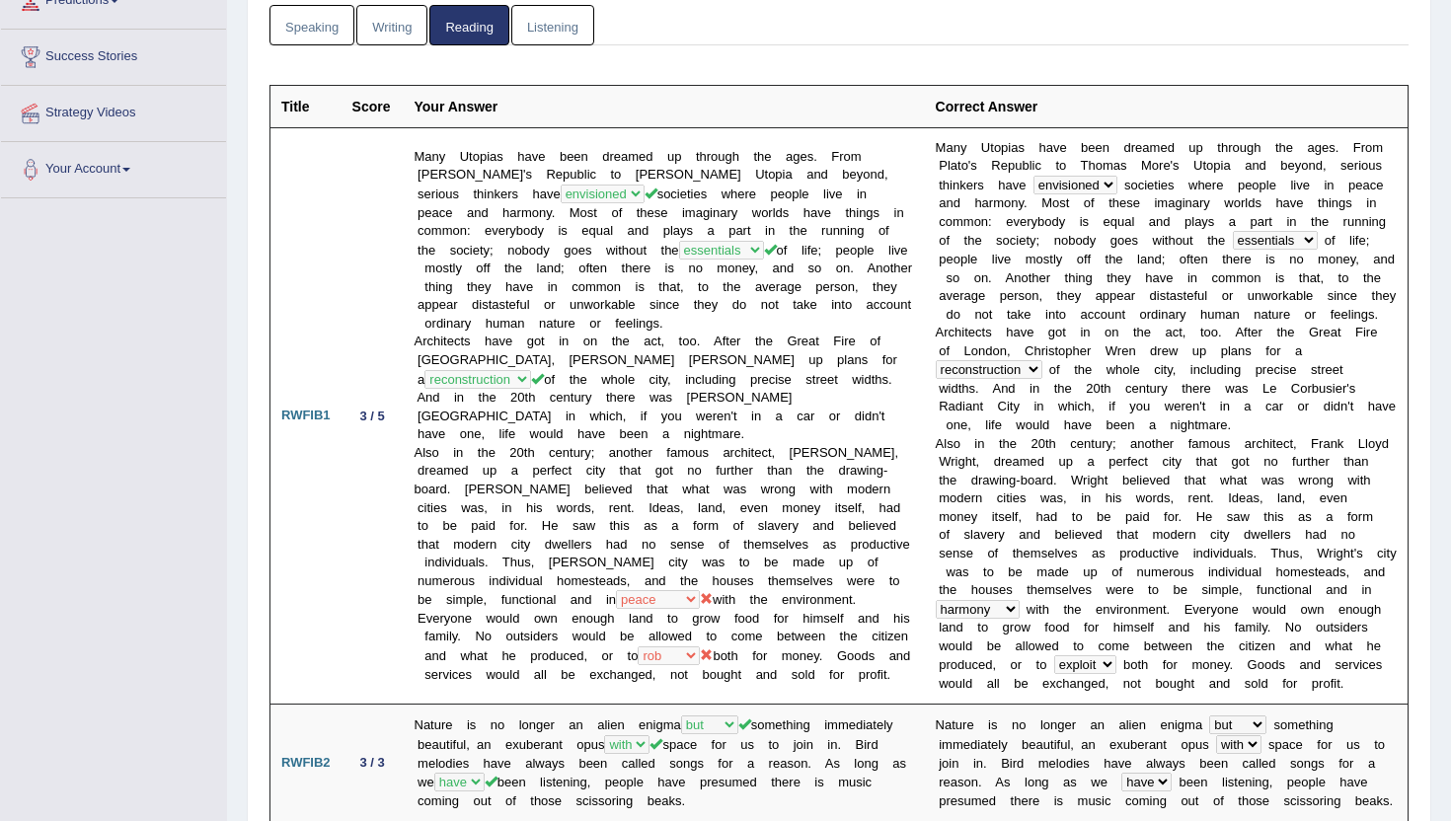
click at [333, 33] on link "Speaking" at bounding box center [311, 25] width 85 height 40
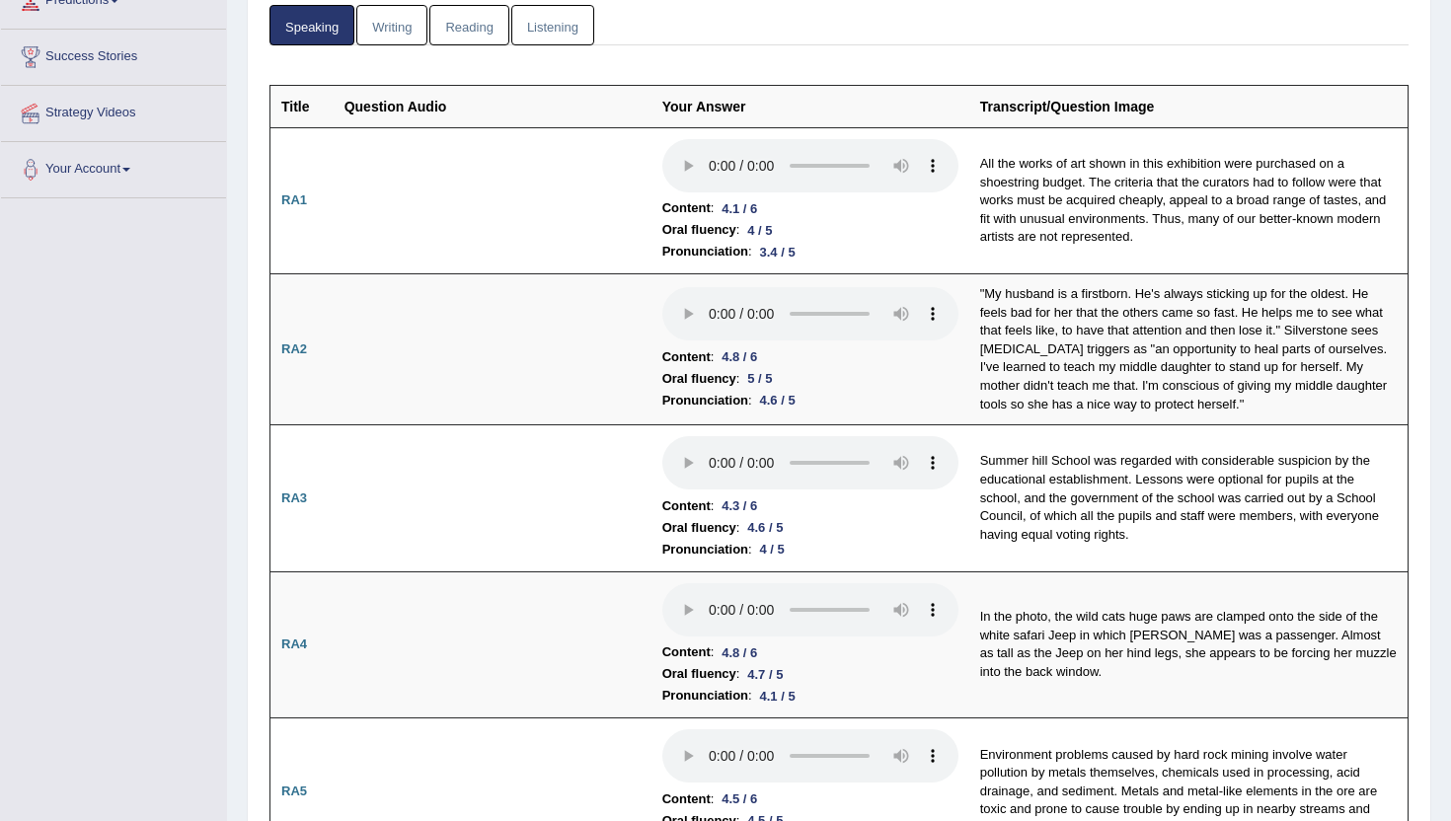
scroll to position [0, 0]
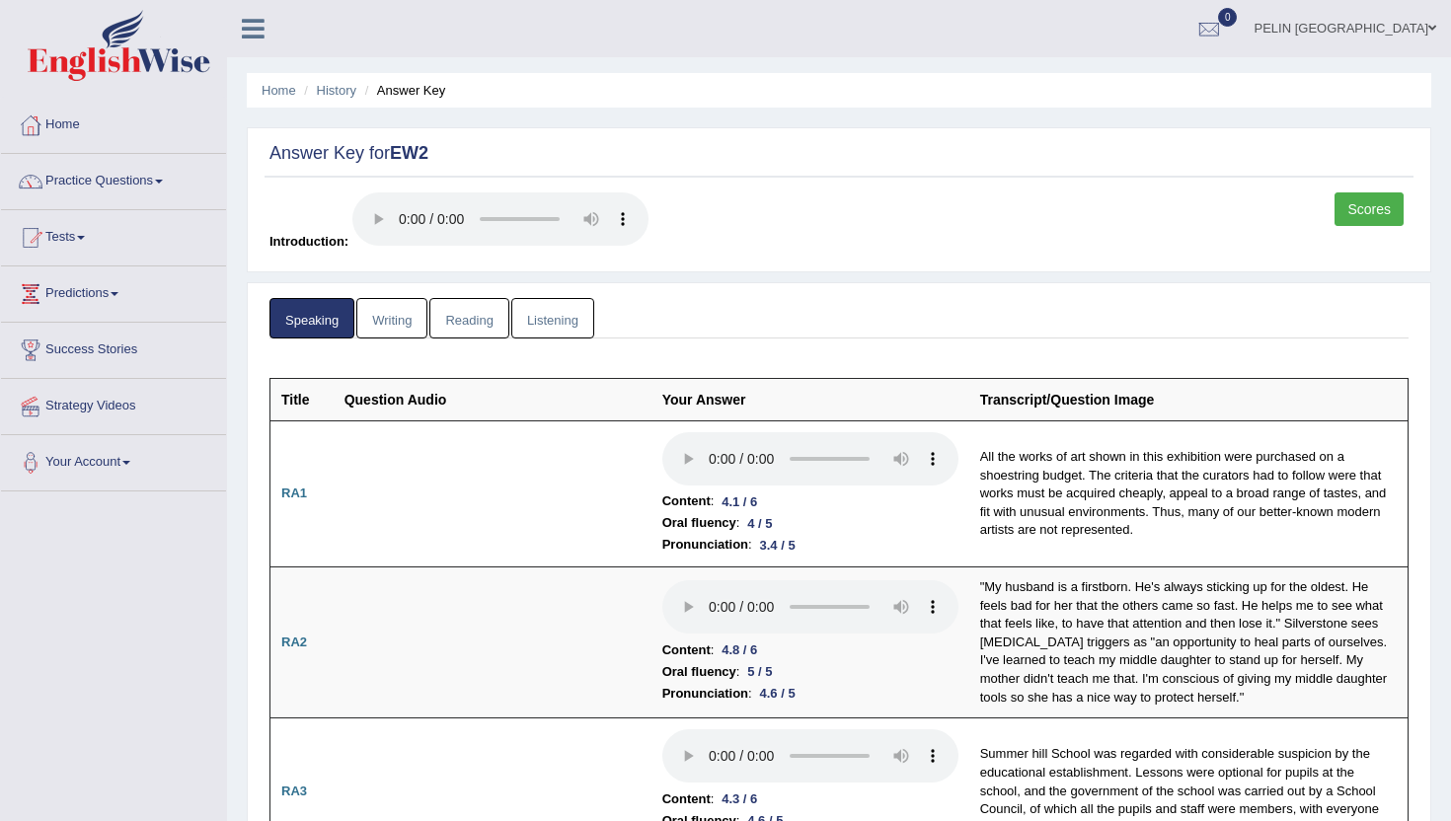
click at [408, 332] on link "Writing" at bounding box center [391, 318] width 71 height 40
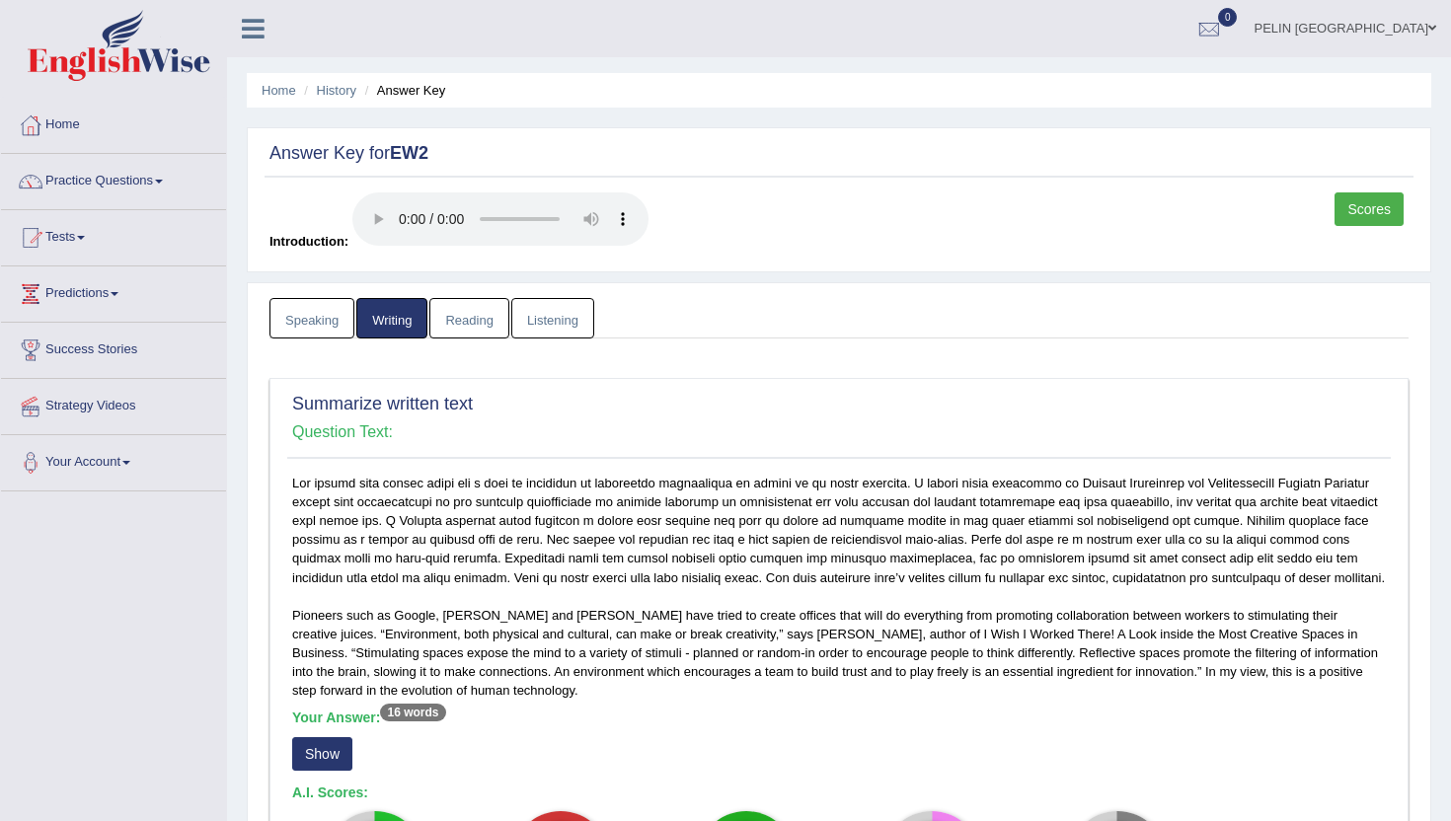
click at [568, 321] on link "Listening" at bounding box center [552, 318] width 83 height 40
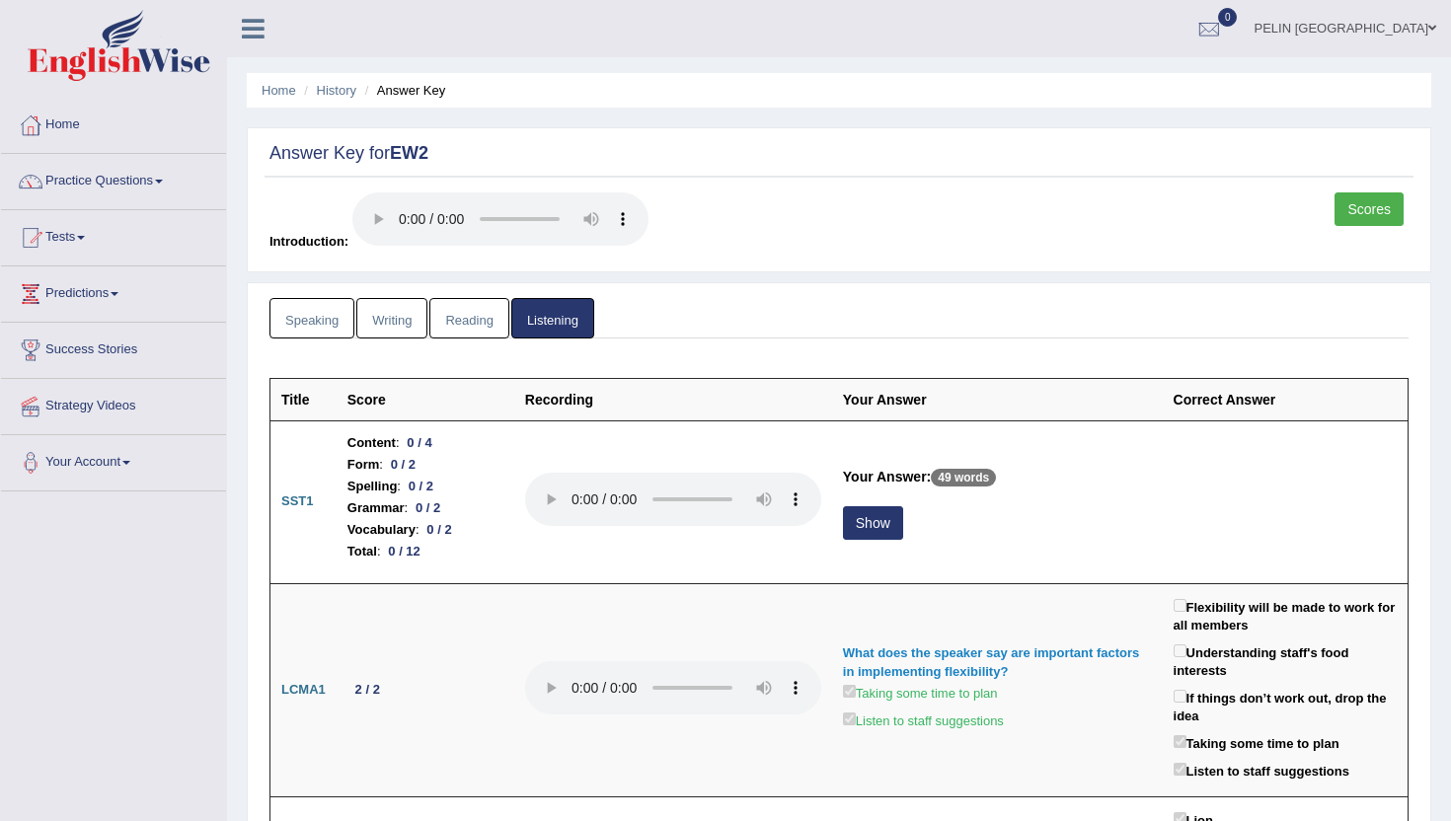
click at [1375, 205] on link "Scores" at bounding box center [1369, 209] width 69 height 34
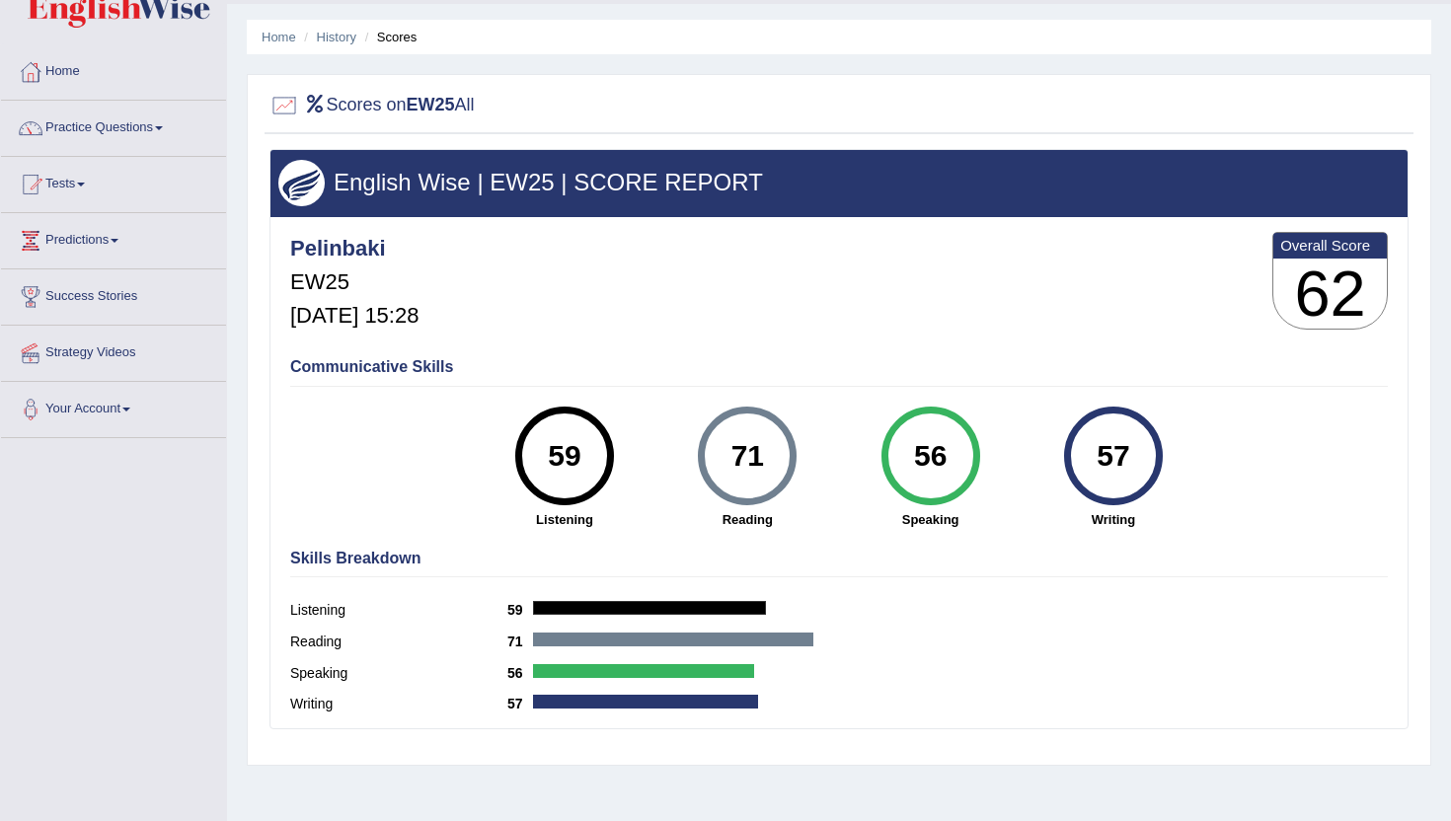
scroll to position [67, 0]
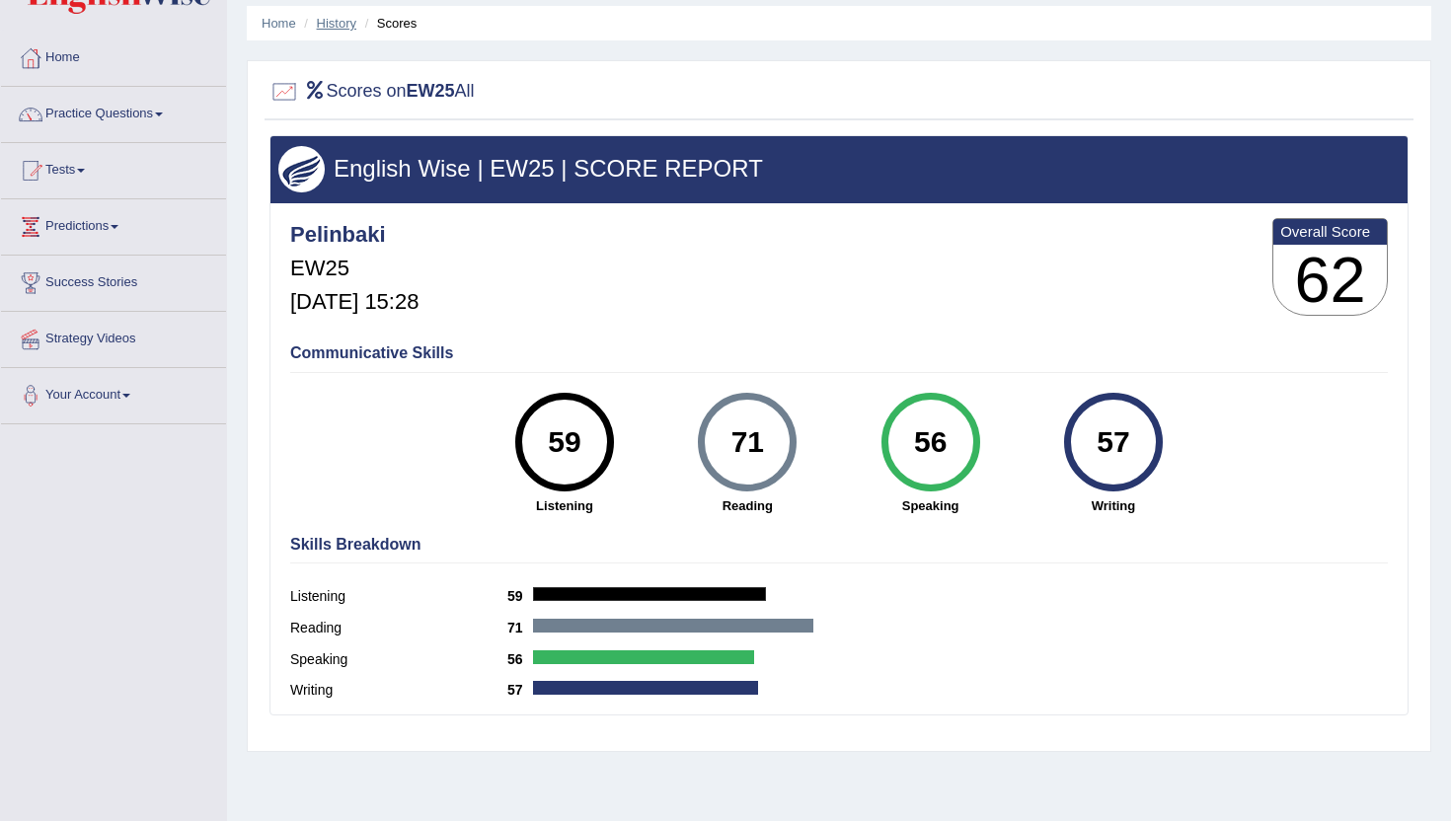
click at [342, 28] on link "History" at bounding box center [336, 23] width 39 height 15
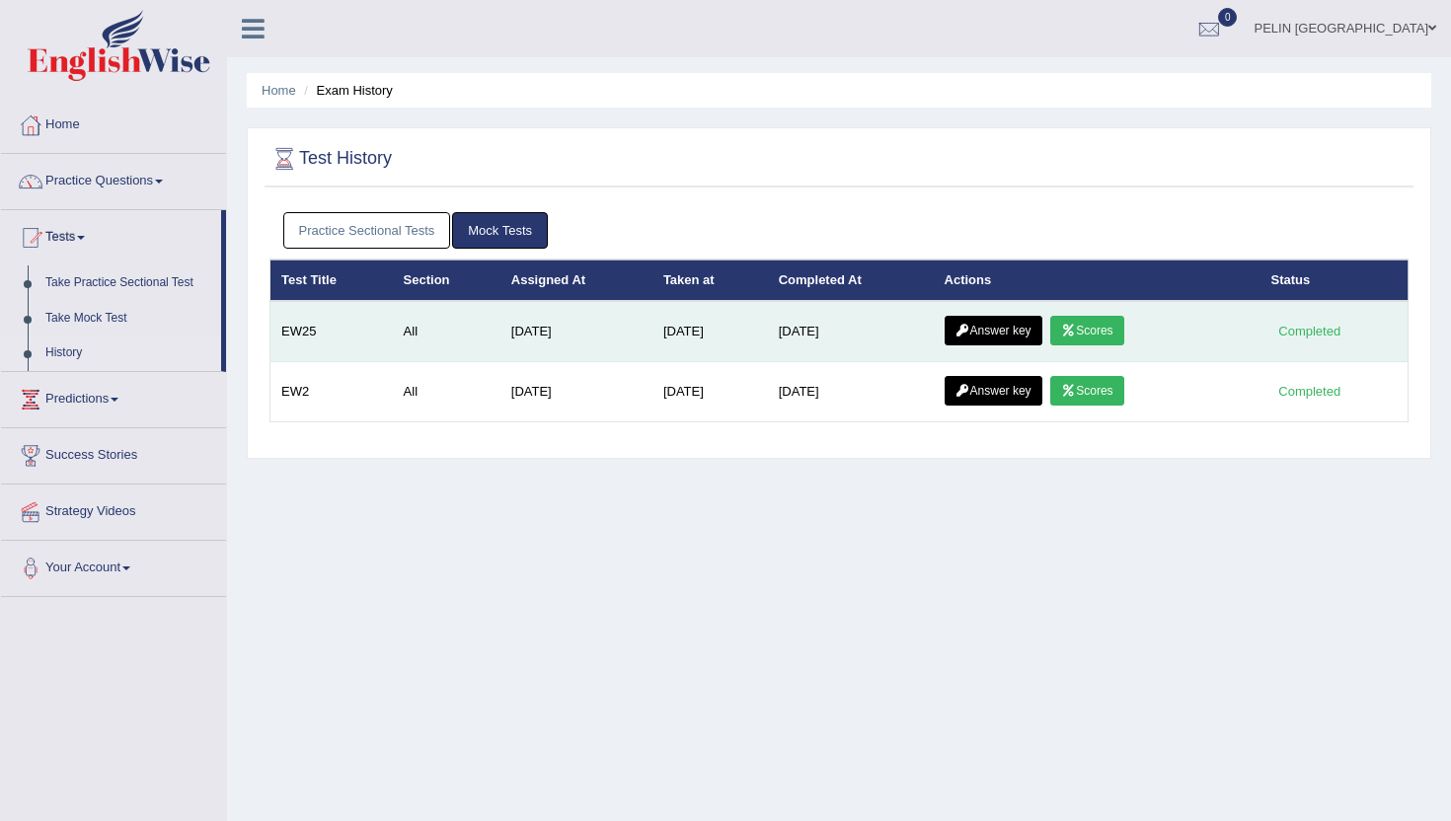
click at [1031, 335] on link "Answer key" at bounding box center [994, 331] width 98 height 30
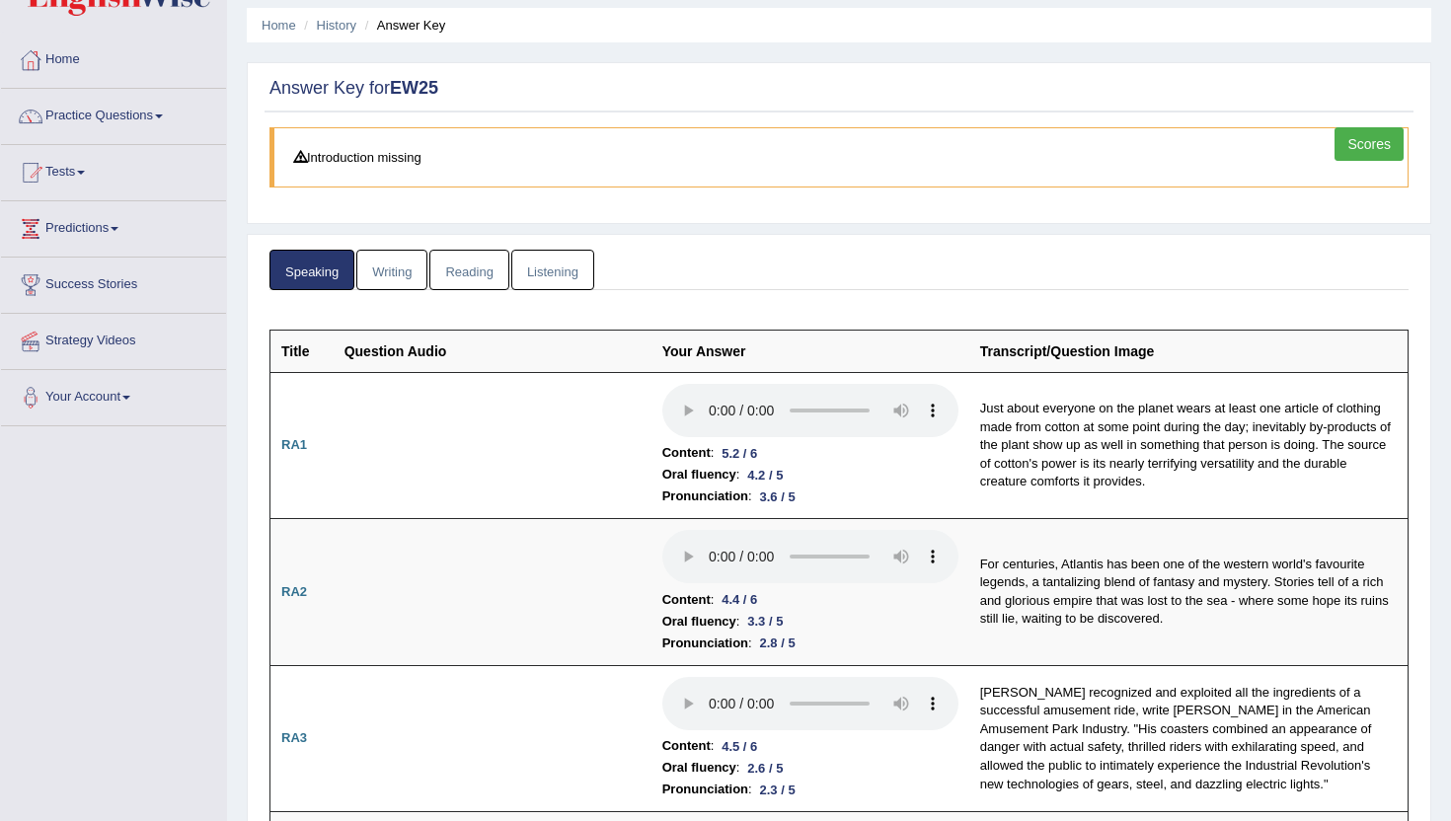
scroll to position [47, 0]
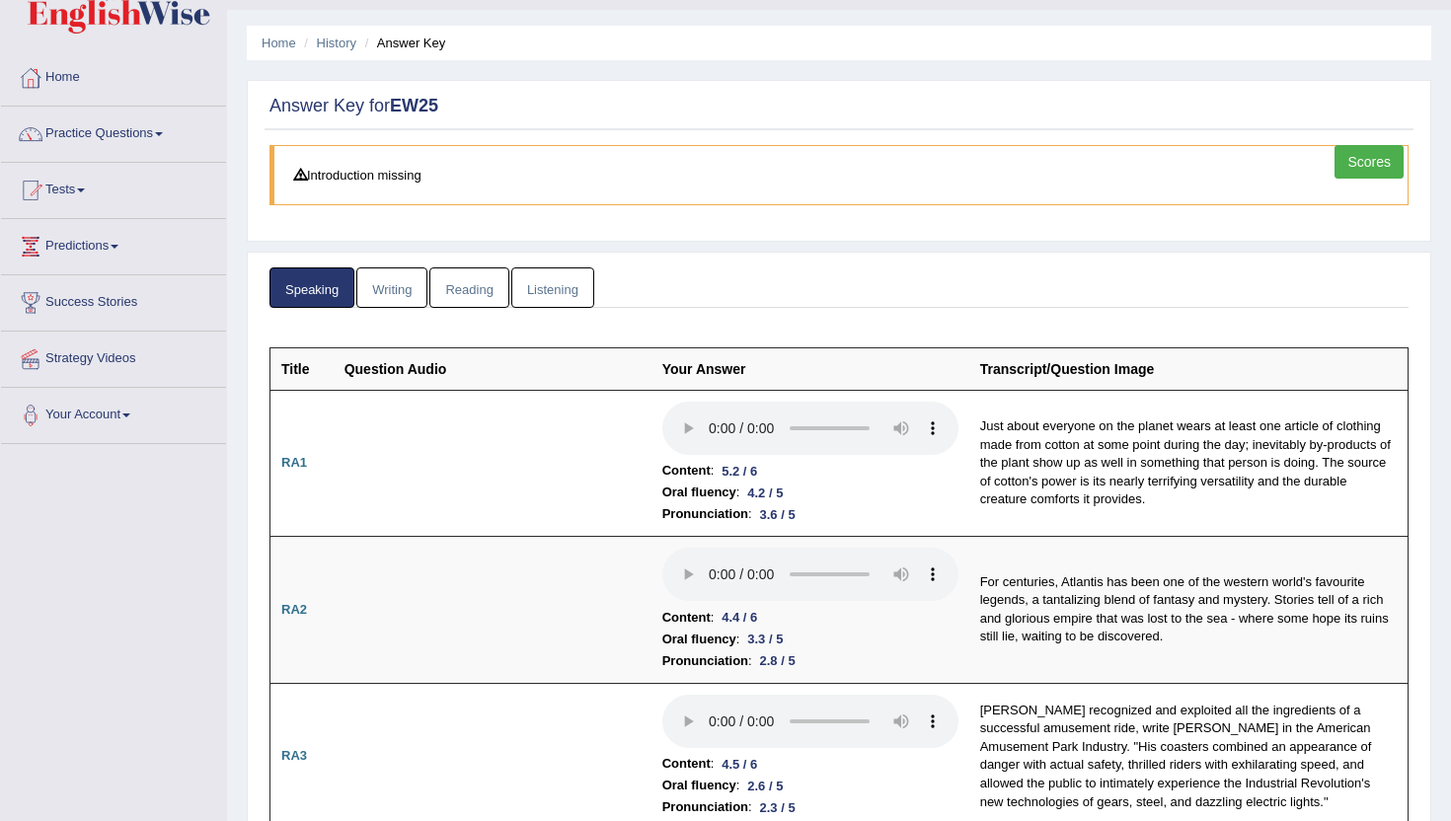
click at [532, 277] on link "Listening" at bounding box center [552, 287] width 83 height 40
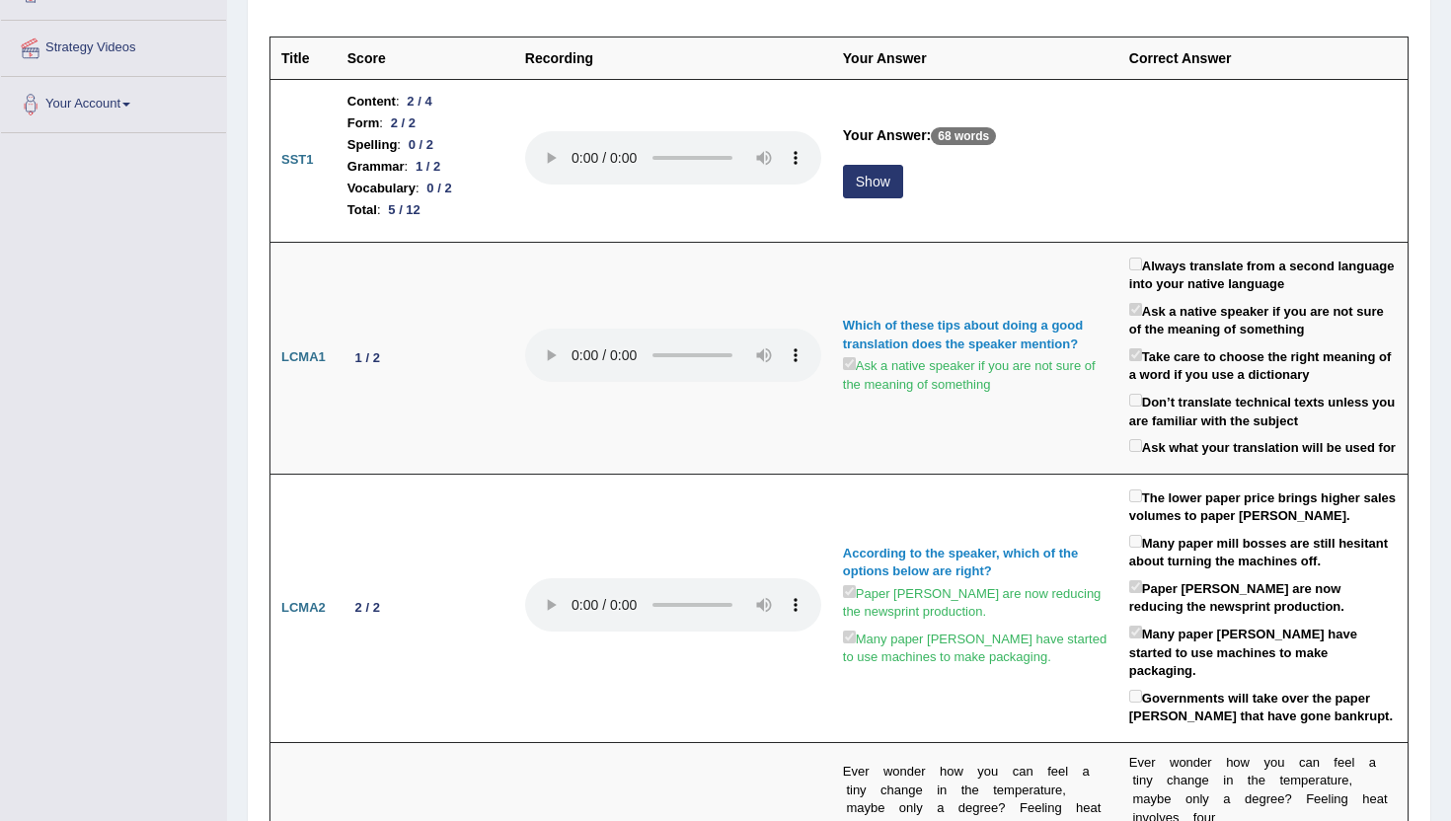
scroll to position [167, 0]
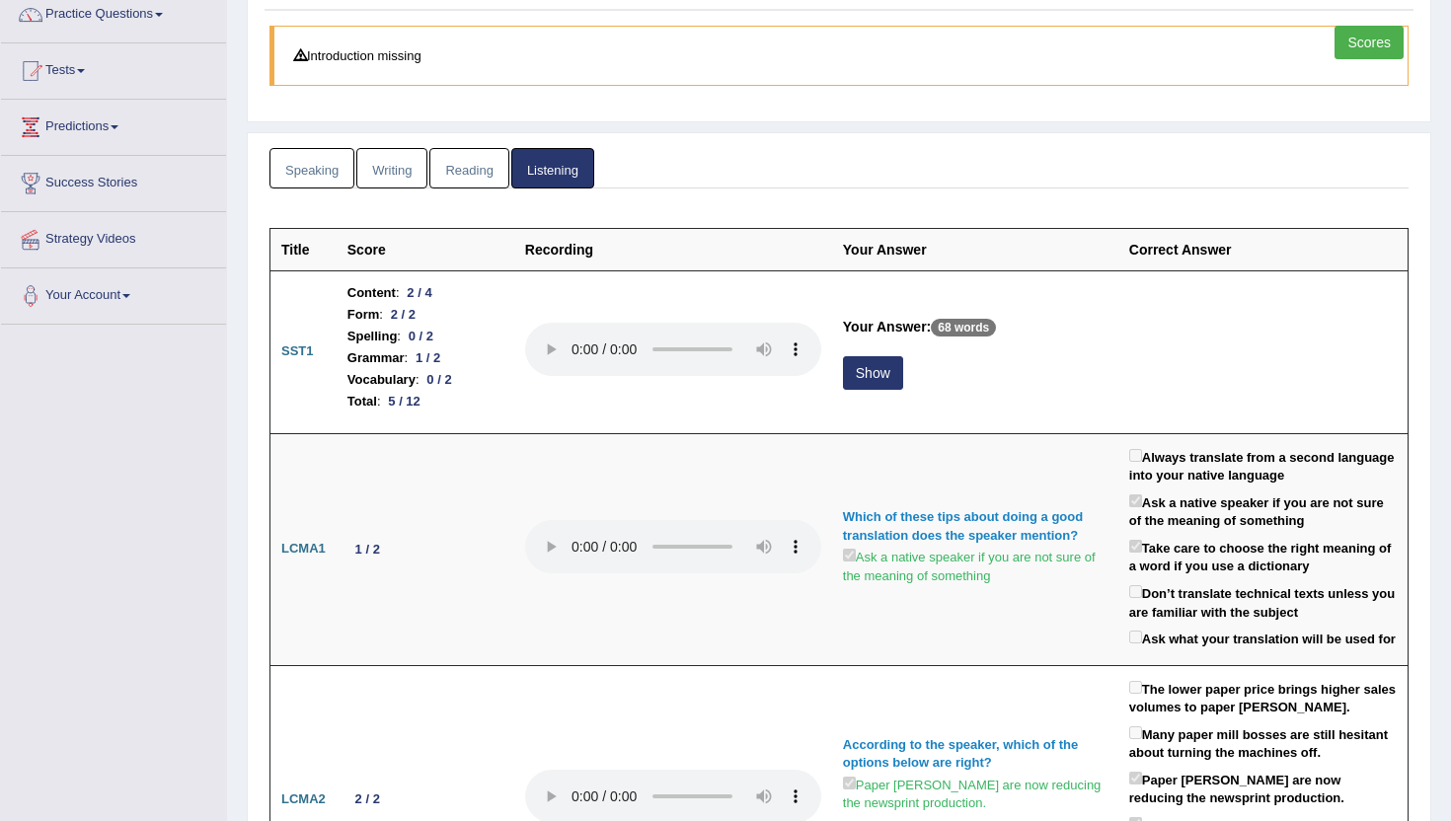
click at [414, 177] on link "Writing" at bounding box center [391, 168] width 71 height 40
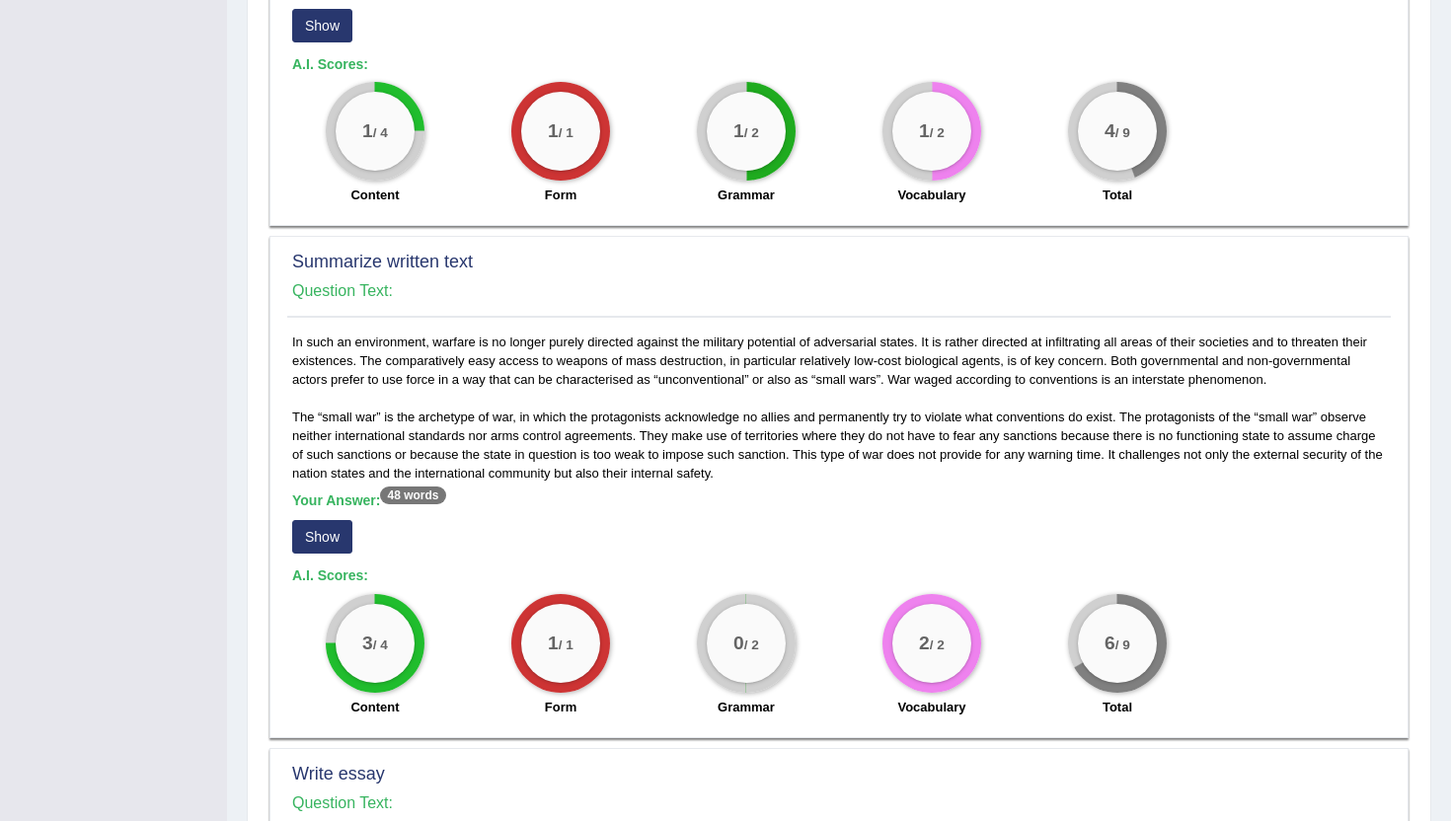
scroll to position [885, 0]
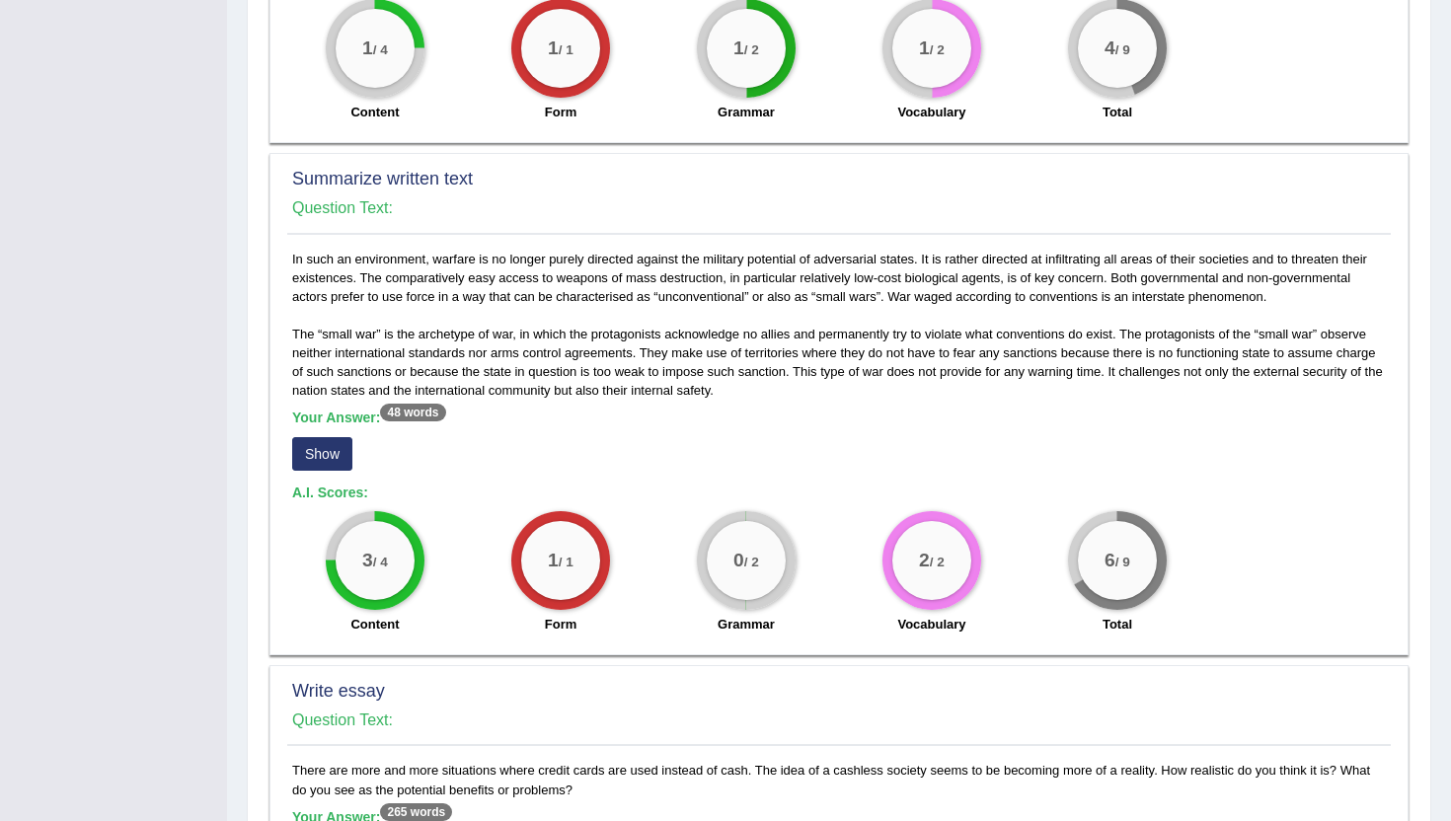
click at [777, 551] on div "0 / 2" at bounding box center [746, 560] width 79 height 79
click at [334, 458] on button "Show" at bounding box center [322, 454] width 60 height 34
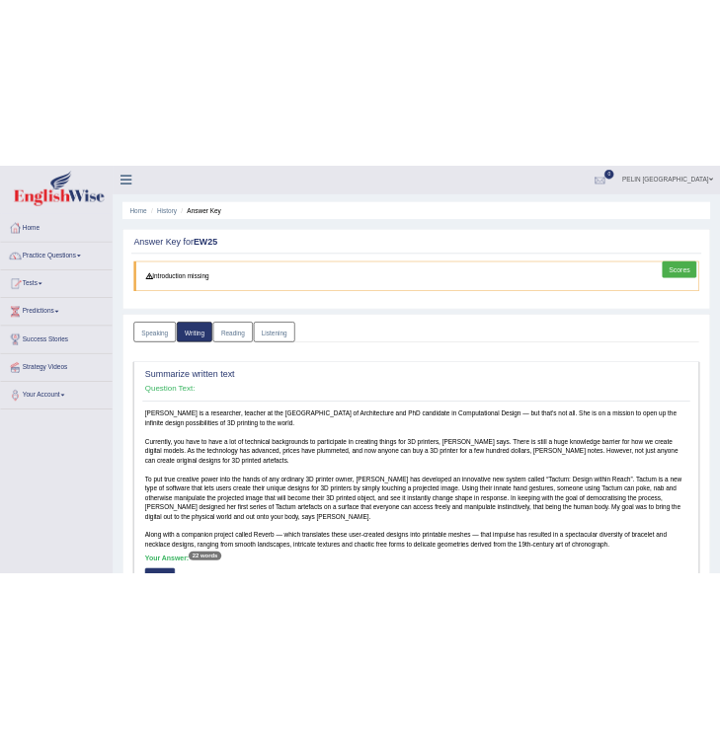
scroll to position [202, 0]
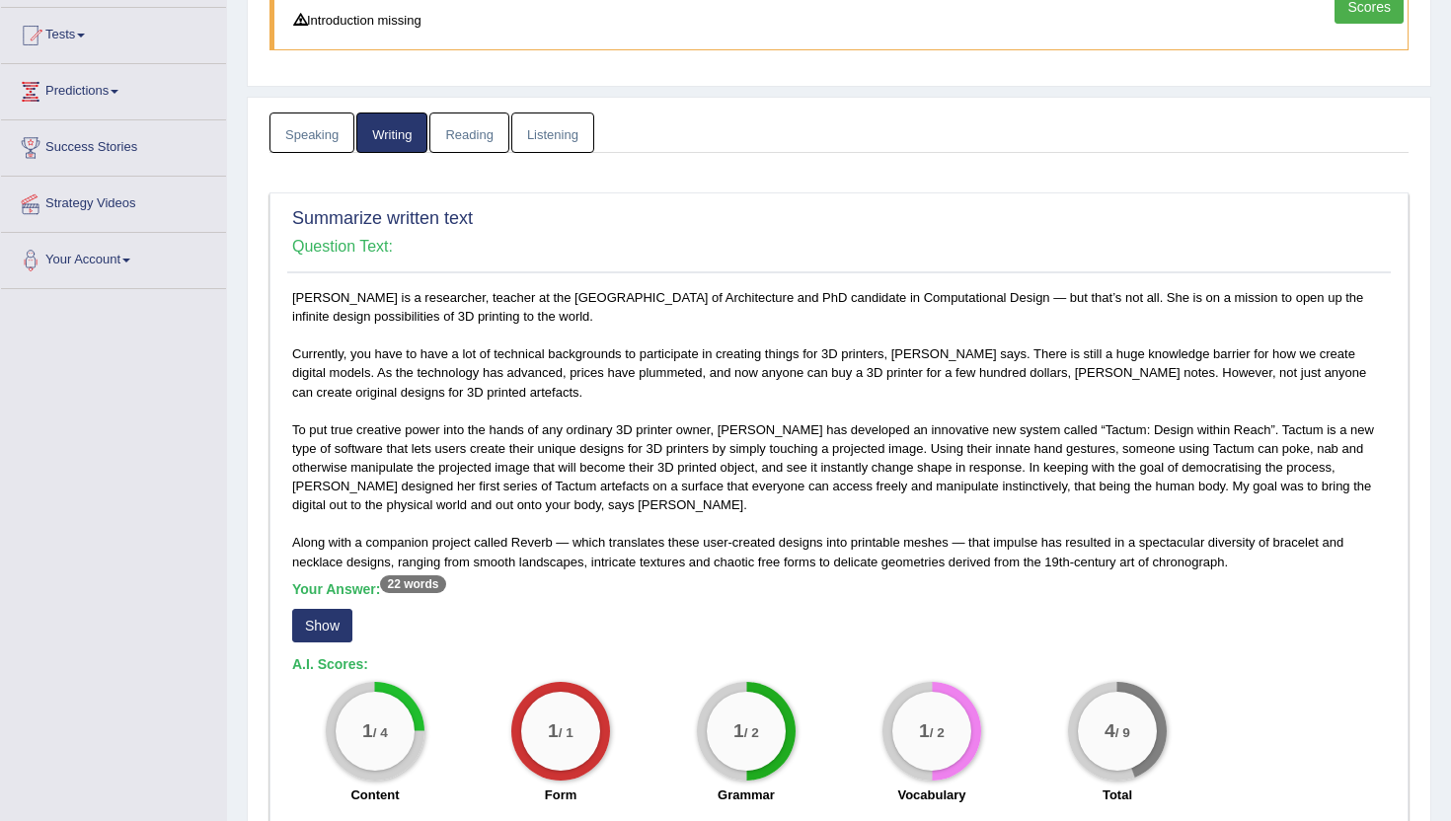
click at [467, 139] on link "Reading" at bounding box center [468, 133] width 79 height 40
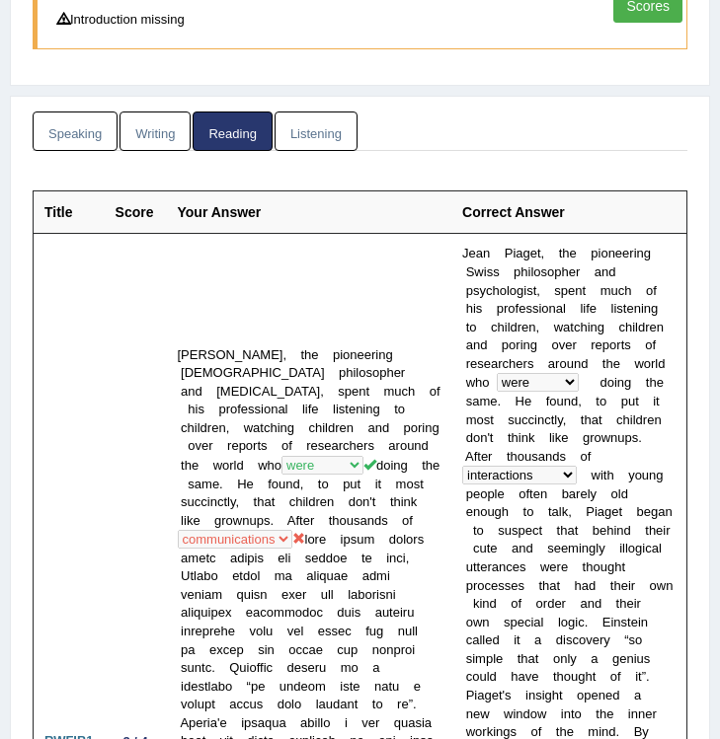
click at [88, 137] on link "Speaking" at bounding box center [75, 132] width 85 height 40
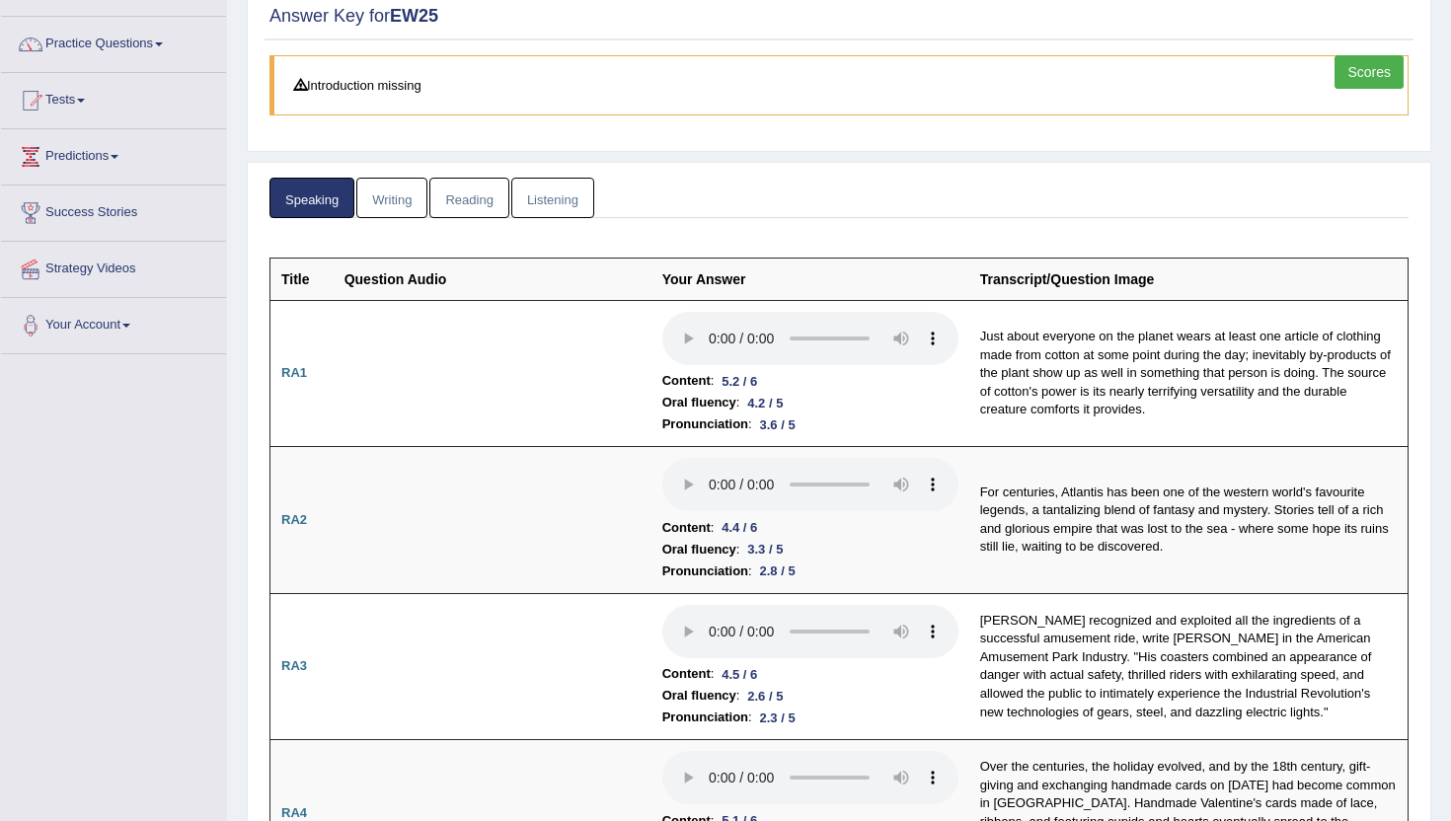
scroll to position [0, 0]
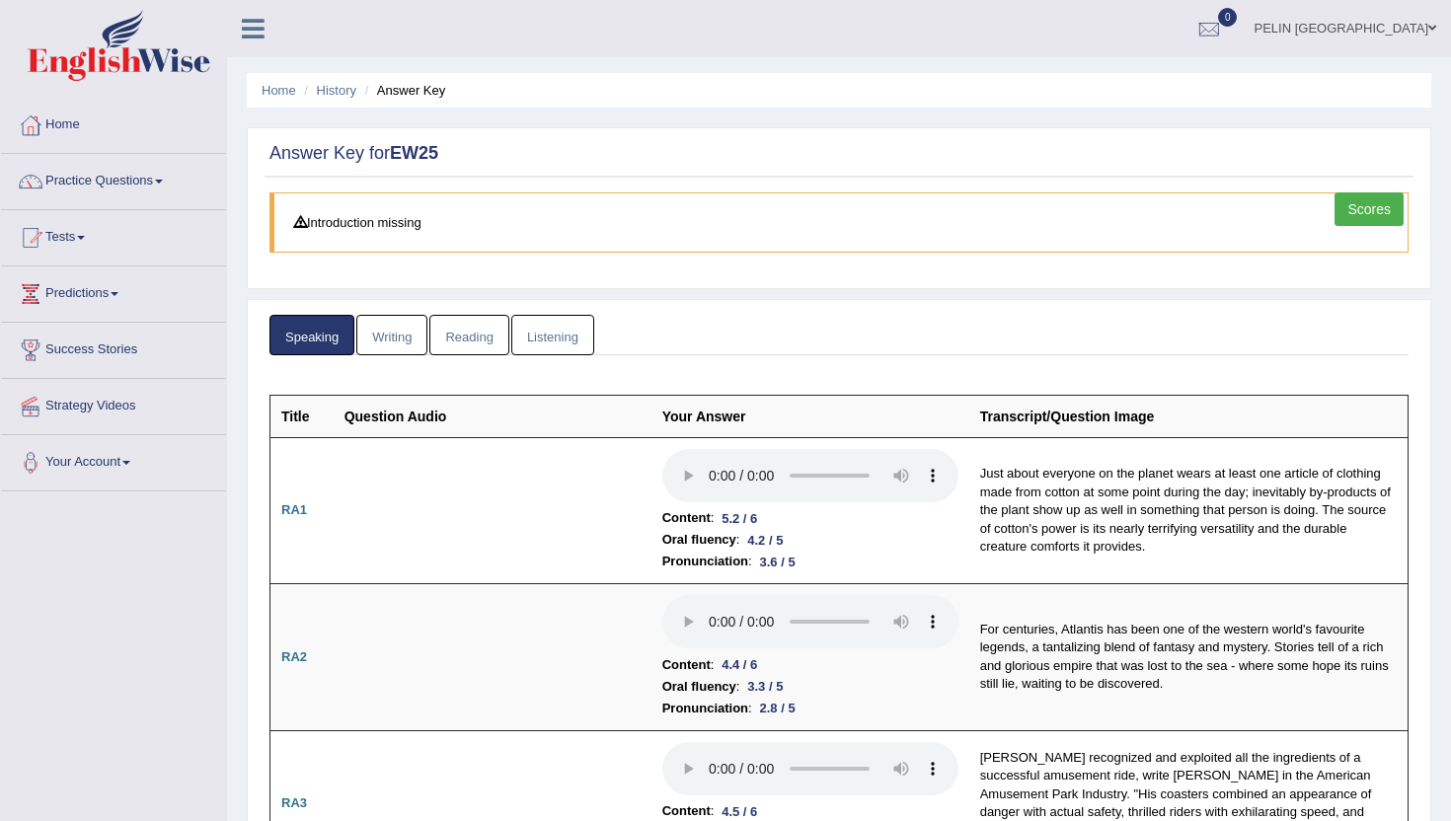
drag, startPoint x: 1387, startPoint y: 204, endPoint x: 1255, endPoint y: 181, distance: 134.4
click at [1387, 204] on link "Scores" at bounding box center [1369, 209] width 69 height 34
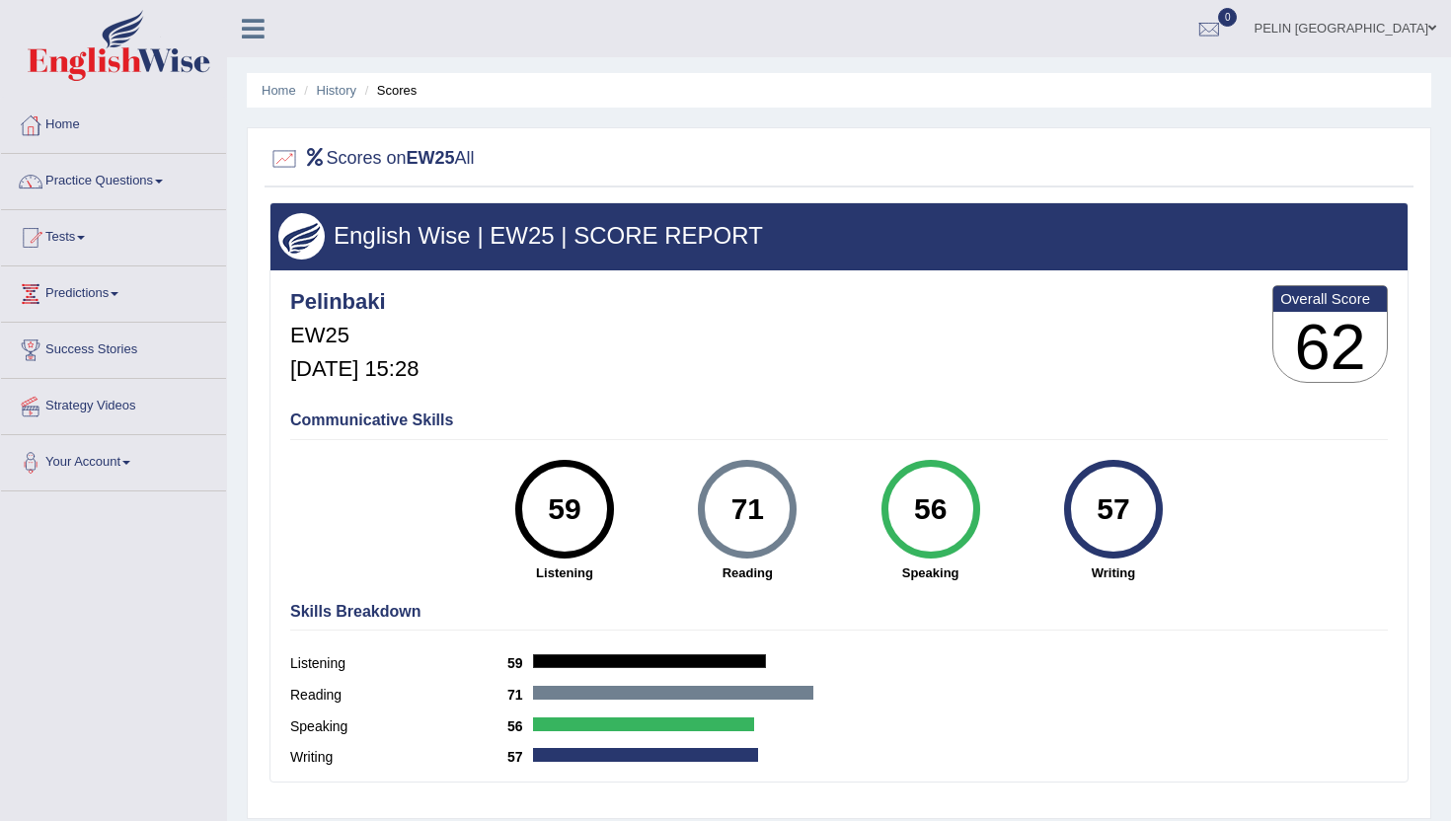
click at [77, 131] on link "Home" at bounding box center [113, 122] width 225 height 49
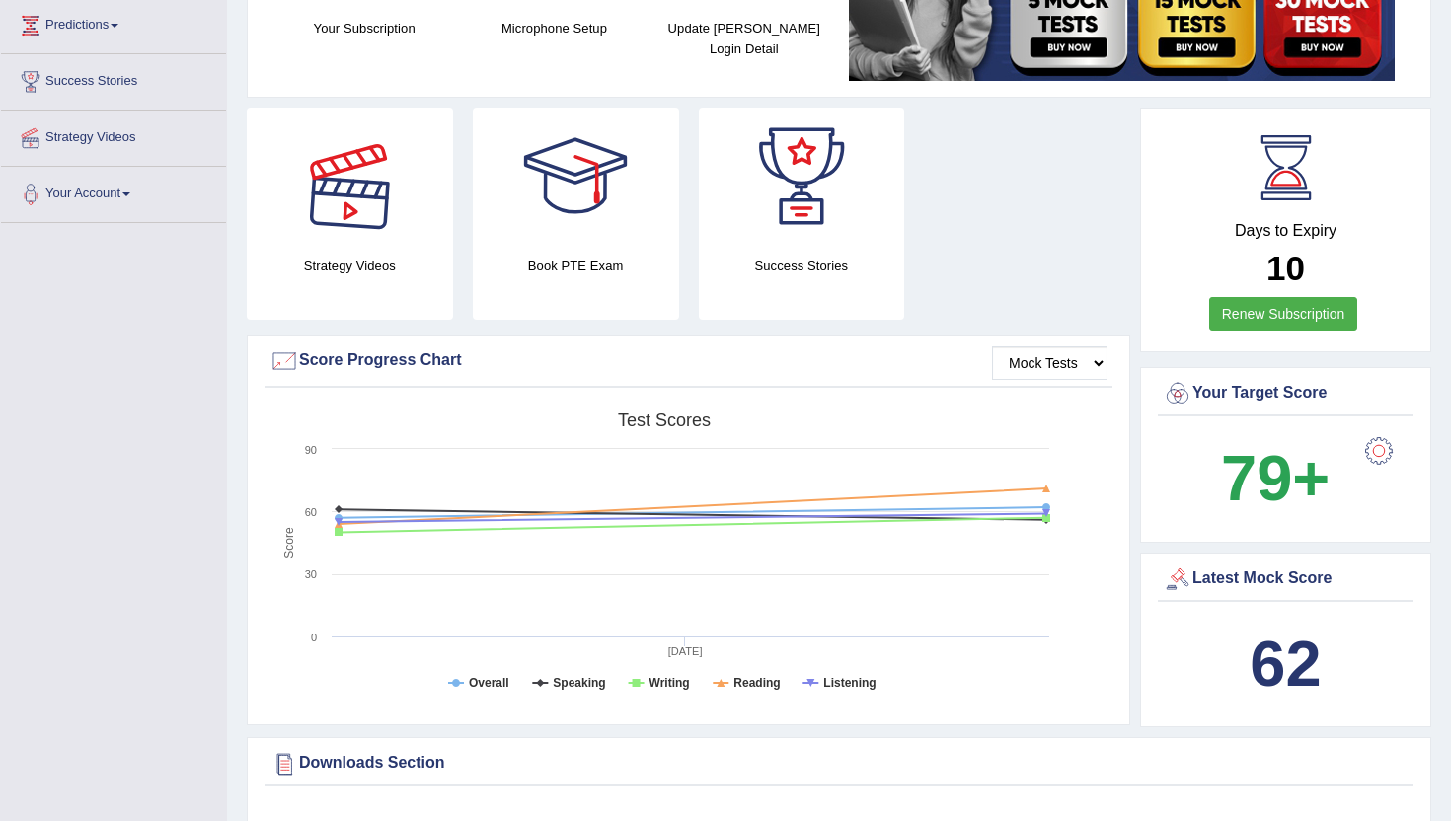
scroll to position [185, 0]
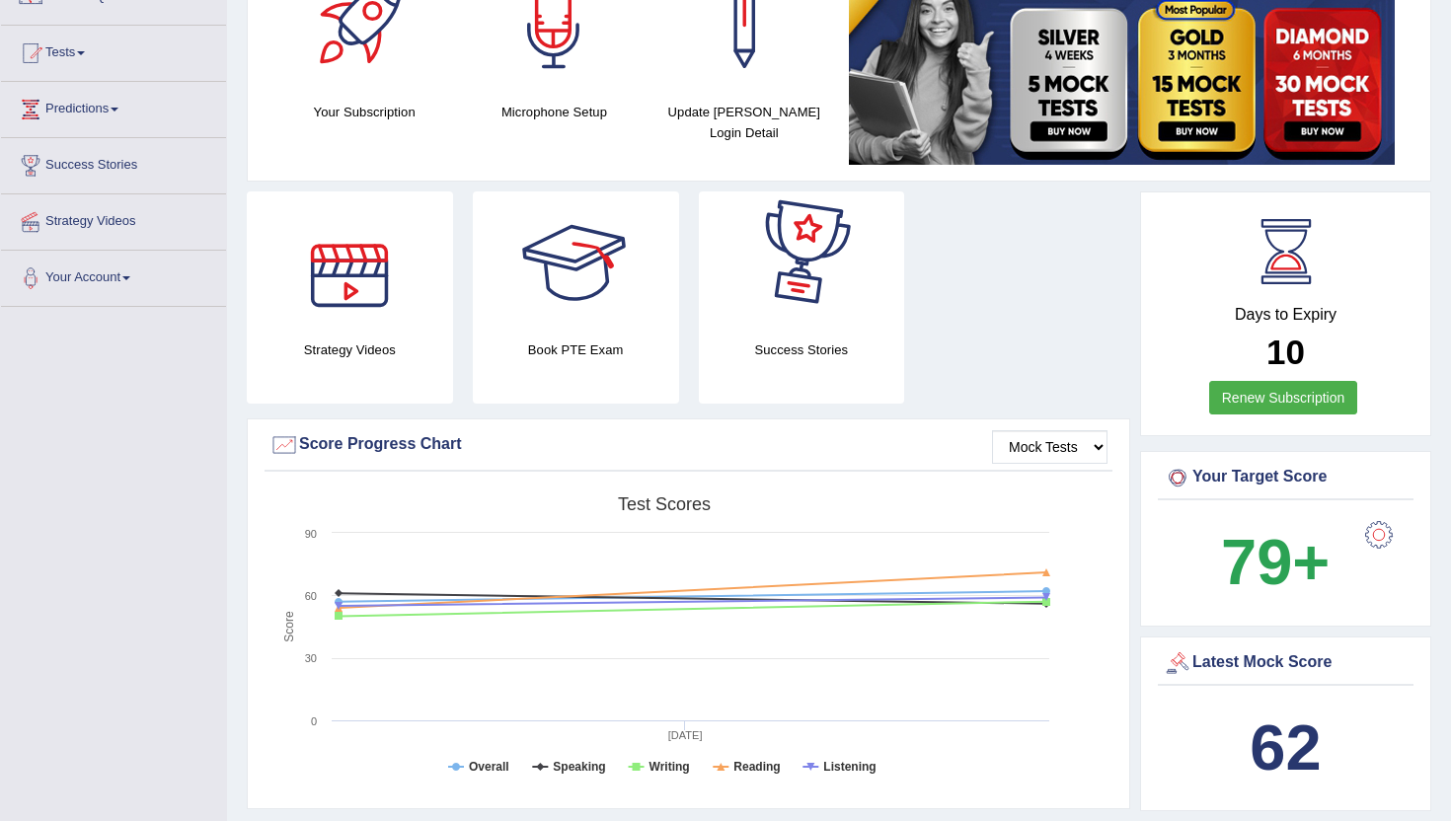
click at [1270, 395] on link "Renew Subscription" at bounding box center [1283, 398] width 149 height 34
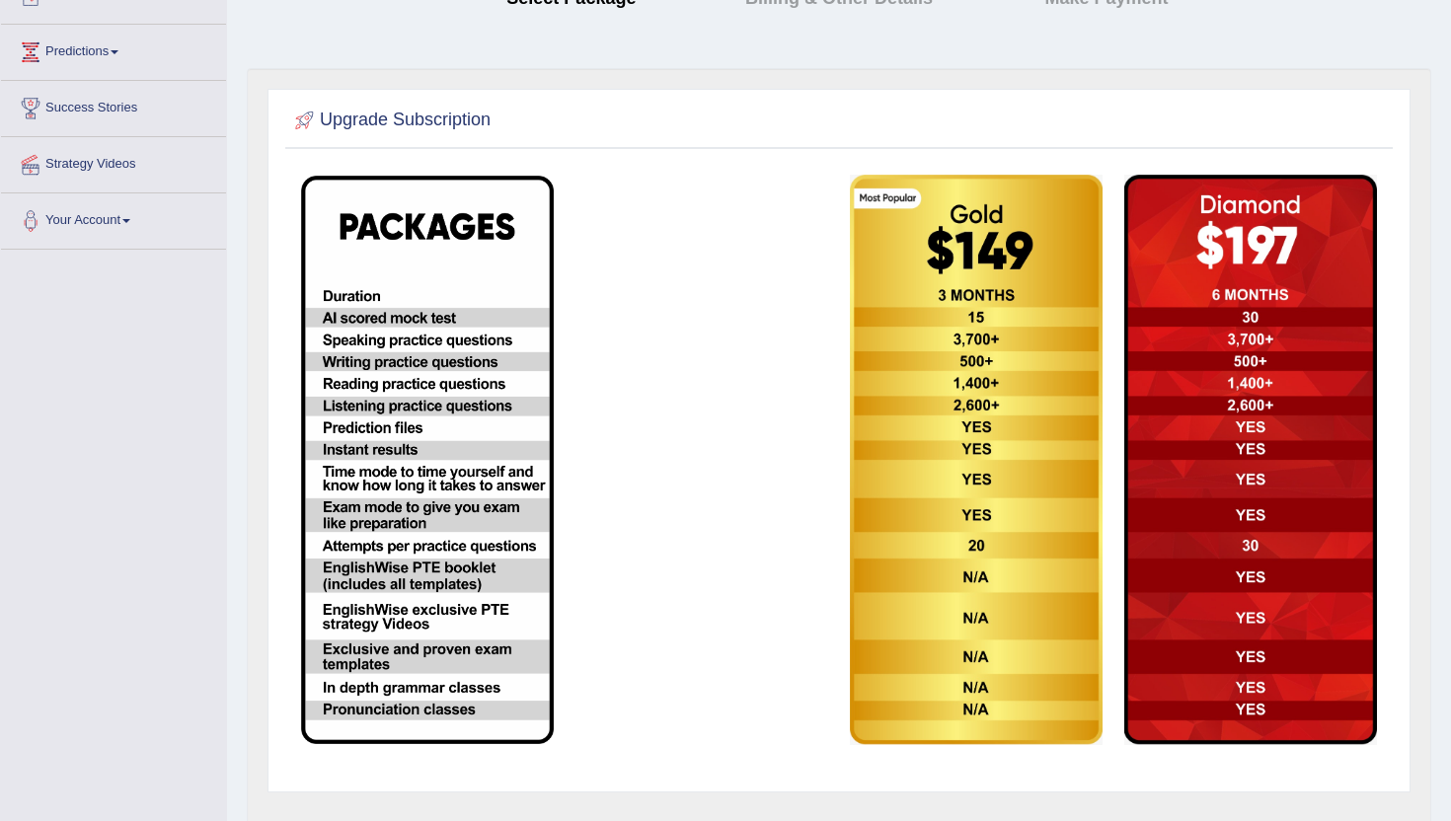
scroll to position [317, 0]
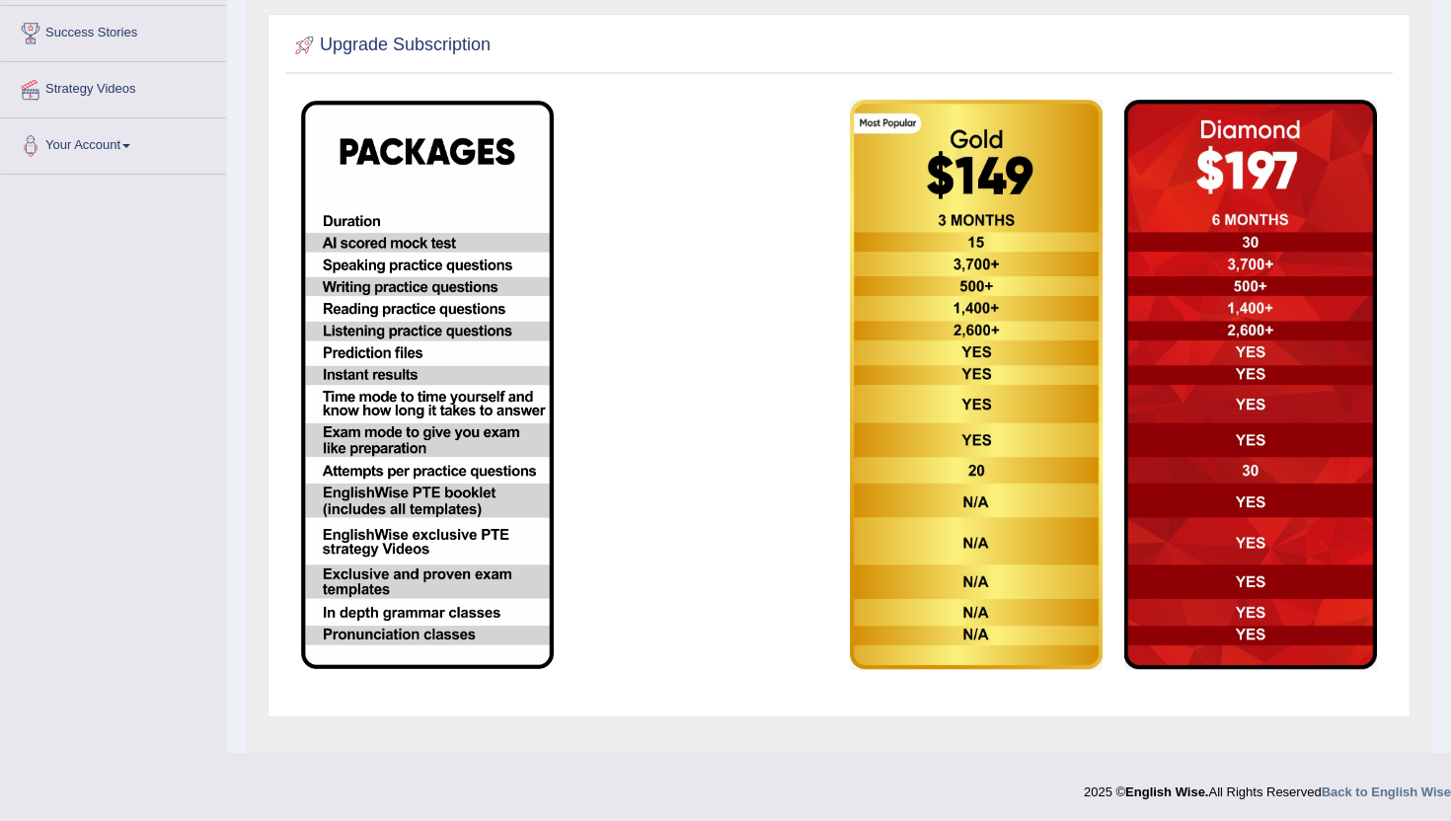
click at [947, 274] on img at bounding box center [976, 385] width 253 height 571
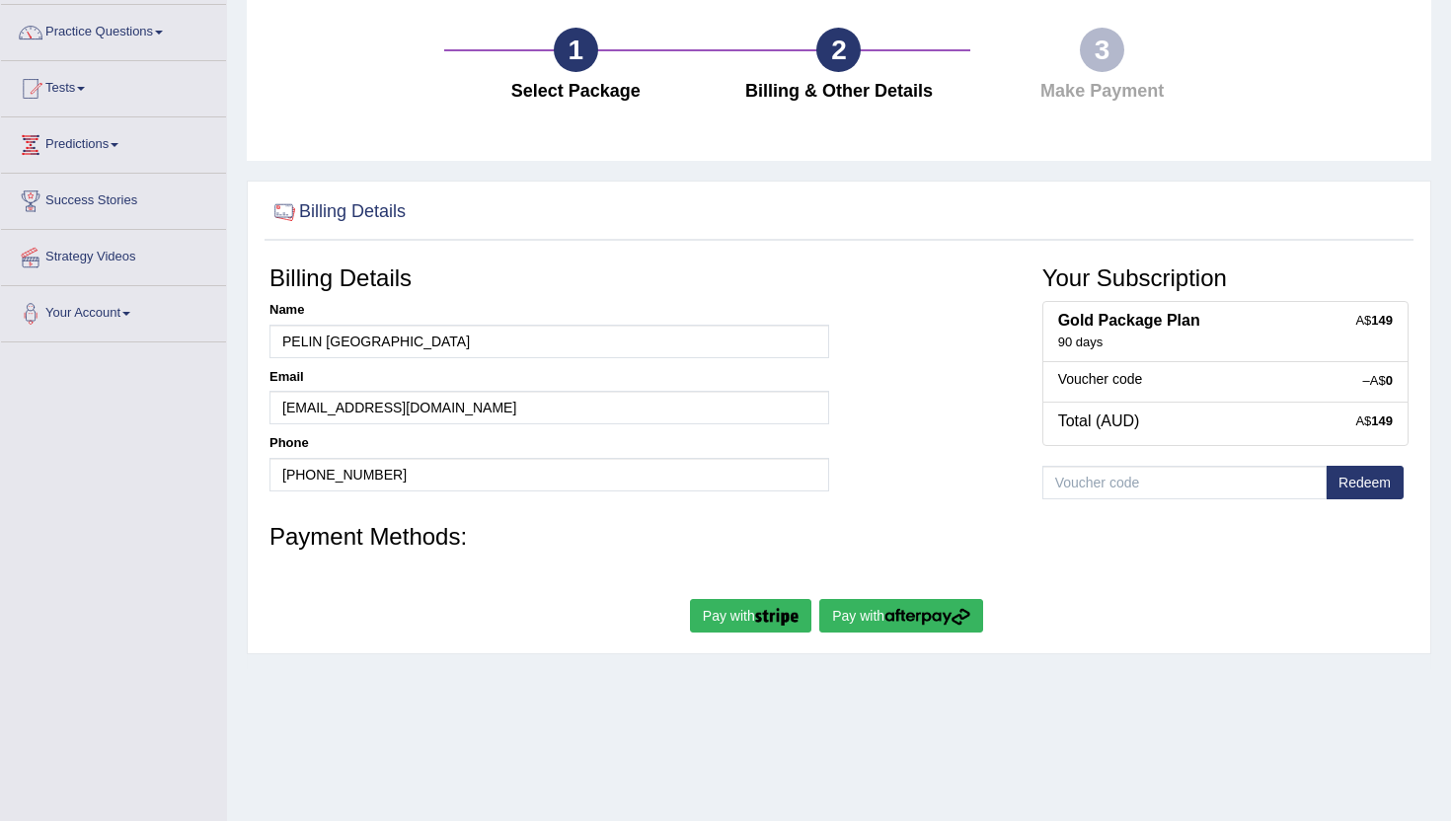
scroll to position [150, 0]
click at [894, 620] on img "submit" at bounding box center [927, 616] width 86 height 18
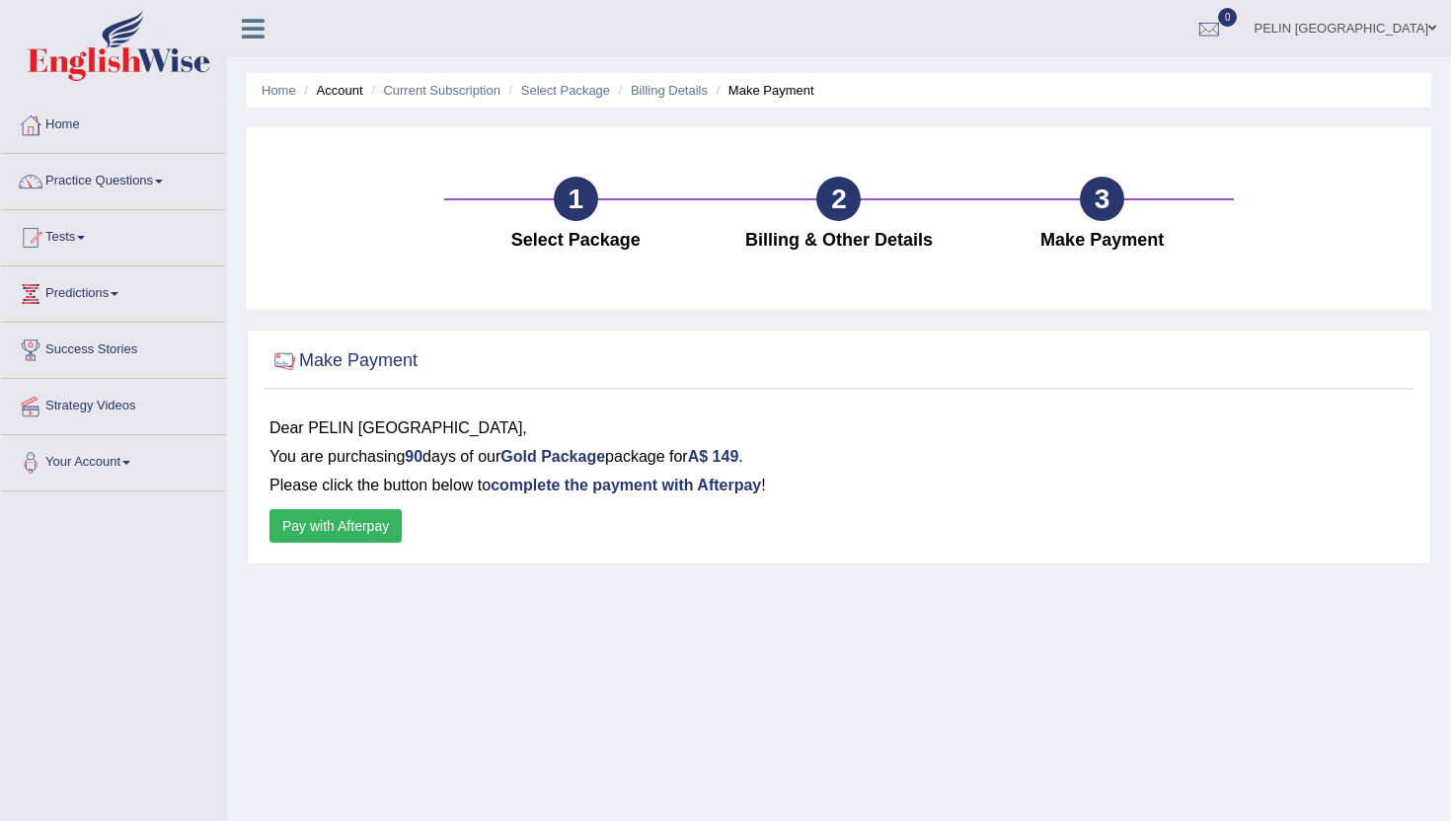
click at [384, 524] on button "Pay with Afterpay" at bounding box center [335, 526] width 132 height 34
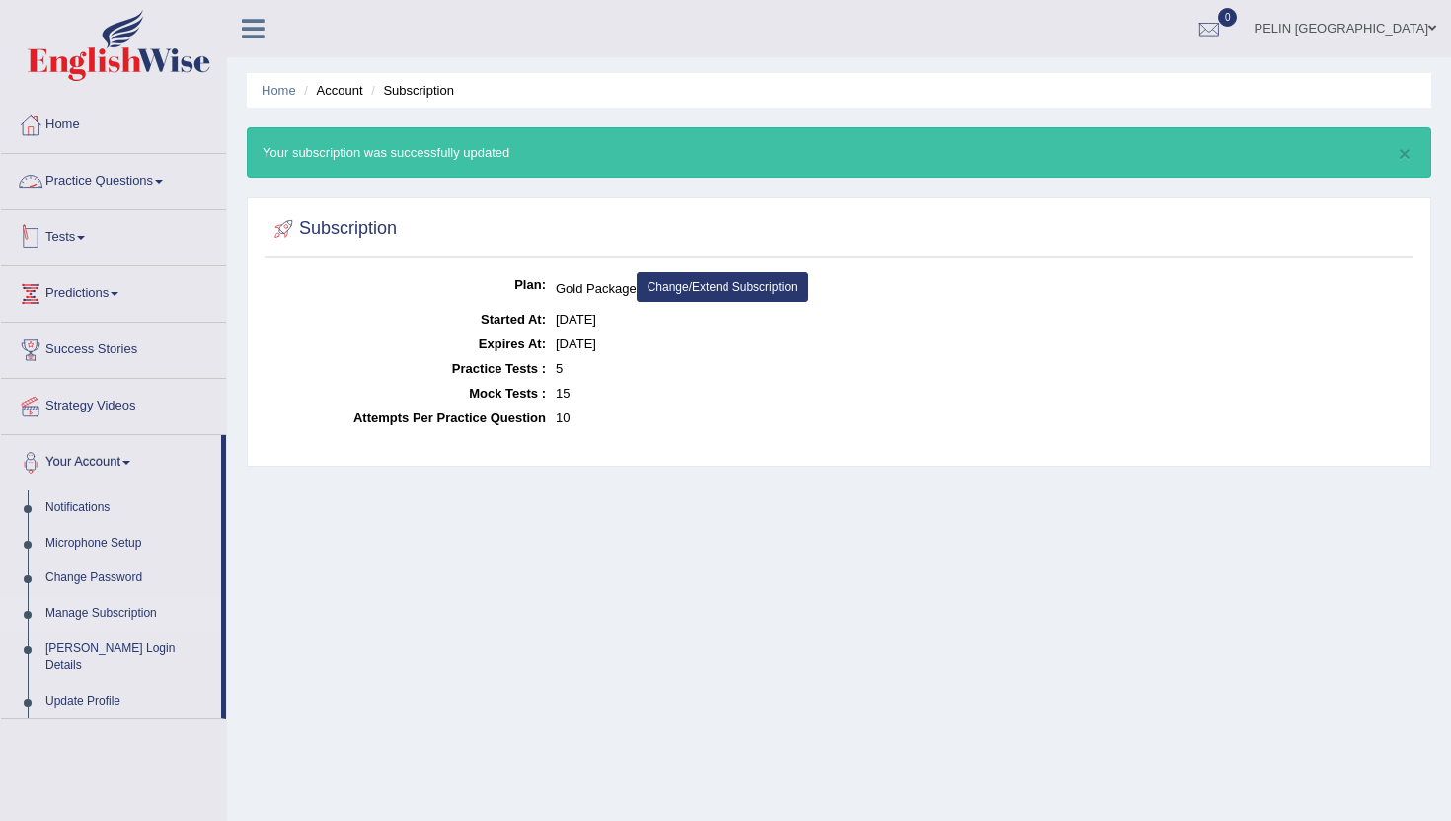
click at [75, 225] on link "Tests" at bounding box center [113, 234] width 225 height 49
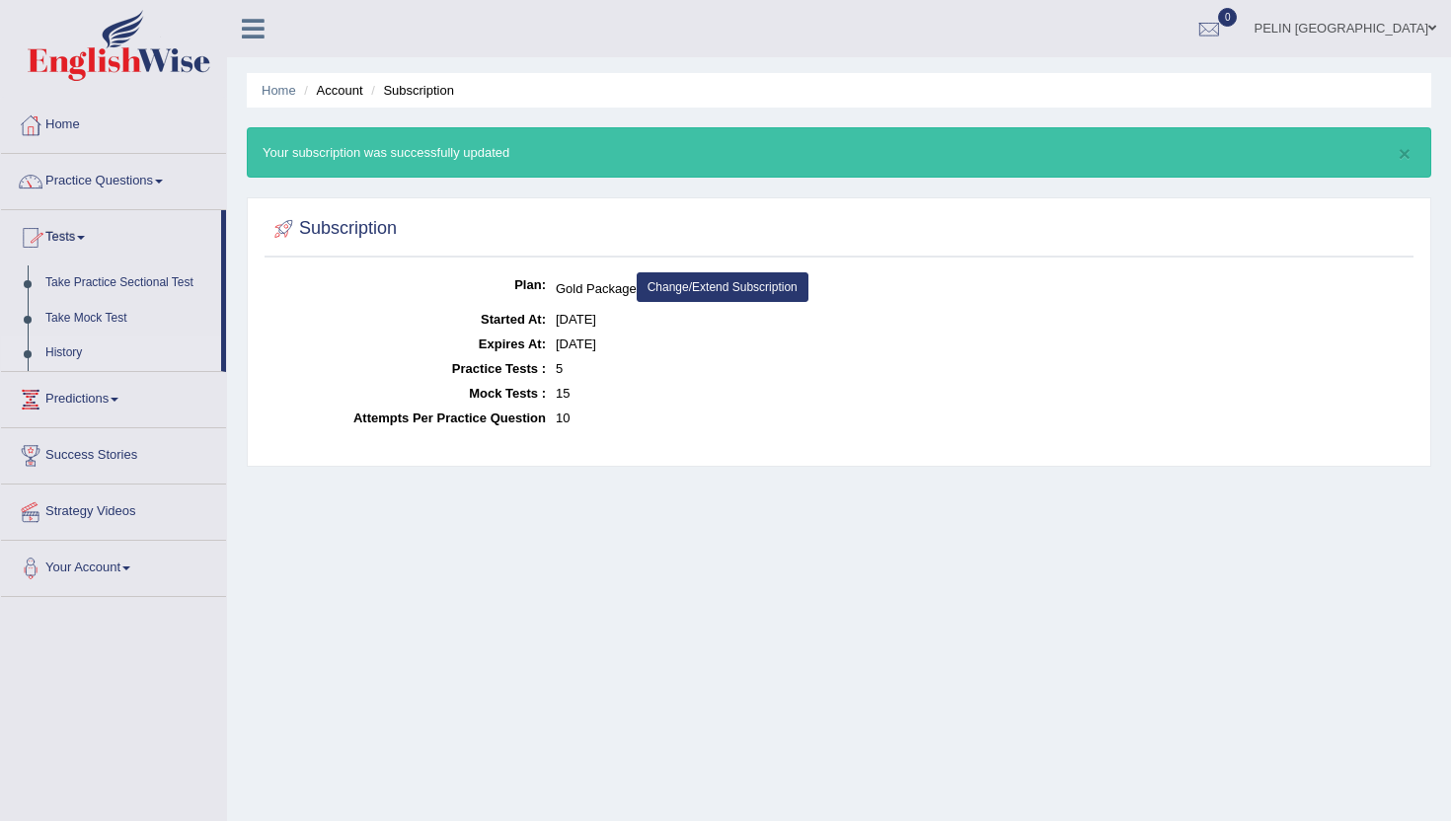
click at [70, 351] on link "History" at bounding box center [129, 354] width 185 height 36
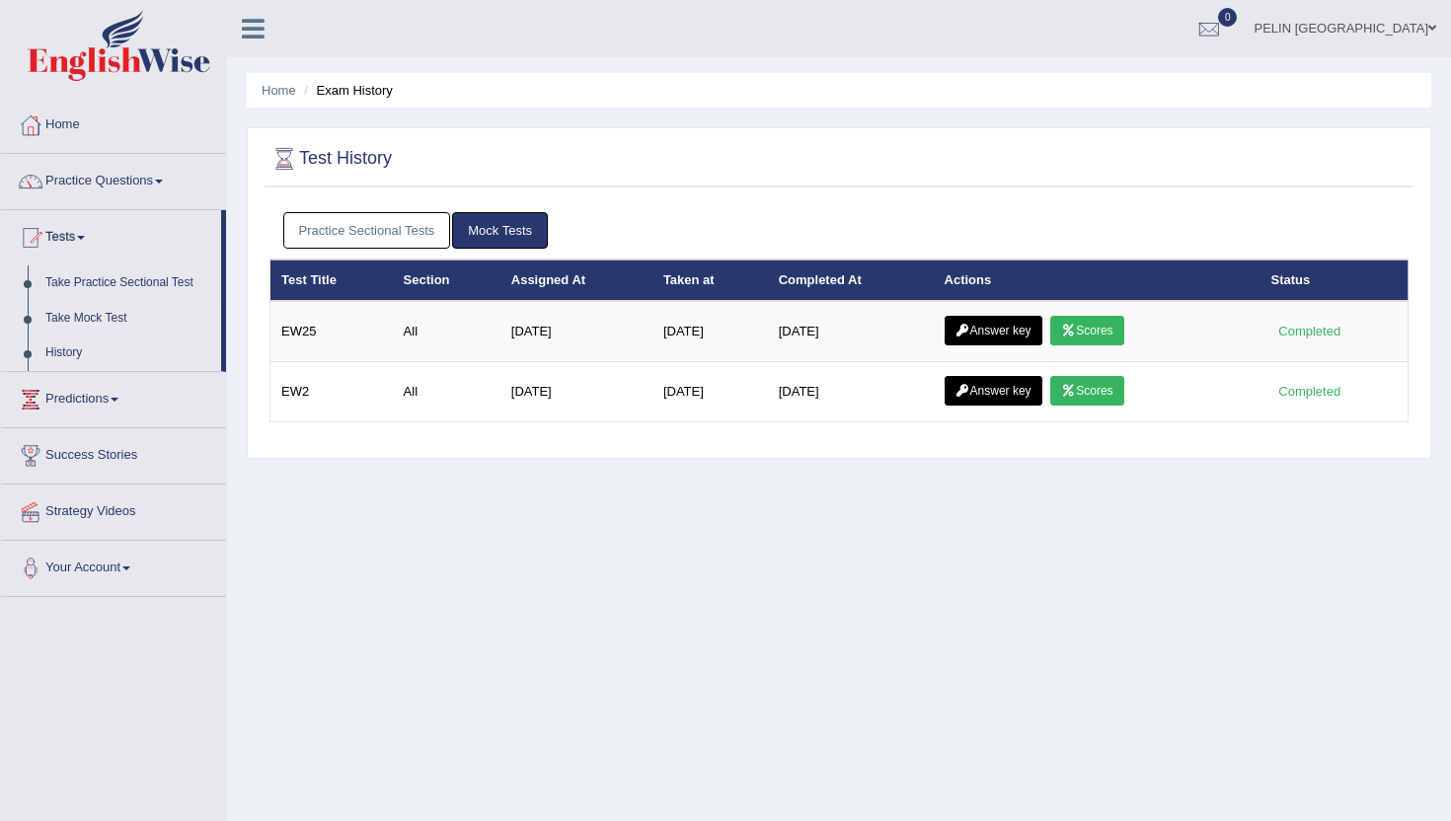
click at [108, 314] on link "Take Mock Test" at bounding box center [129, 319] width 185 height 36
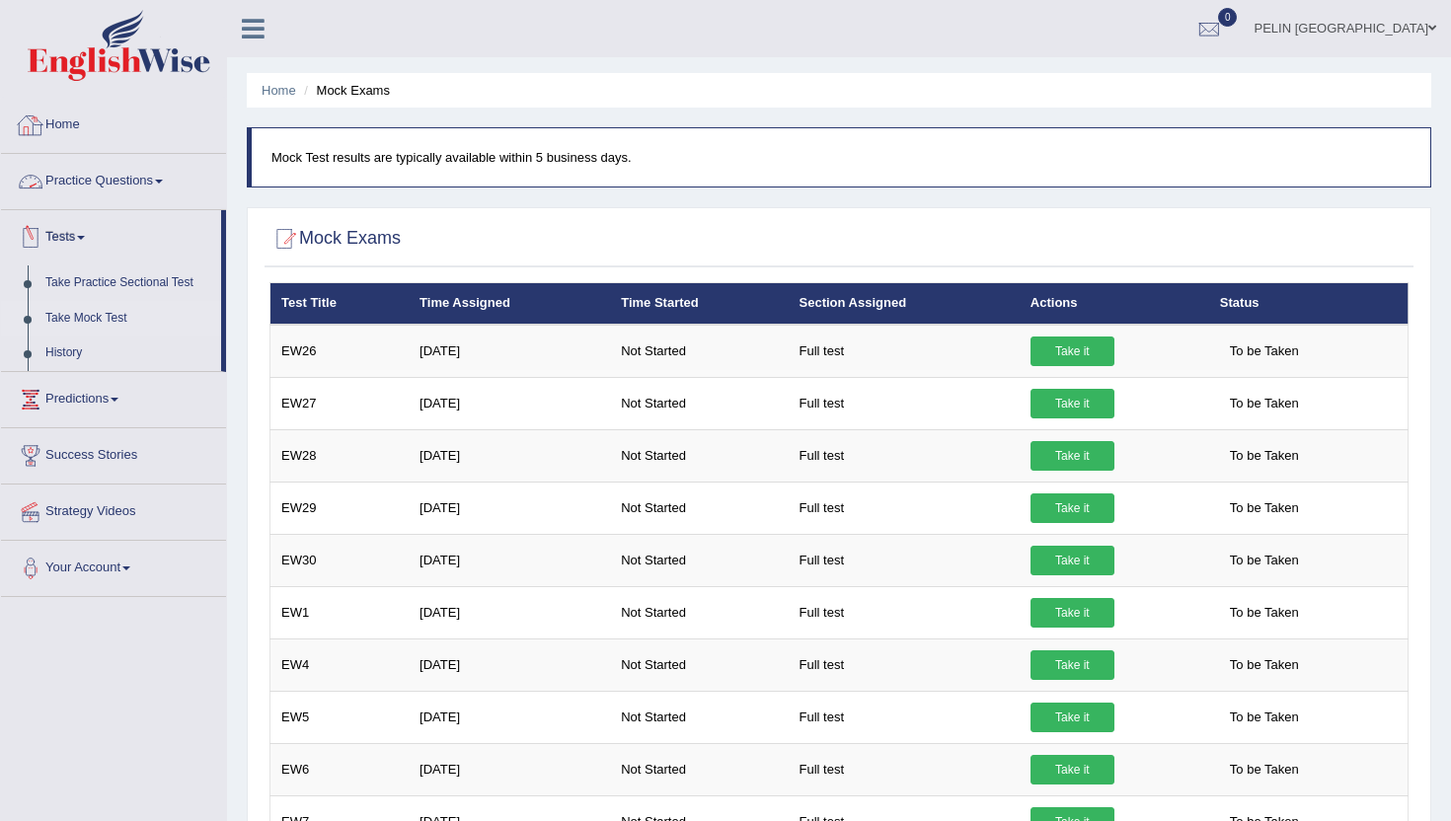
click at [85, 132] on link "Home" at bounding box center [113, 122] width 225 height 49
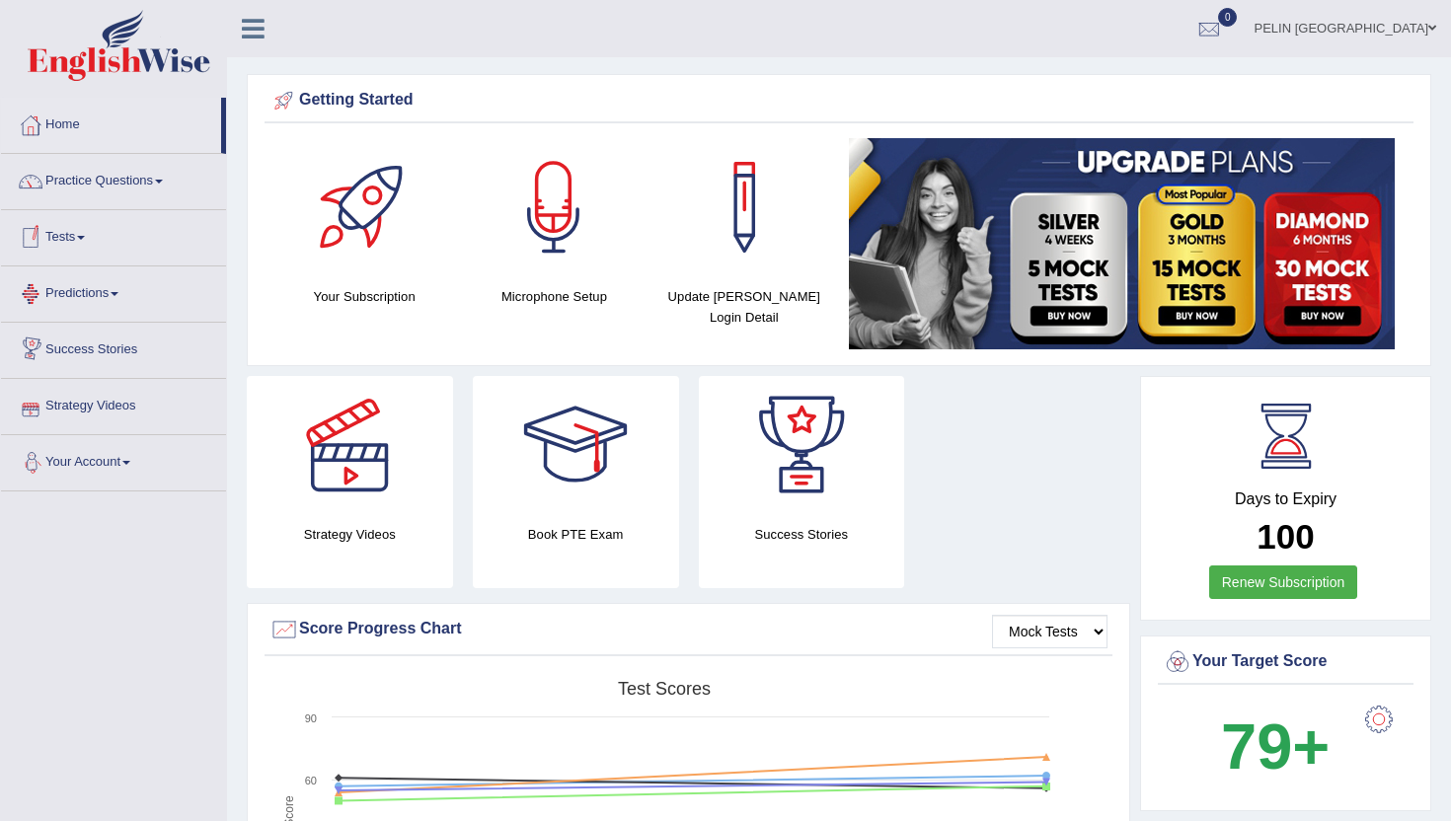
click at [86, 233] on link "Tests" at bounding box center [113, 234] width 225 height 49
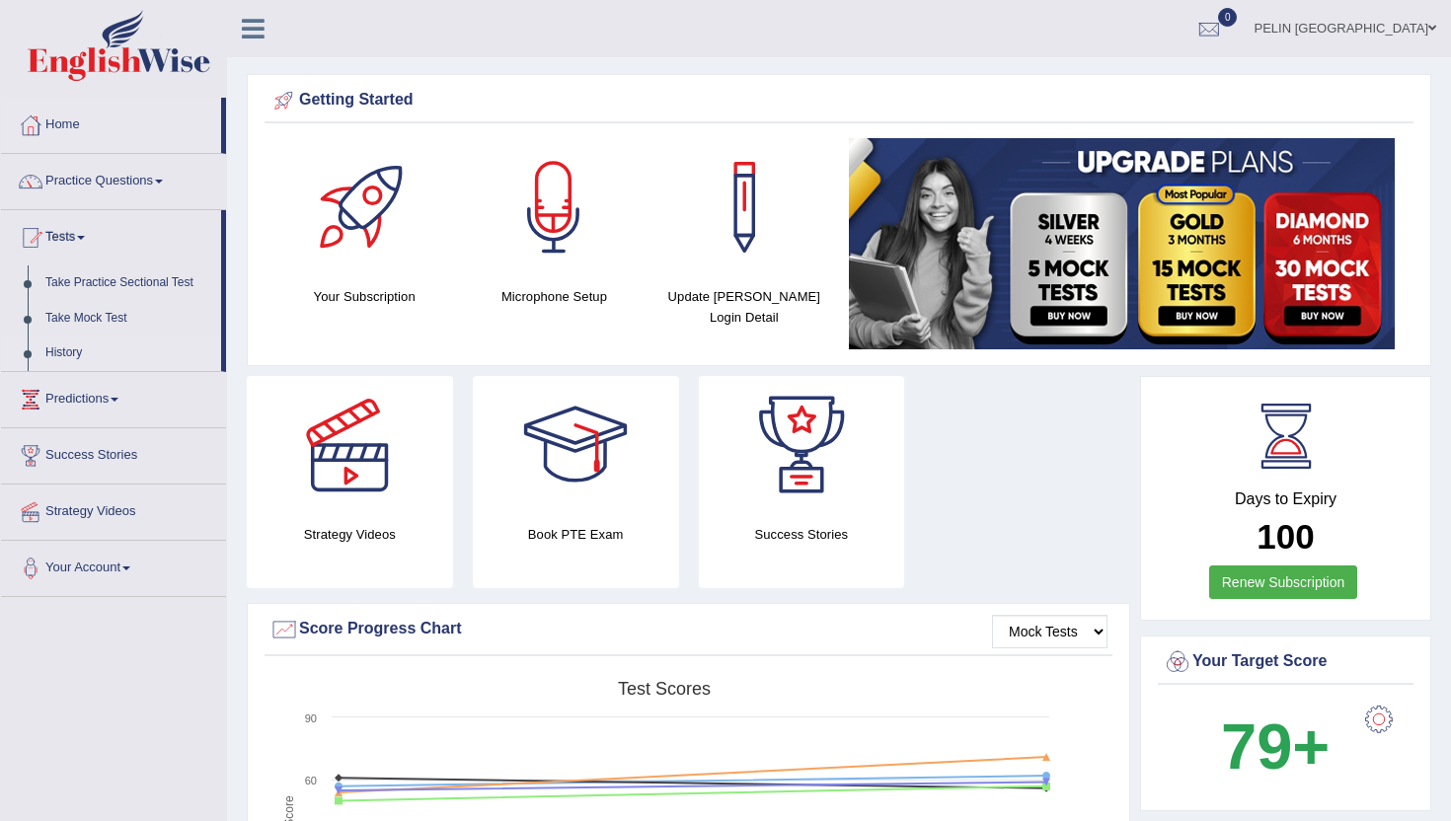
click at [84, 345] on link "History" at bounding box center [129, 354] width 185 height 36
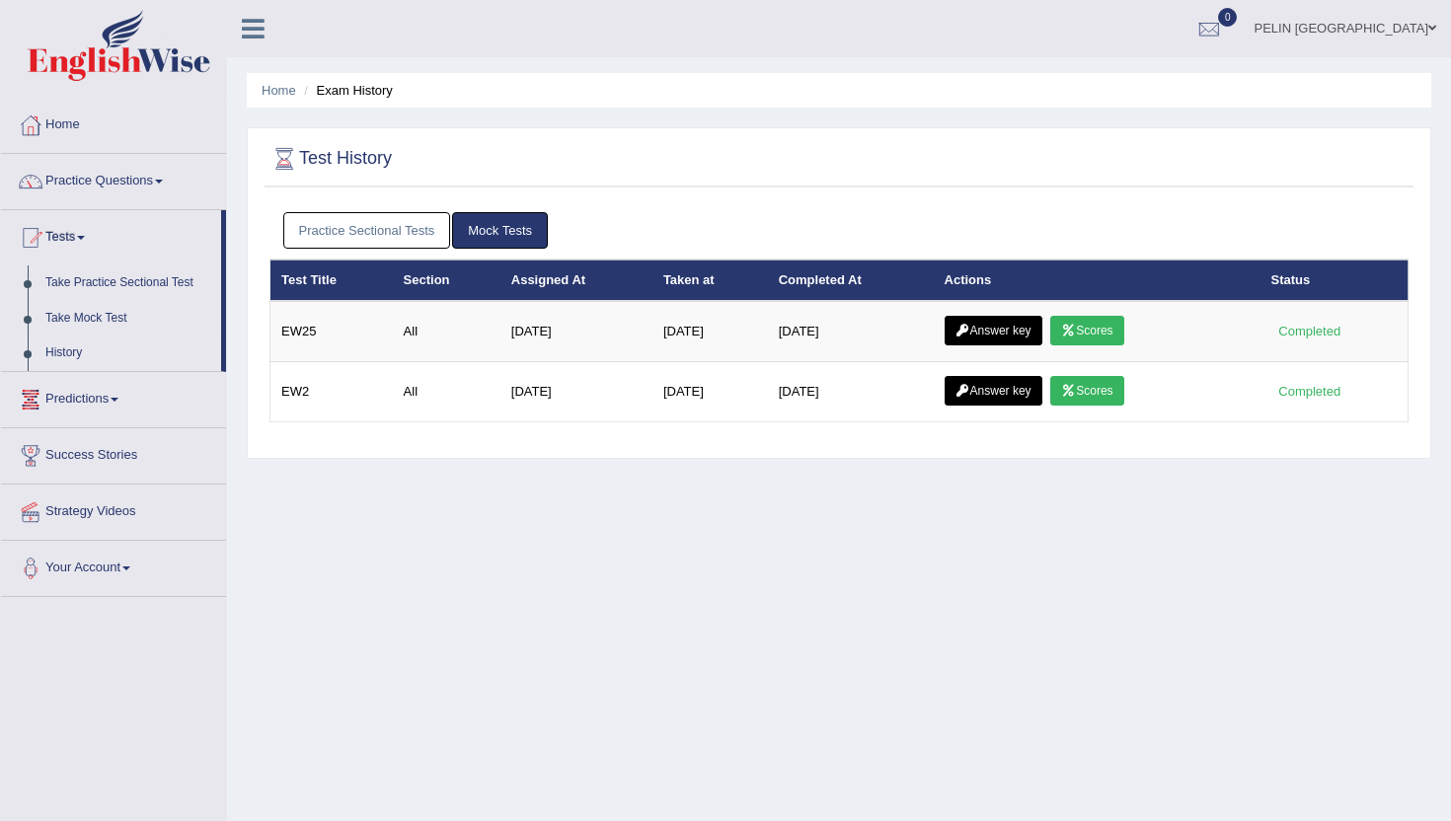
click at [354, 228] on link "Practice Sectional Tests" at bounding box center [367, 230] width 168 height 37
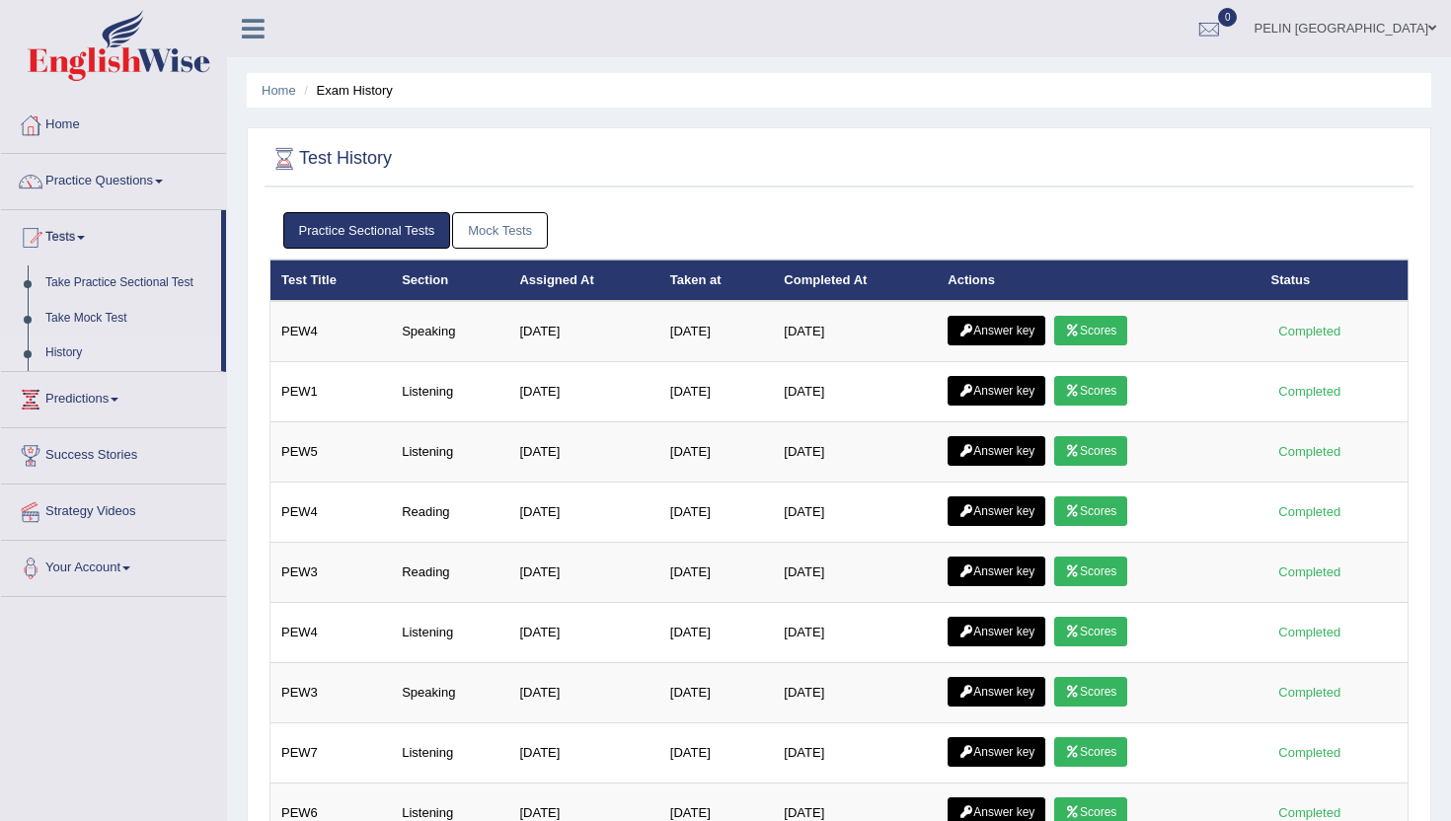
click at [492, 224] on link "Mock Tests" at bounding box center [500, 230] width 96 height 37
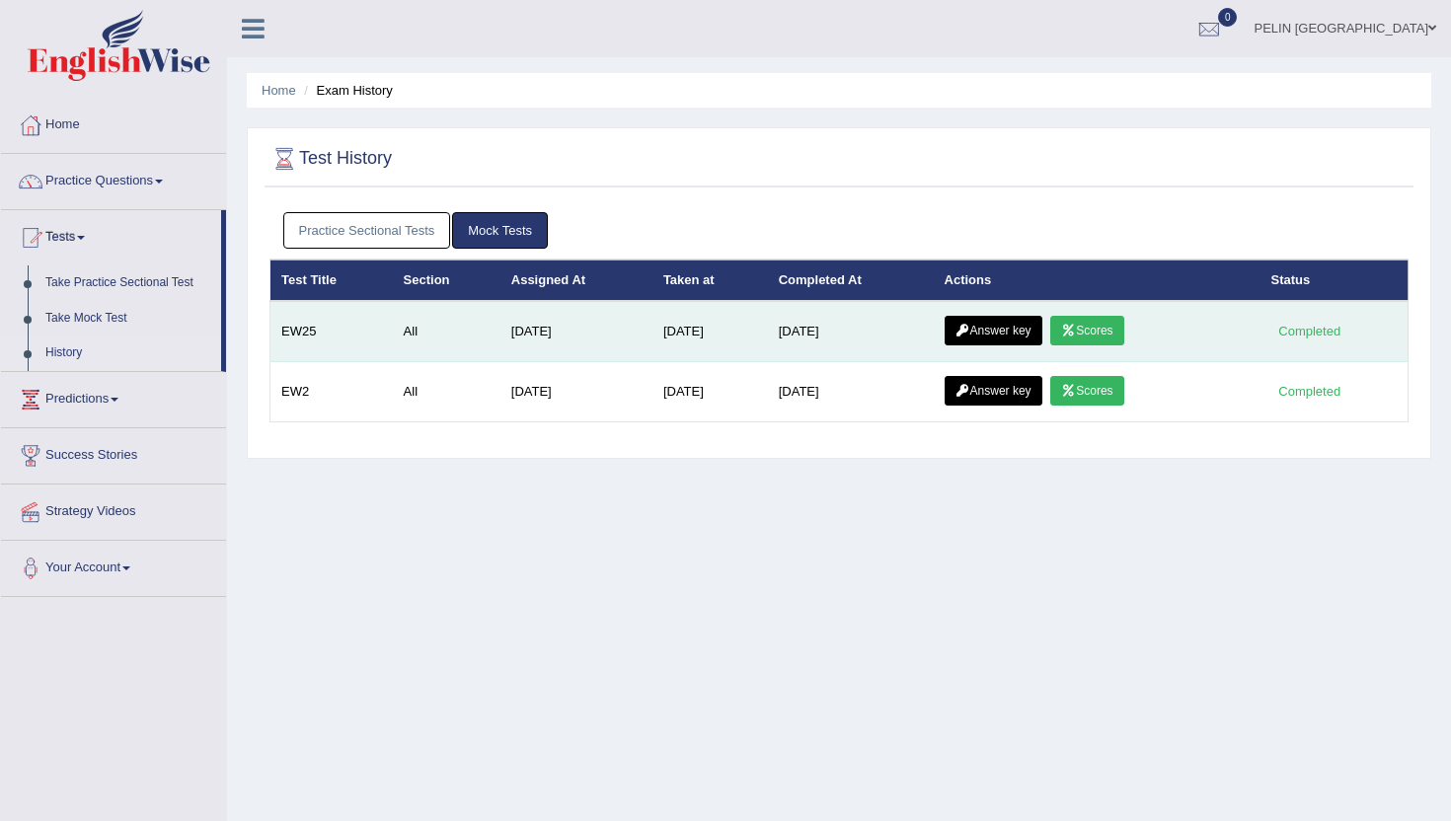
click at [1076, 329] on icon at bounding box center [1068, 331] width 15 height 12
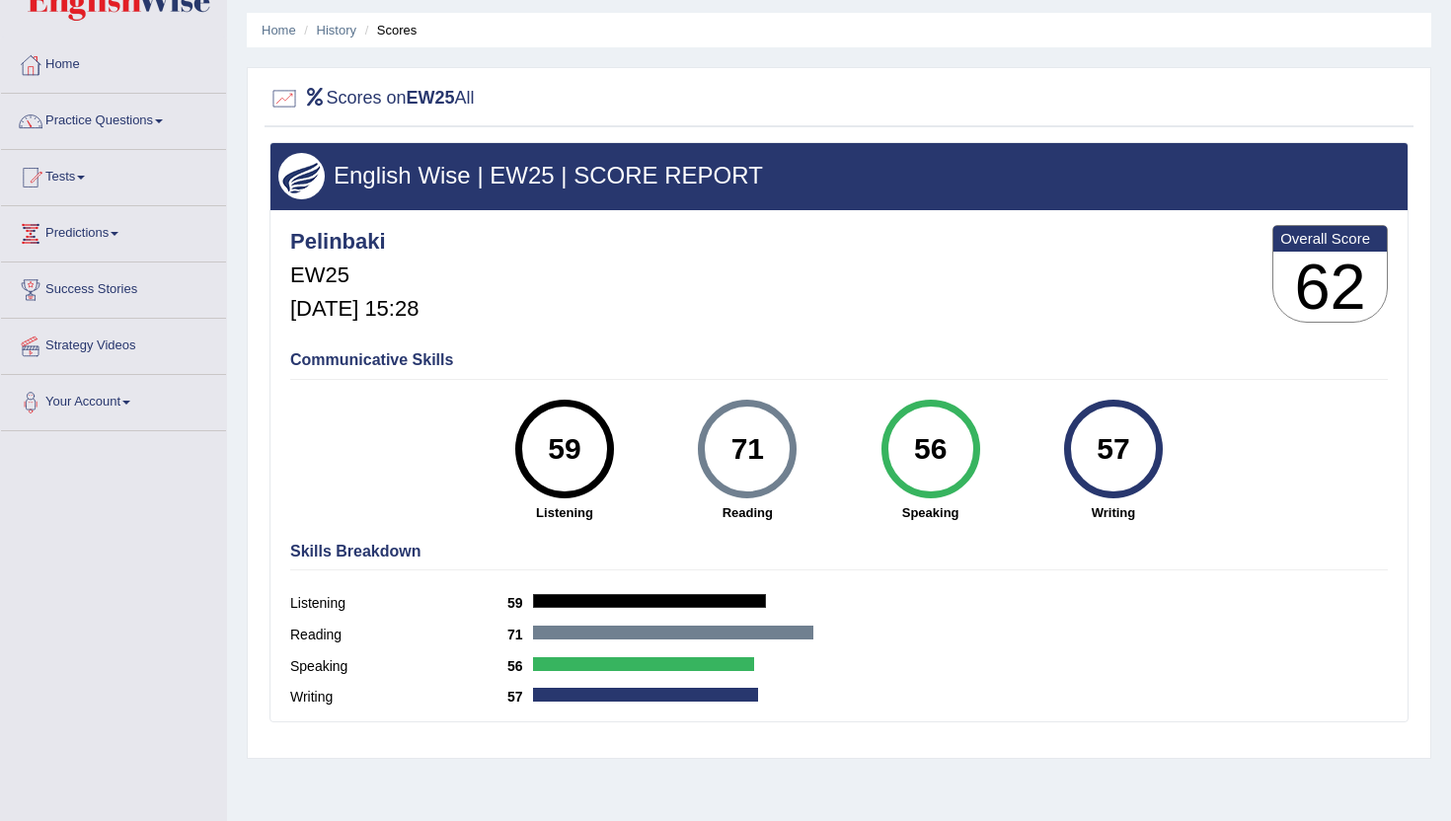
scroll to position [58, 0]
